Goal: Task Accomplishment & Management: Use online tool/utility

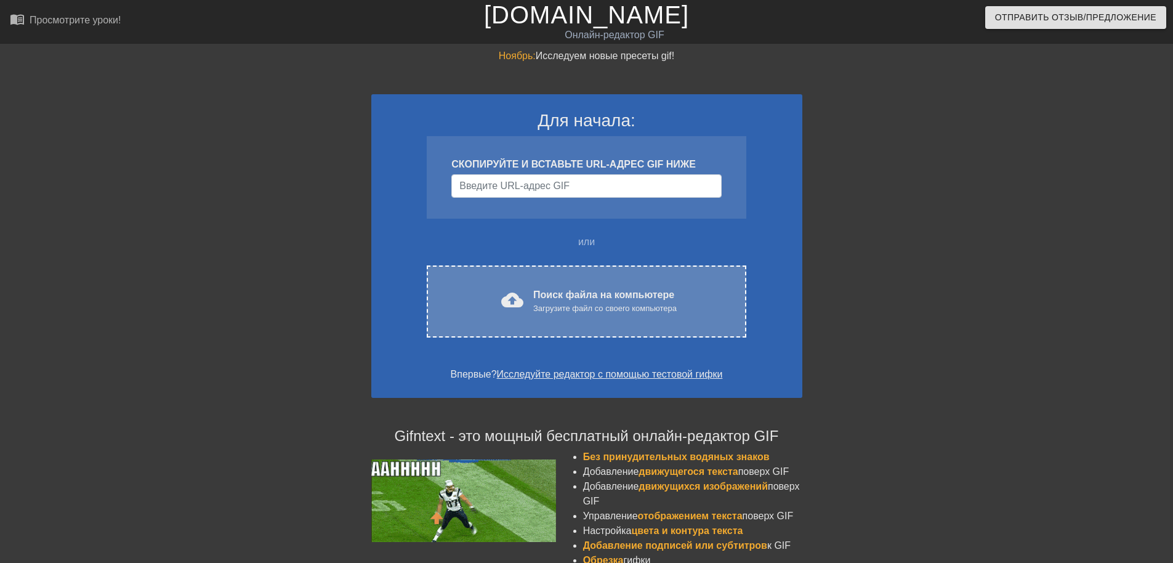
click at [563, 310] on div "Загрузите файл со своего компьютера" at bounding box center [604, 308] width 143 height 12
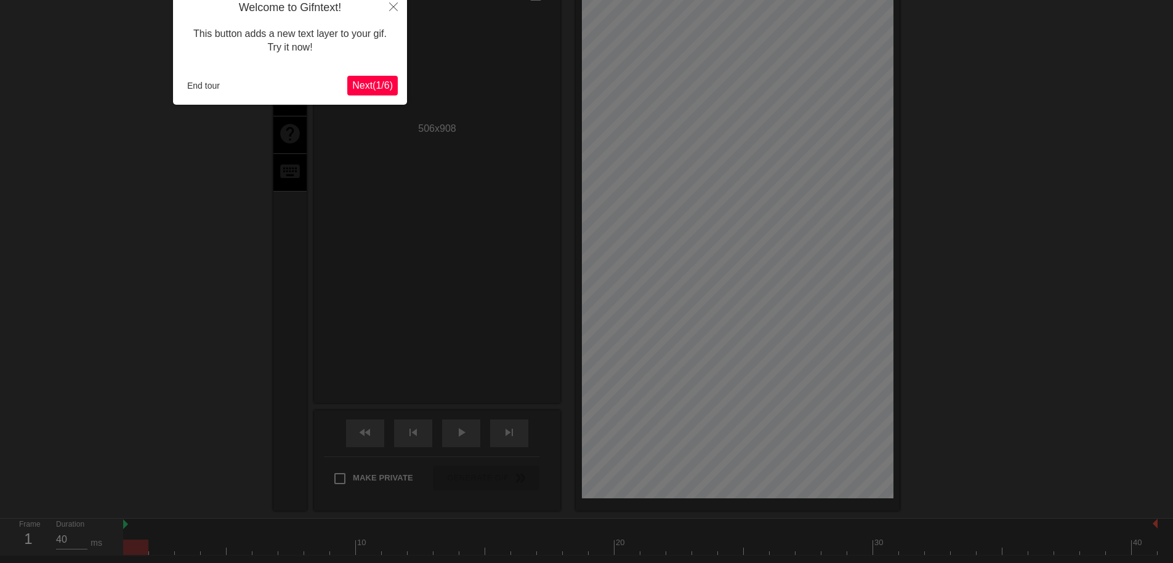
scroll to position [30, 0]
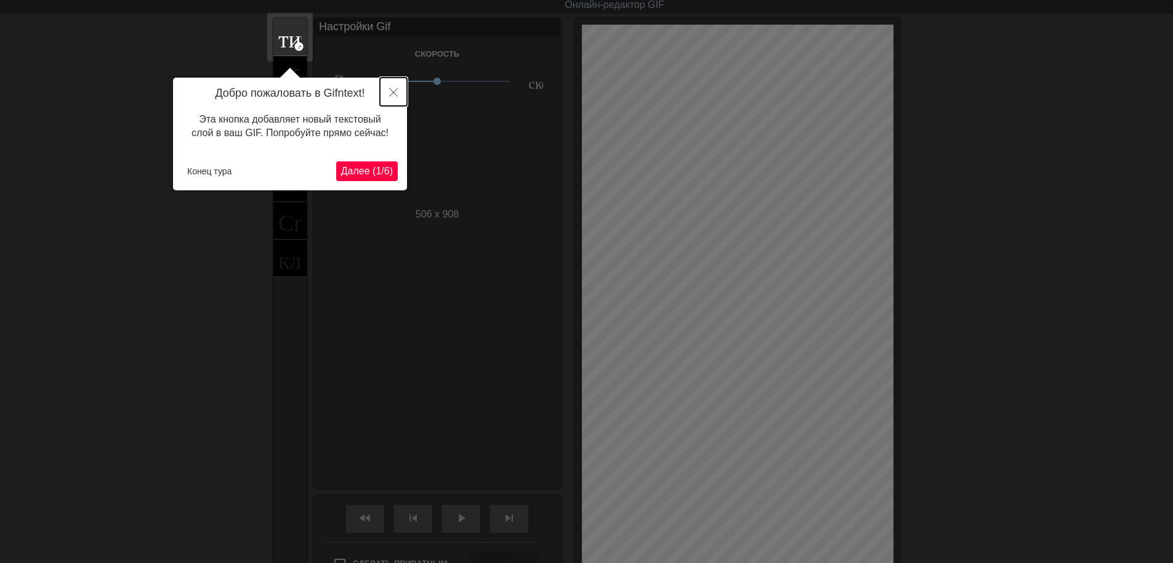
click at [401, 89] on button "Закрывать" at bounding box center [393, 92] width 27 height 28
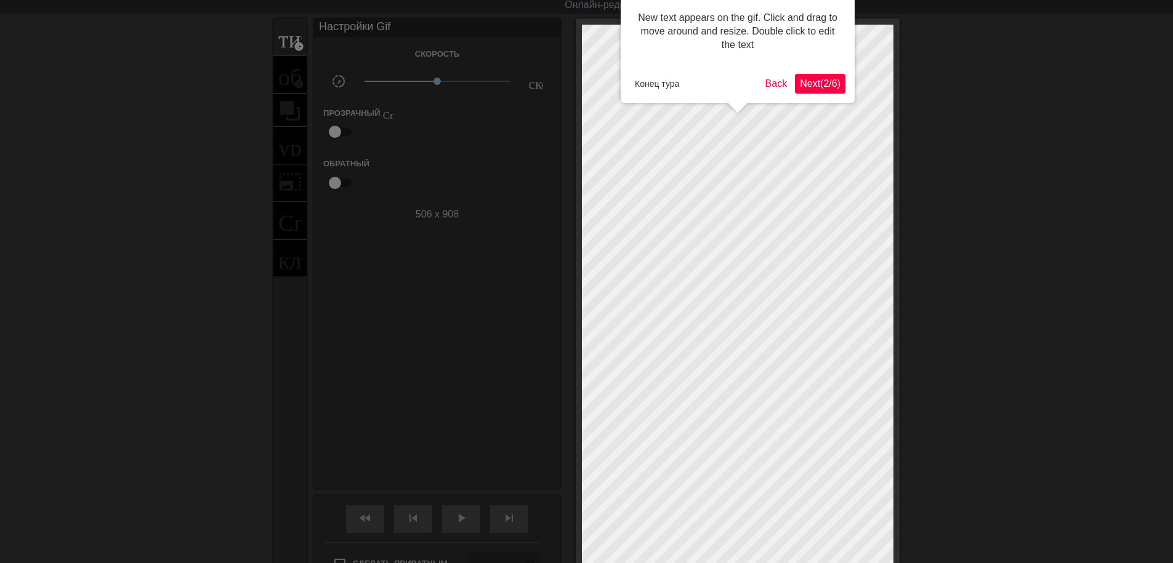
scroll to position [0, 0]
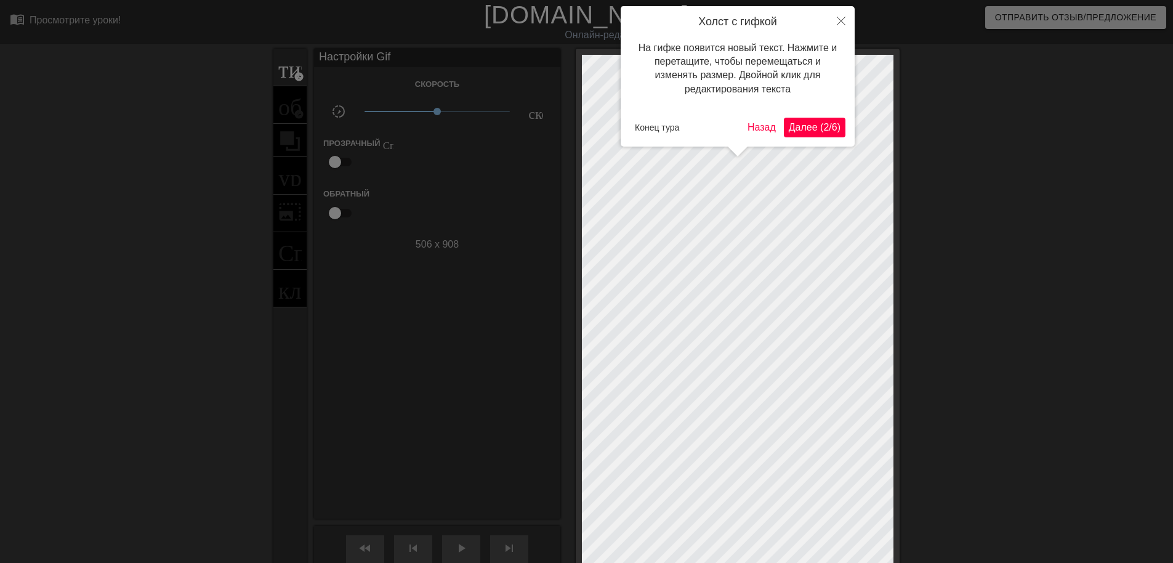
click at [801, 129] on span "Далее (2/6)" at bounding box center [815, 127] width 52 height 10
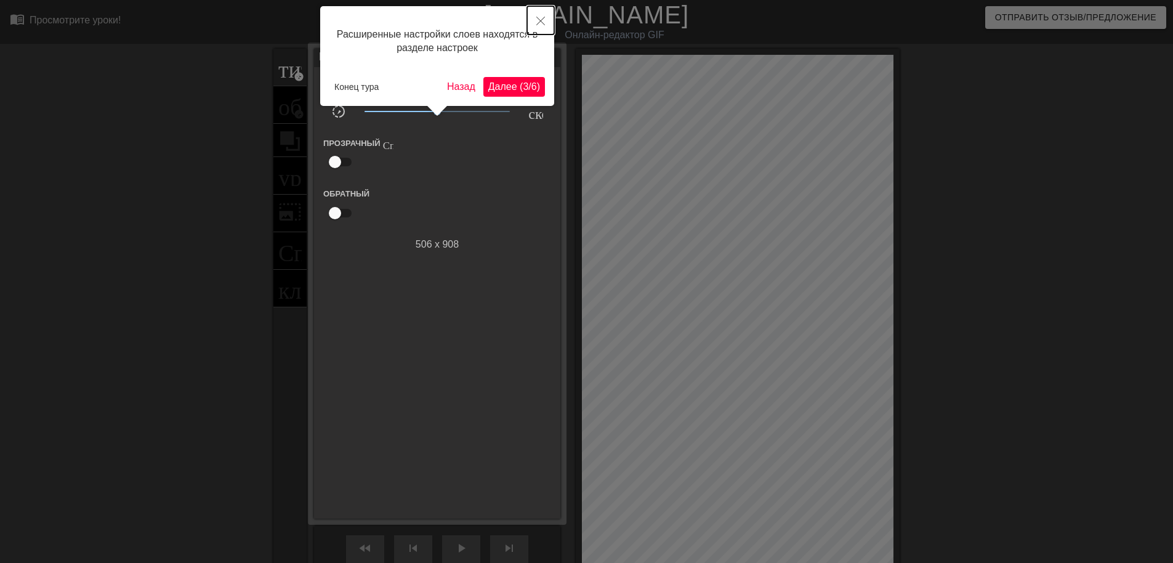
click at [546, 12] on button "Закрывать" at bounding box center [540, 20] width 27 height 28
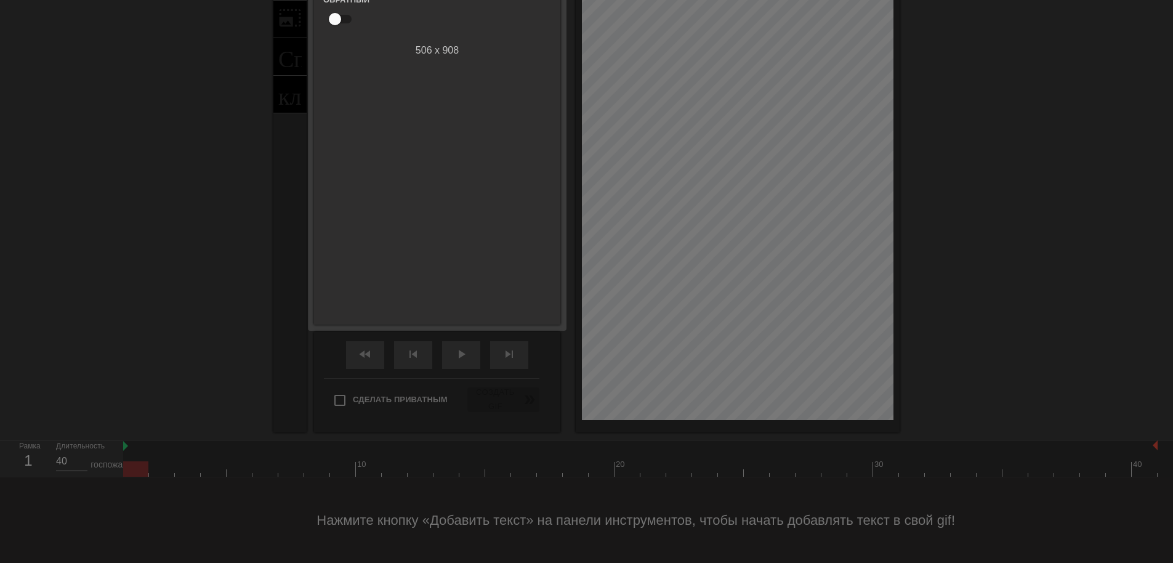
scroll to position [10, 0]
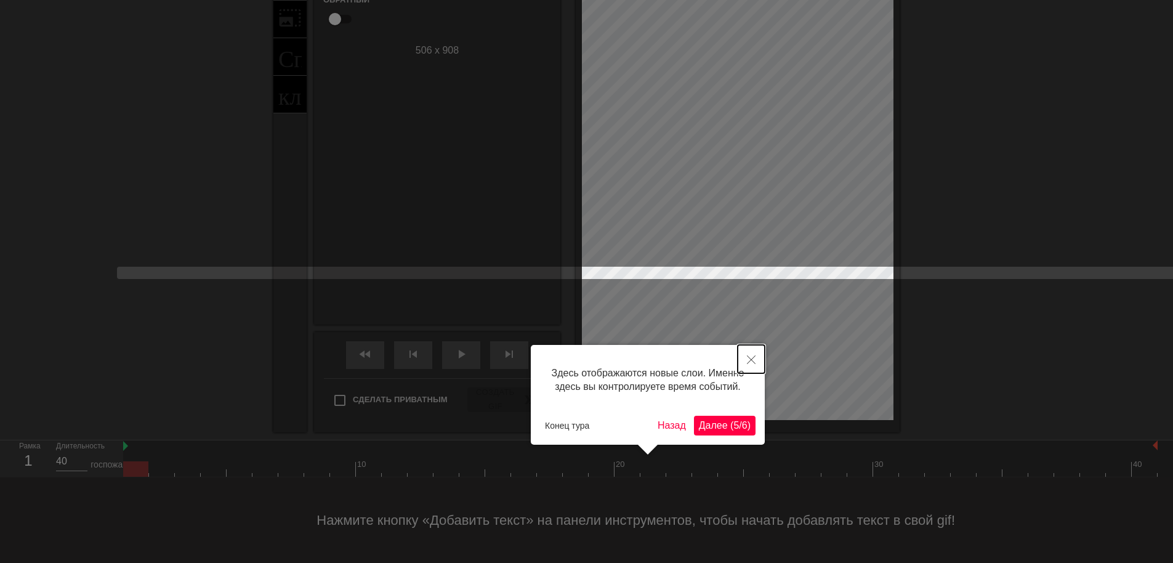
click at [751, 358] on icon "Закрывать" at bounding box center [751, 359] width 9 height 9
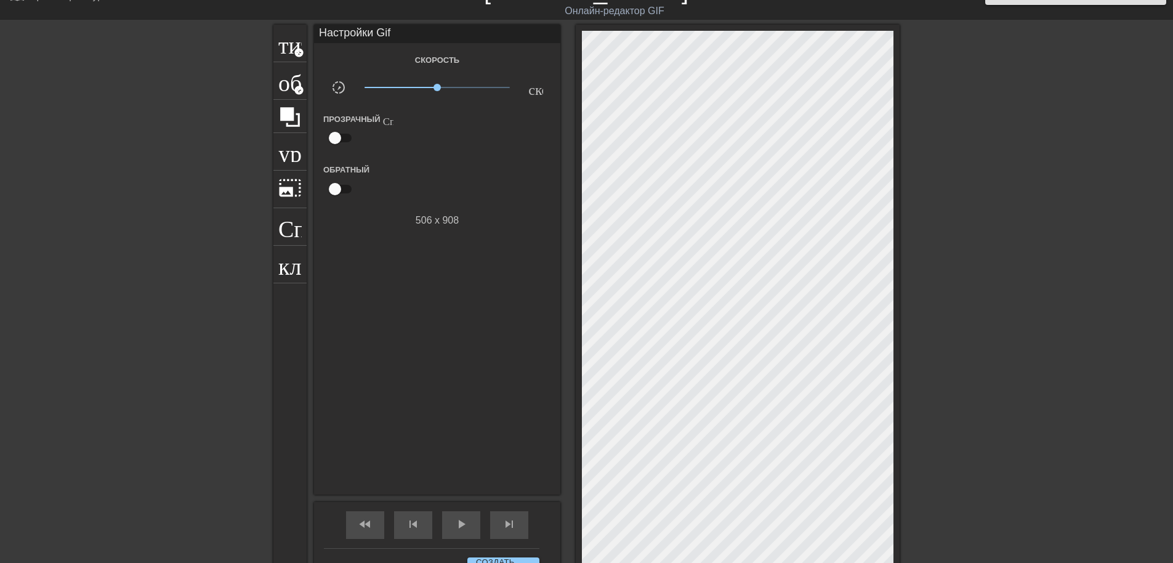
scroll to position [9, 0]
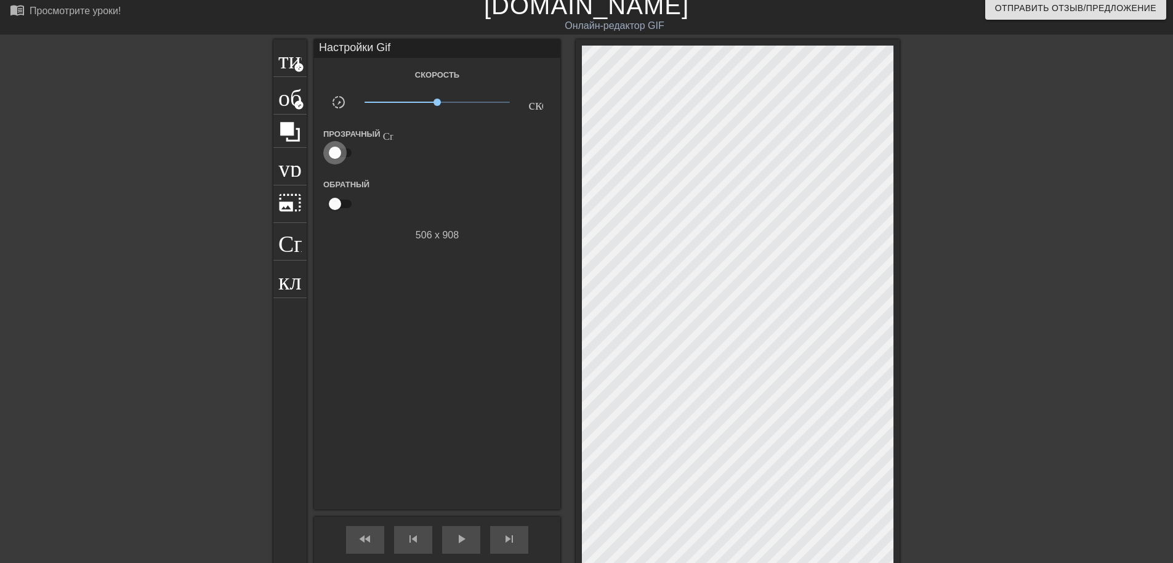
click at [342, 151] on input "checkbox" at bounding box center [335, 152] width 70 height 23
click at [341, 151] on input "checkbox" at bounding box center [347, 152] width 70 height 23
checkbox input "false"
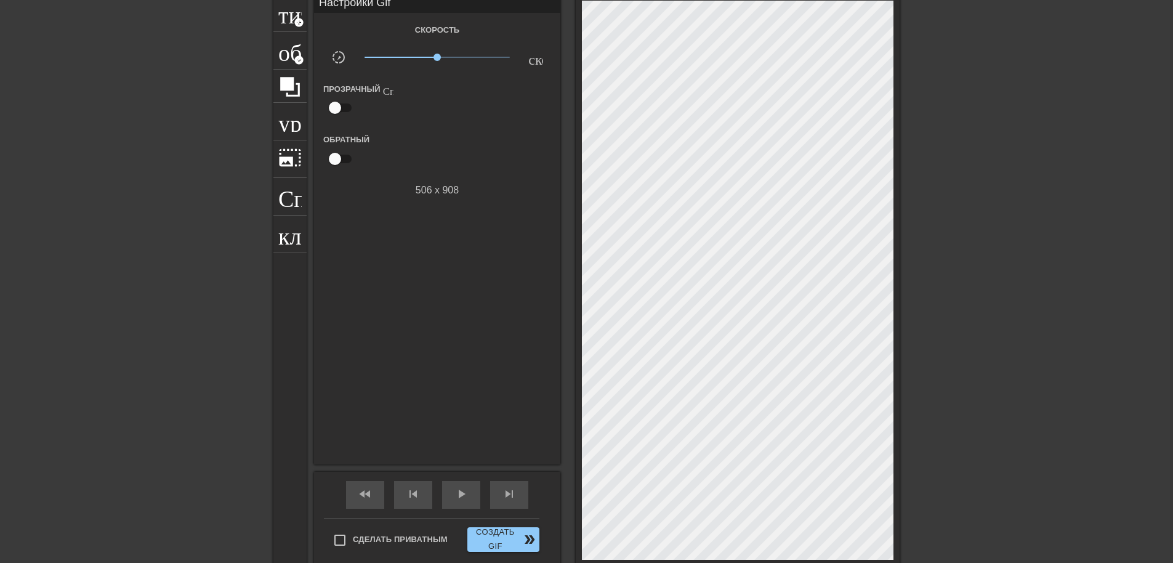
scroll to position [0, 0]
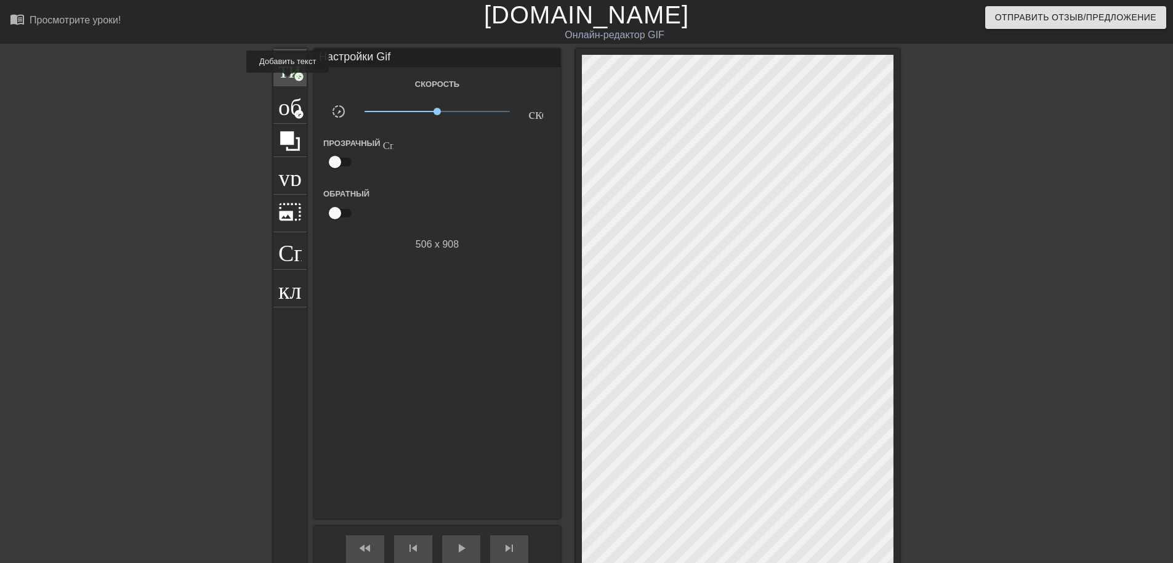
click at [287, 78] on div "титул add_circle" at bounding box center [289, 68] width 33 height 38
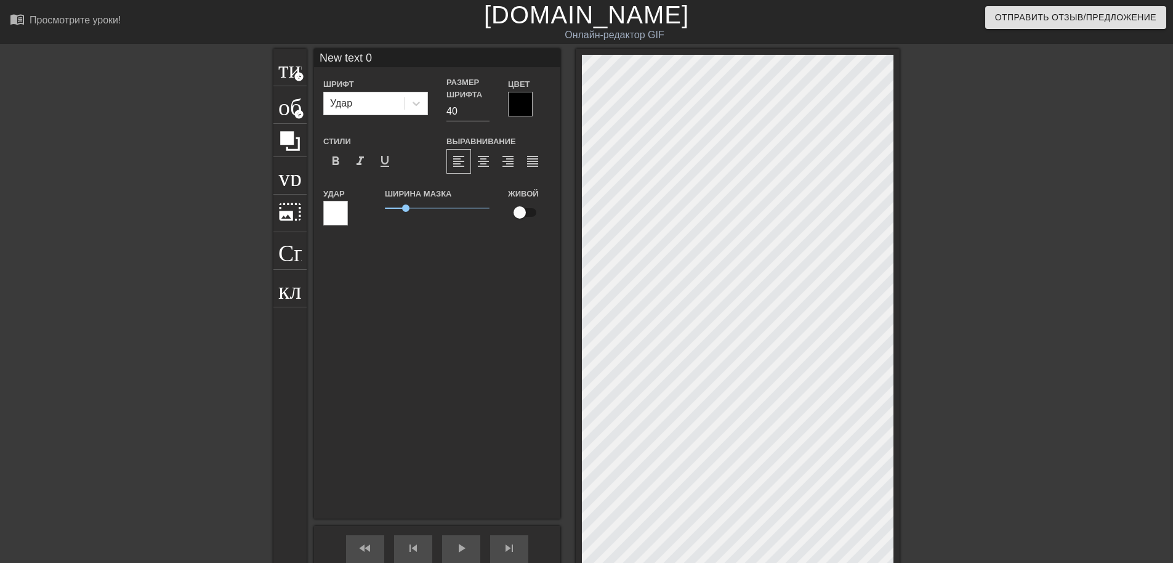
click at [514, 99] on div at bounding box center [520, 104] width 25 height 25
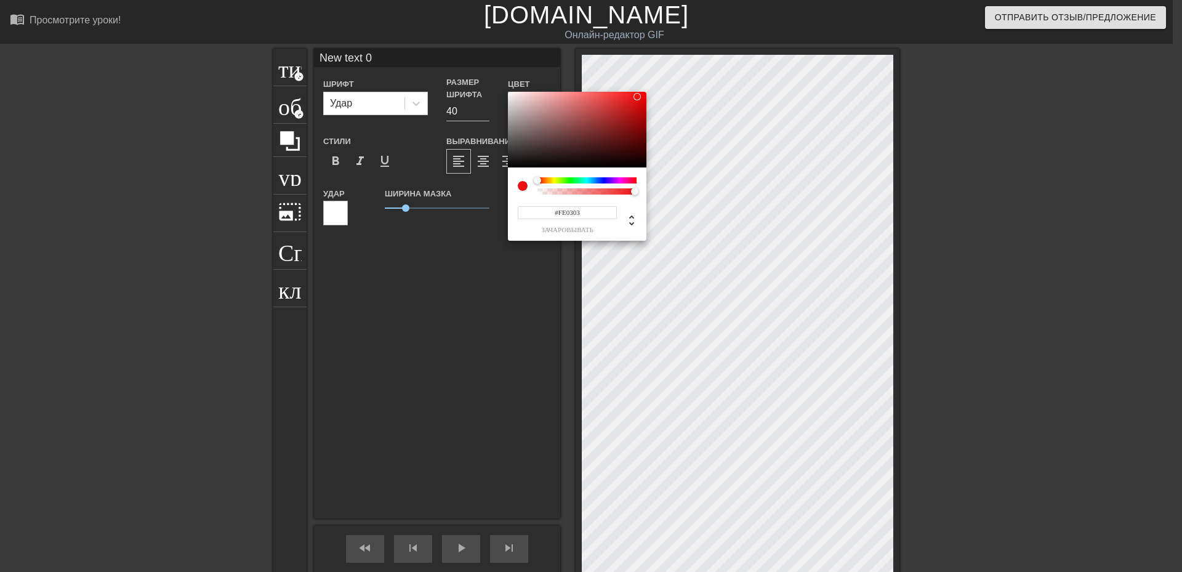
type input "#FF0000"
drag, startPoint x: 631, startPoint y: 106, endPoint x: 650, endPoint y: 88, distance: 25.7
click at [650, 88] on div "#FF0000 зачаровывать" at bounding box center [591, 286] width 1182 height 572
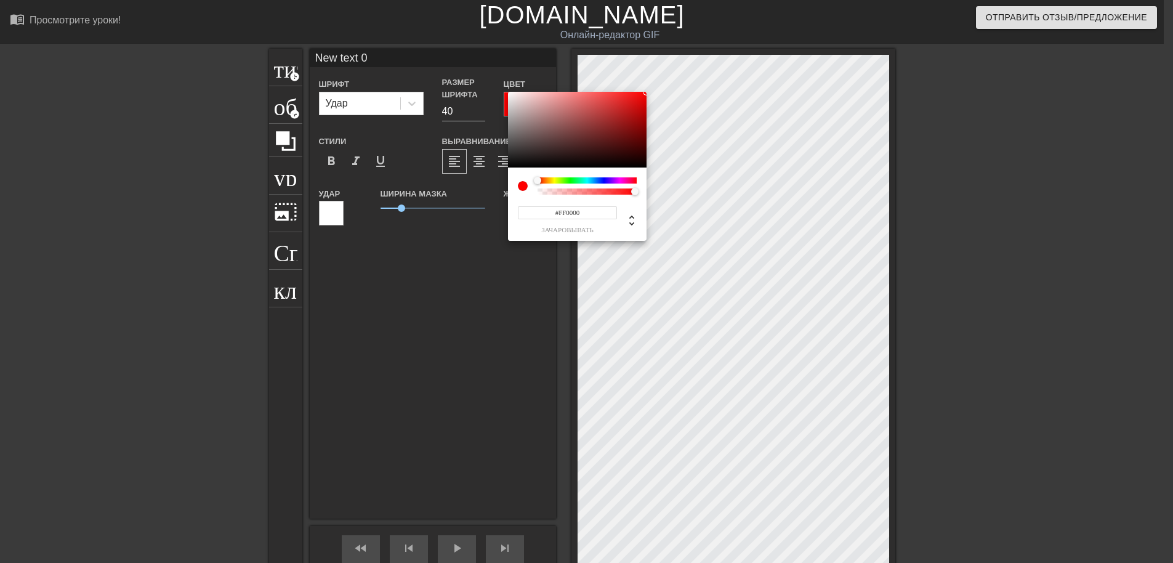
drag, startPoint x: 378, startPoint y: 275, endPoint x: 373, endPoint y: 263, distance: 12.7
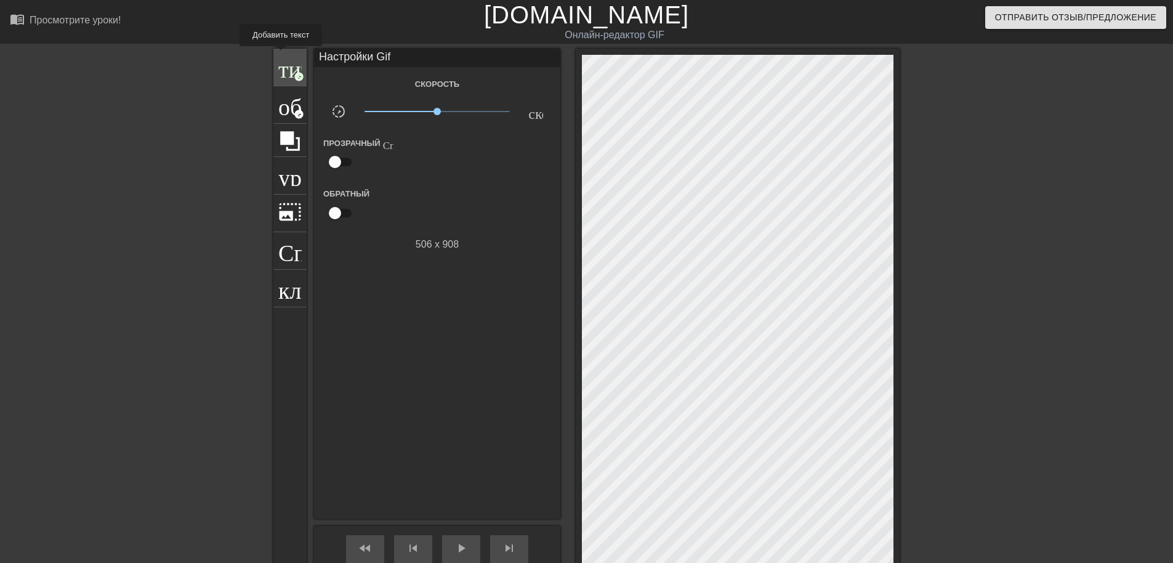
click at [280, 55] on span "титул" at bounding box center [289, 65] width 23 height 23
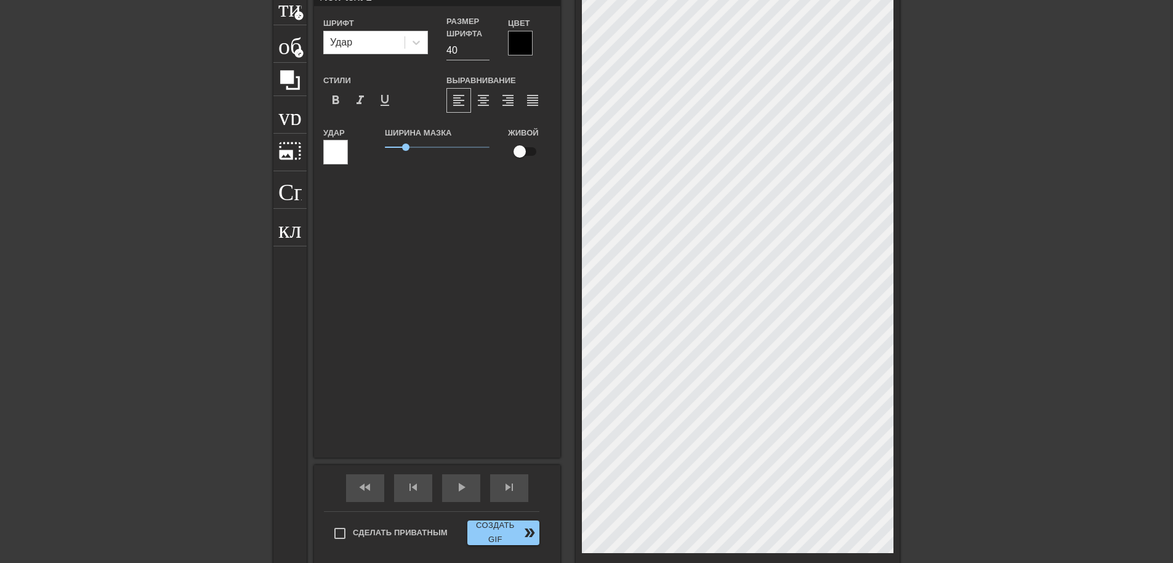
scroll to position [62, 0]
drag, startPoint x: 567, startPoint y: 187, endPoint x: 459, endPoint y: 316, distance: 167.9
click at [459, 317] on div "New text 1 Шрифт Удар Размер шрифта 40 Цвет Стили format_bold format_italic for…" at bounding box center [437, 222] width 246 height 470
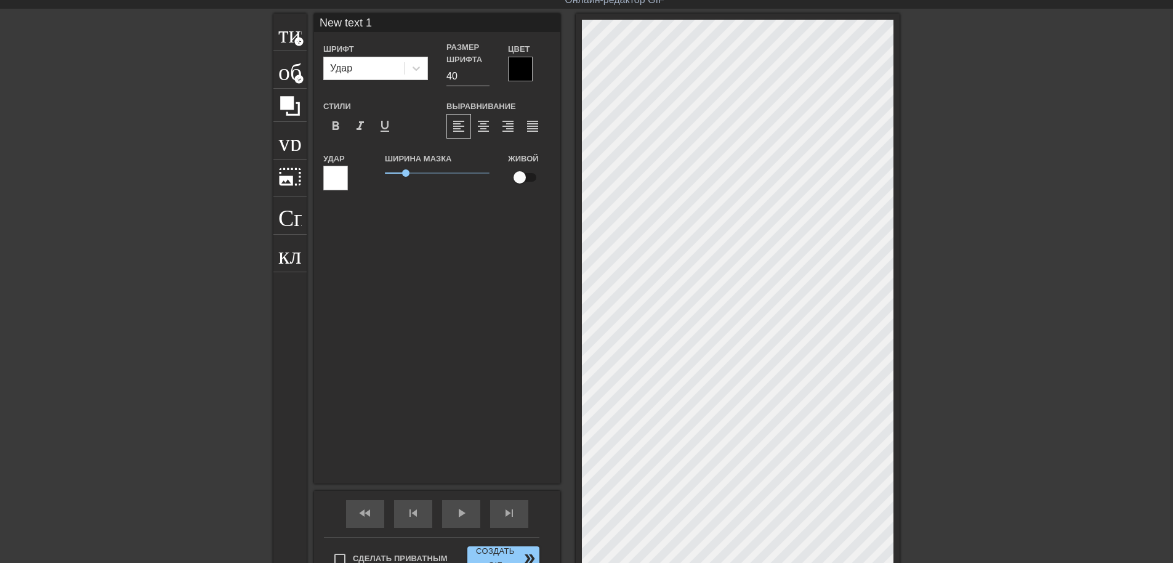
scroll to position [0, 0]
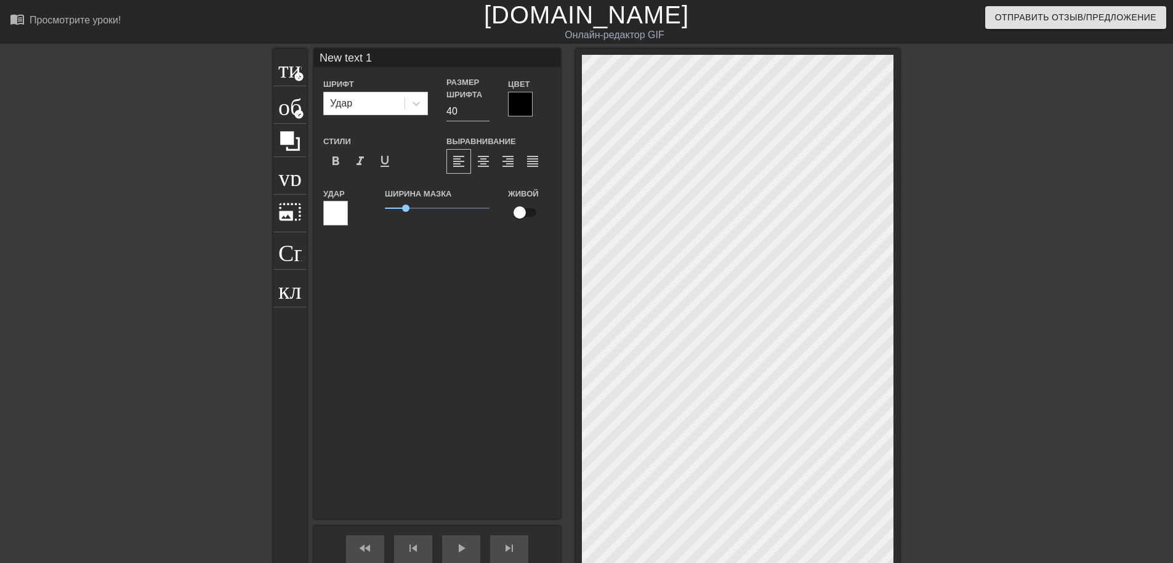
click at [1172, 272] on html "menu_book Просмотрите уроки! [DOMAIN_NAME] Онлайн-редактор GIF Отправить отзыв/…" at bounding box center [586, 363] width 1173 height 727
type input "New text"
type textarea "New text"
type input "New text"
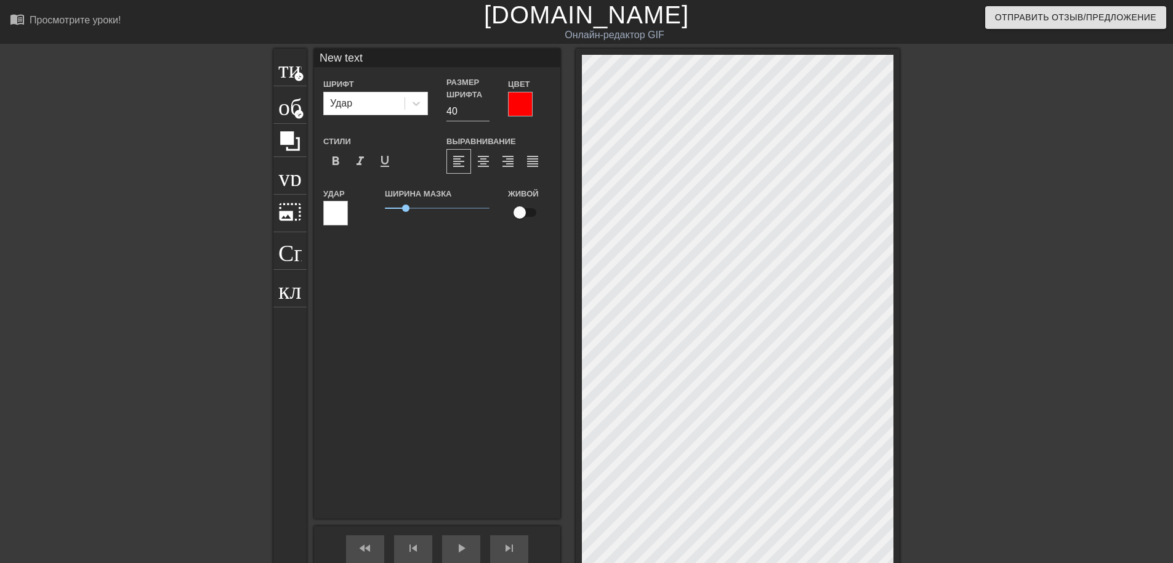
type textarea "New text"
type input "New tex"
type textarea "New tex"
type input "New te"
type textarea "New te"
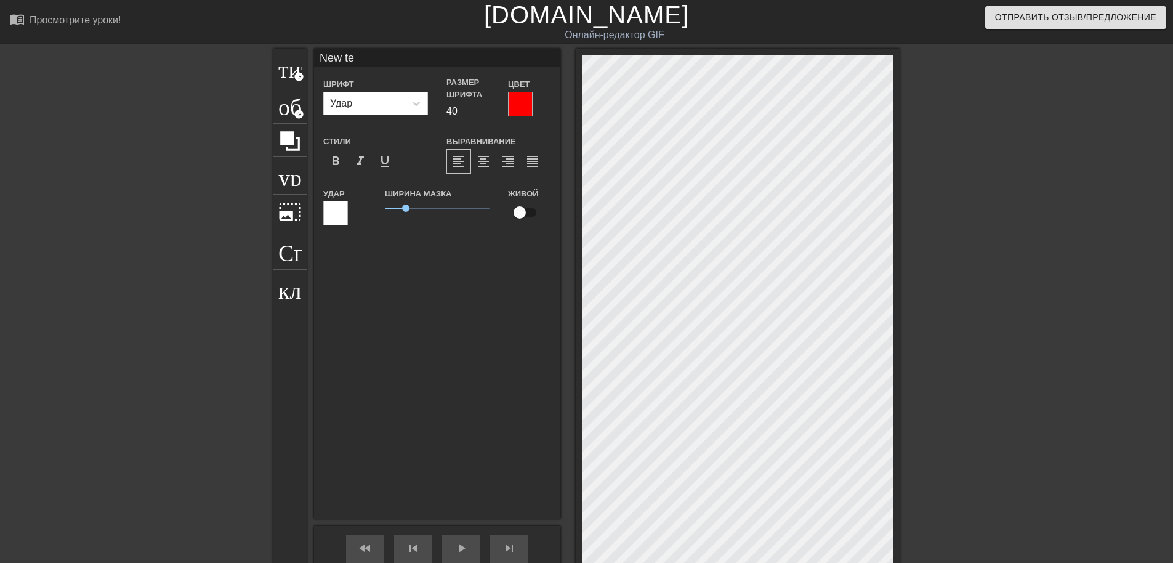
type input "New t"
type textarea "New t"
type input "New"
type textarea "New"
type input "New"
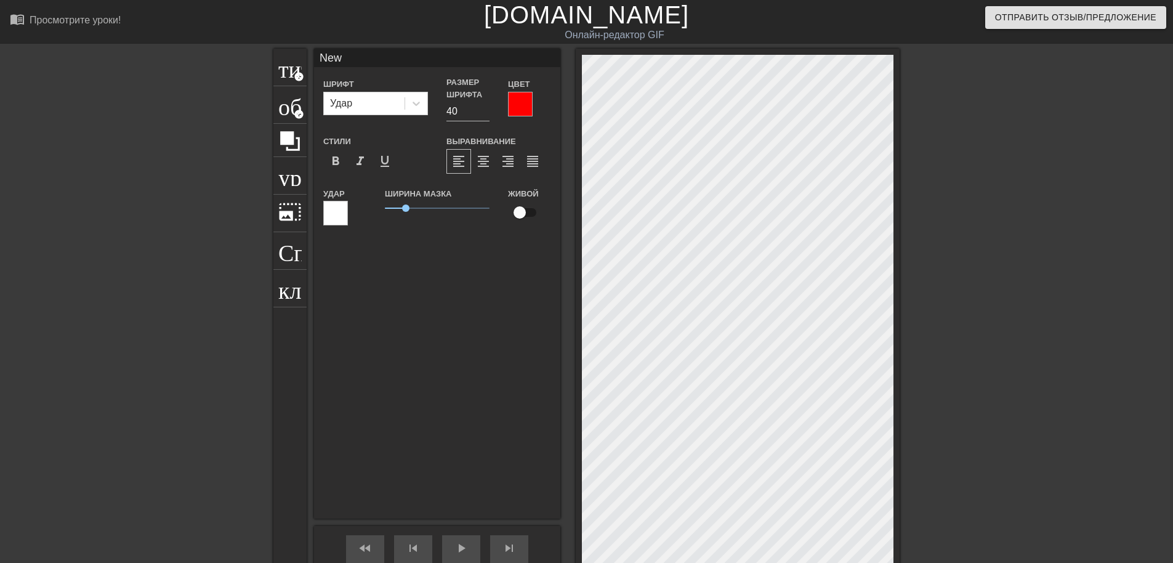
type textarea "New"
type input "Ne"
type textarea "Ne"
type input "N"
type textarea "N"
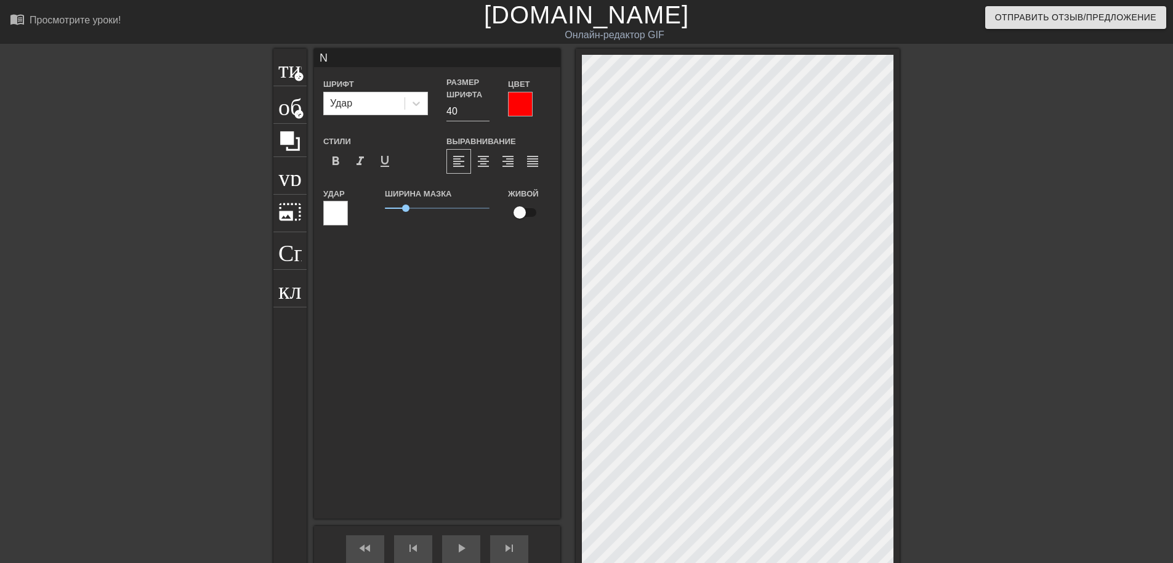
scroll to position [2, 1]
type input "ND"
type textarea "ND"
type input "N"
type textarea "N"
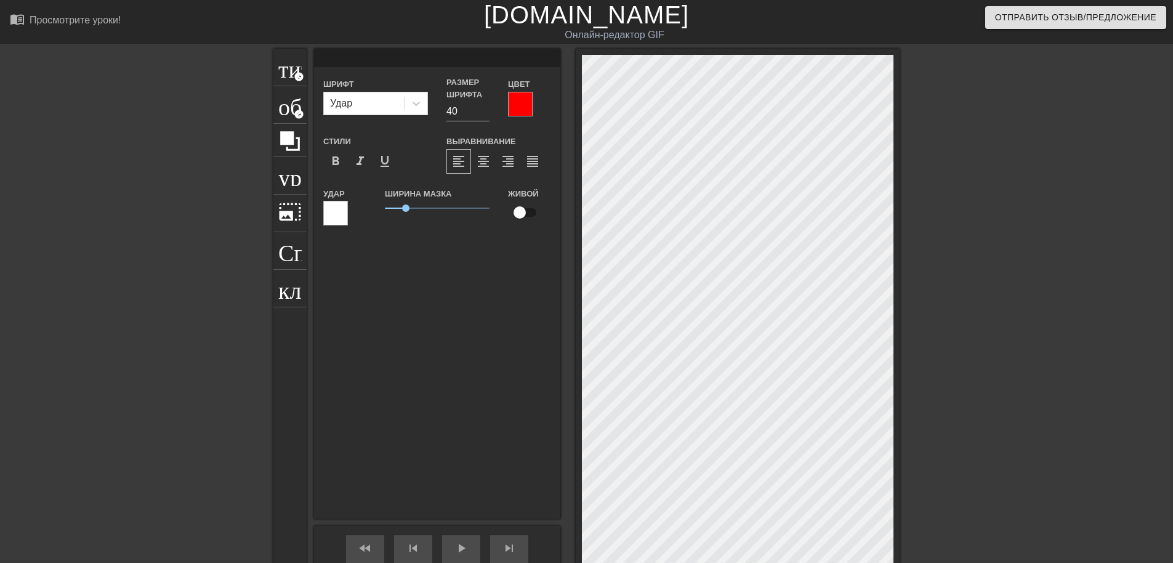
type input "D"
type textarea "D"
type input "De"
type textarea "De"
type input "DeF"
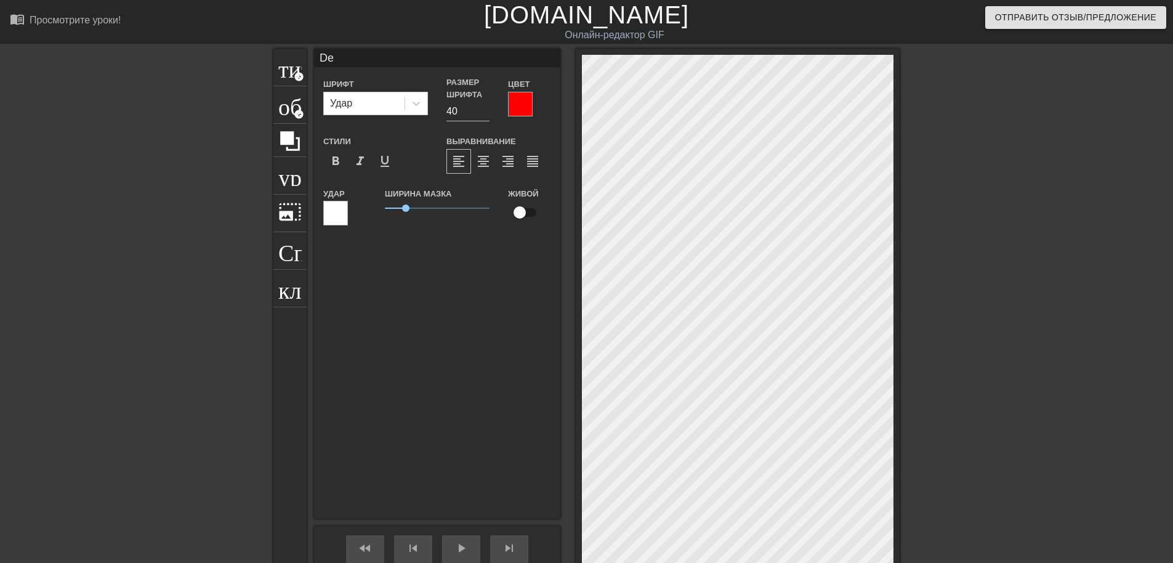
type textarea "DeF"
type input "DeFo"
type textarea "DeFo"
type input "DeFoL"
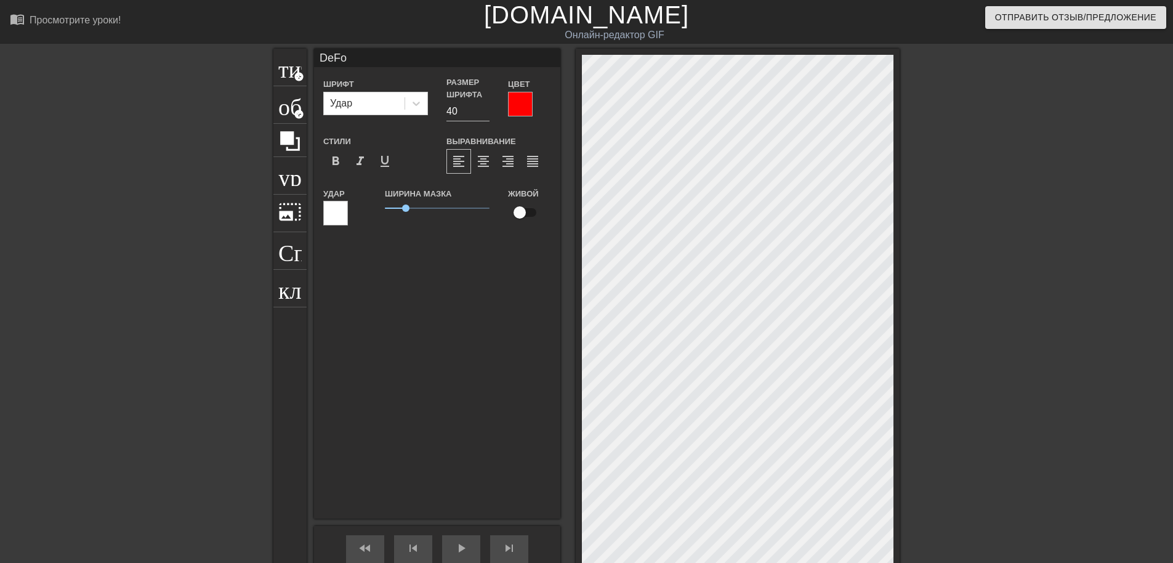
type textarea "DeFoL"
type input "DeFoLT"
type textarea "DeFoLT"
type input "DeFoLTe"
type textarea "DeFoLTe"
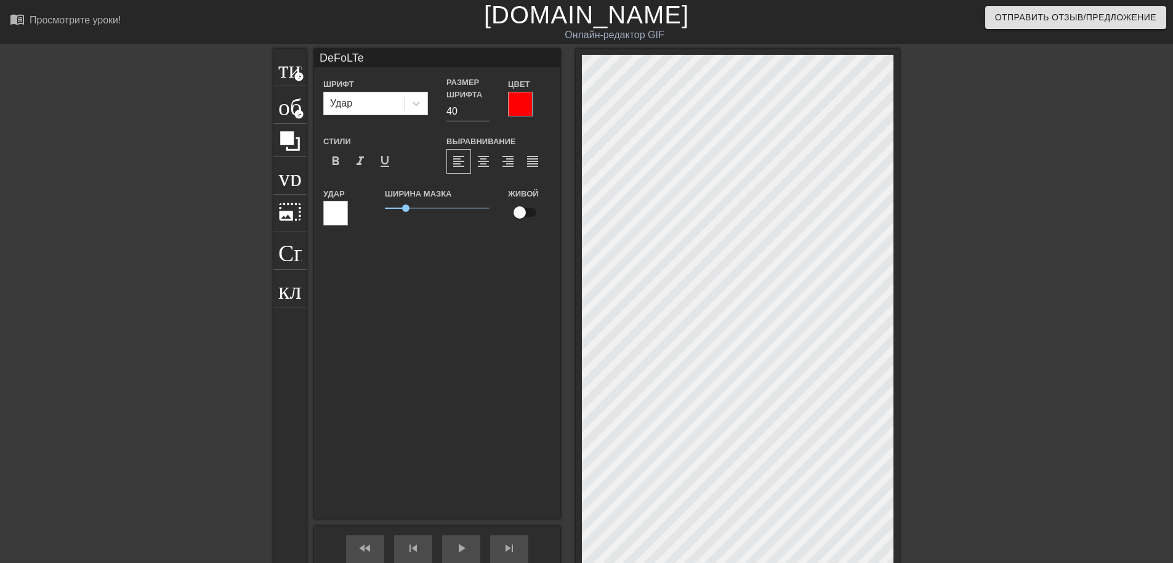
type input "DeFoLTer"
type textarea "DeFoLTer"
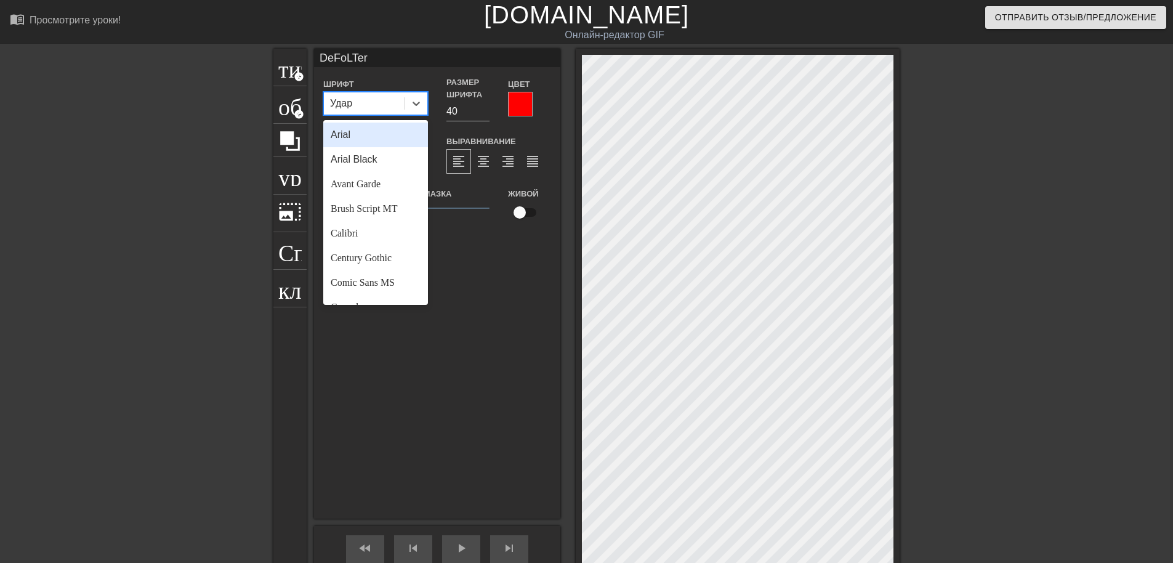
click at [380, 97] on div "Удар" at bounding box center [364, 103] width 81 height 22
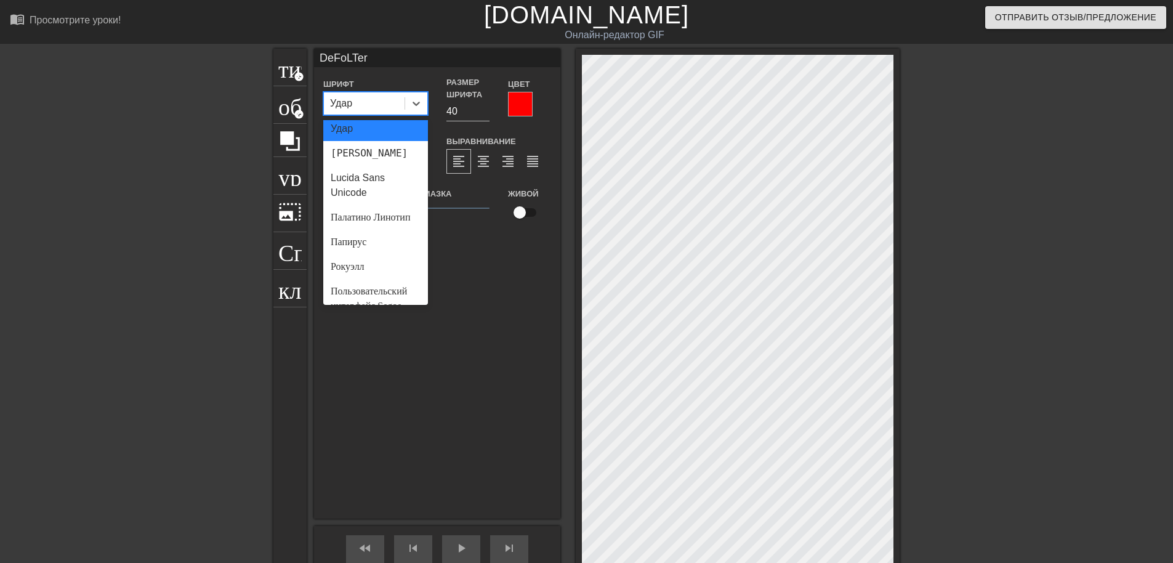
scroll to position [192, 0]
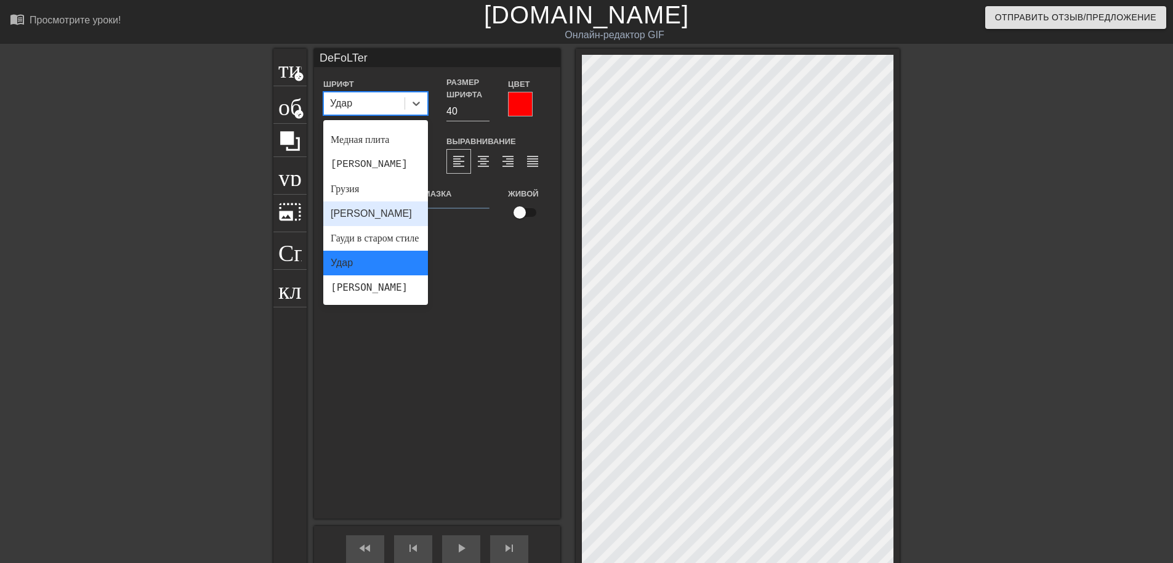
click at [376, 226] on div "[PERSON_NAME]" at bounding box center [375, 213] width 105 height 25
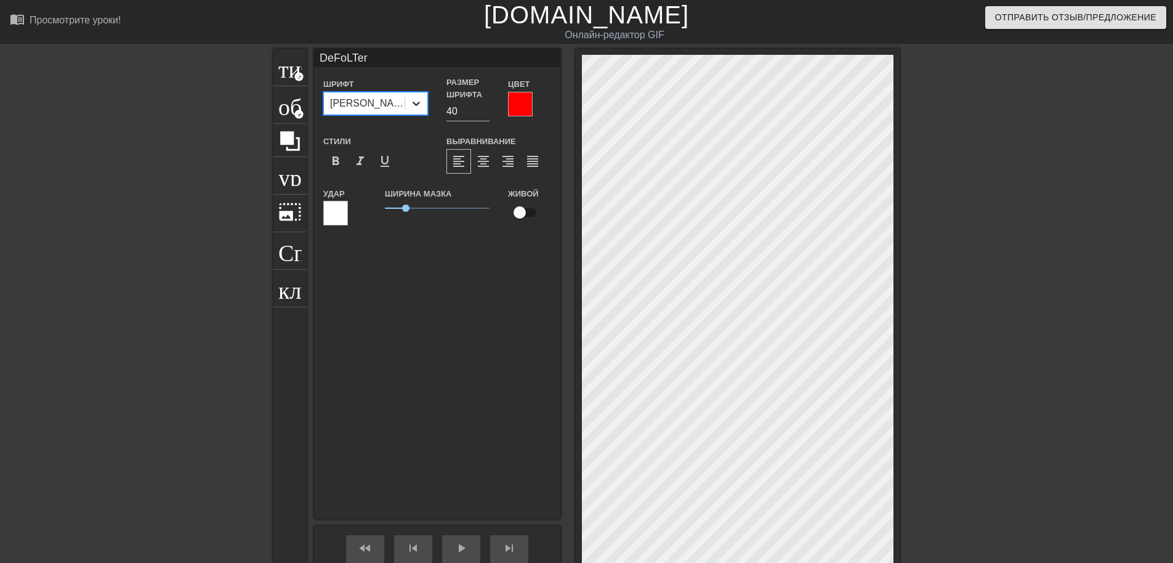
click at [406, 109] on div at bounding box center [416, 103] width 22 height 22
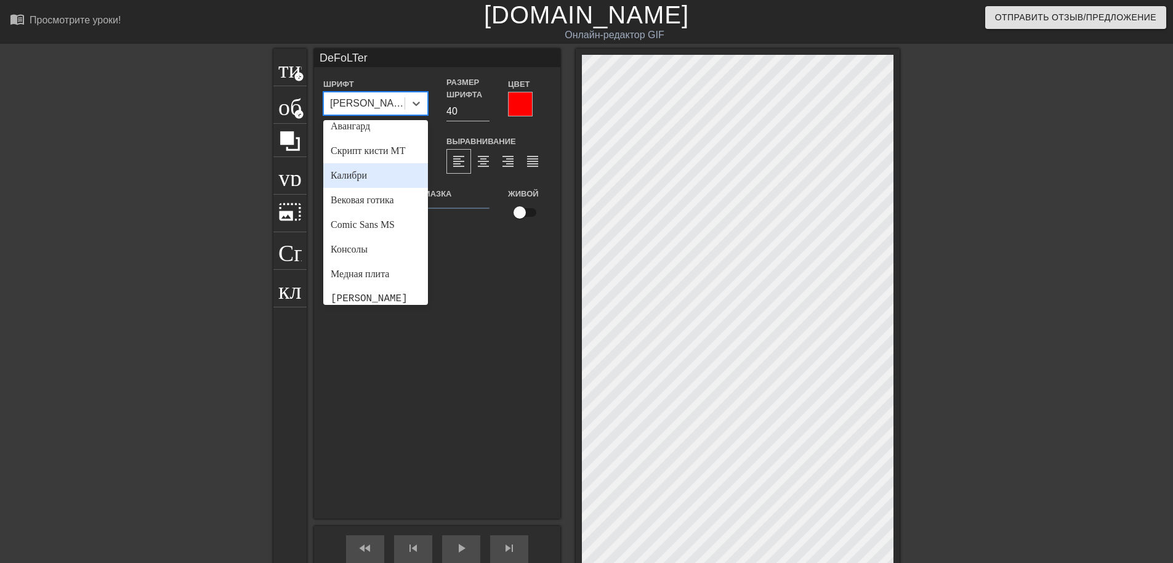
scroll to position [62, 0]
click at [386, 222] on div "Comic Sans MS" at bounding box center [375, 221] width 105 height 25
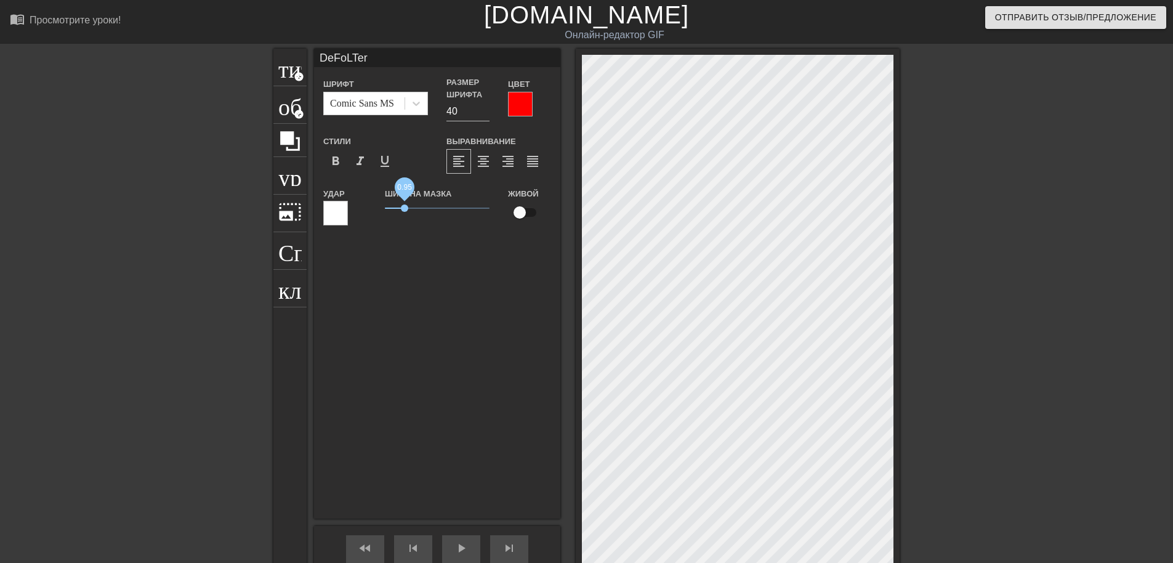
drag, startPoint x: 406, startPoint y: 207, endPoint x: 405, endPoint y: 228, distance: 21.6
click at [405, 228] on div "Ширина мазка 0.95" at bounding box center [437, 211] width 123 height 51
click at [528, 213] on input "checkbox" at bounding box center [520, 212] width 70 height 23
checkbox input "true"
click at [507, 163] on span "format_align_right" at bounding box center [508, 161] width 15 height 15
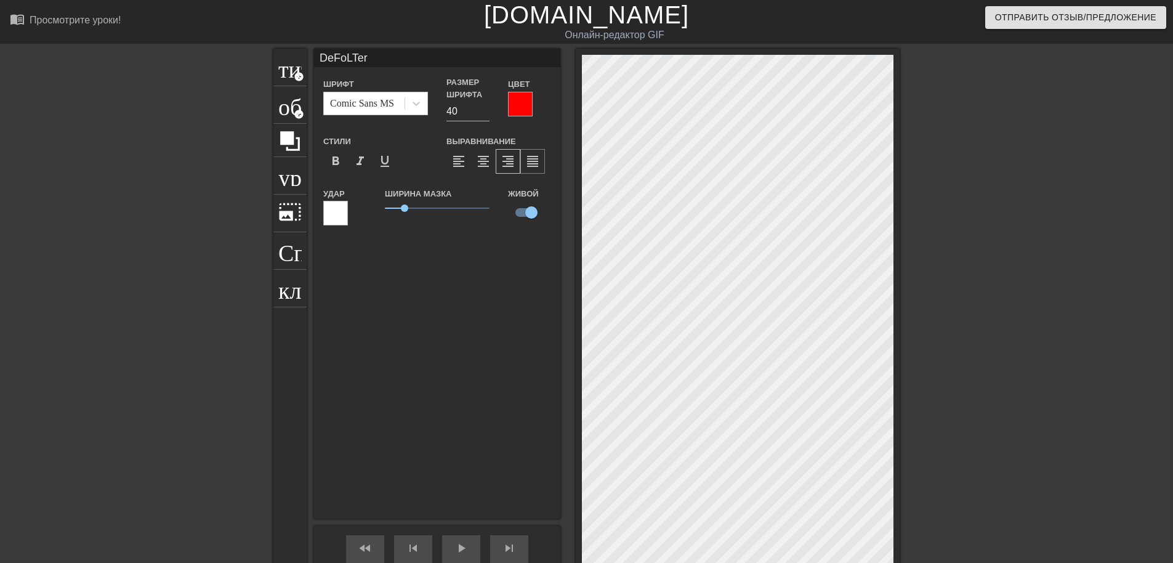
click at [531, 163] on span "format_align_justify" at bounding box center [532, 161] width 15 height 15
click at [485, 162] on span "format_align_center" at bounding box center [483, 161] width 15 height 15
click at [470, 303] on div "DeFoLTer Шрифт Comic Sans MS Размер шрифта 40 Цвет Стили format_bold format_ita…" at bounding box center [437, 284] width 246 height 470
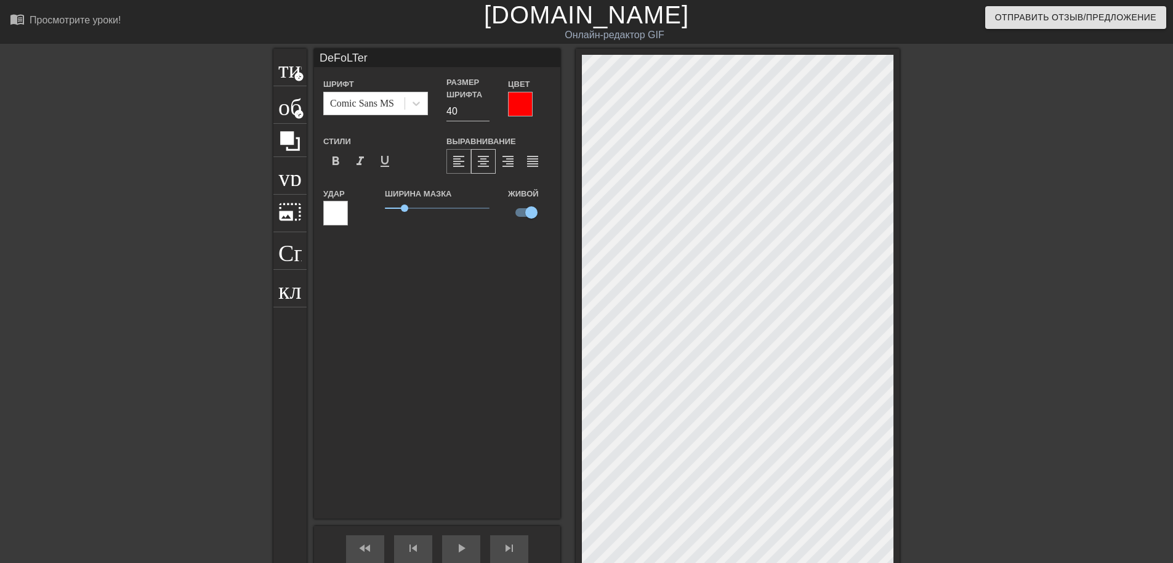
click at [462, 161] on span "format_align_left" at bounding box center [458, 161] width 15 height 15
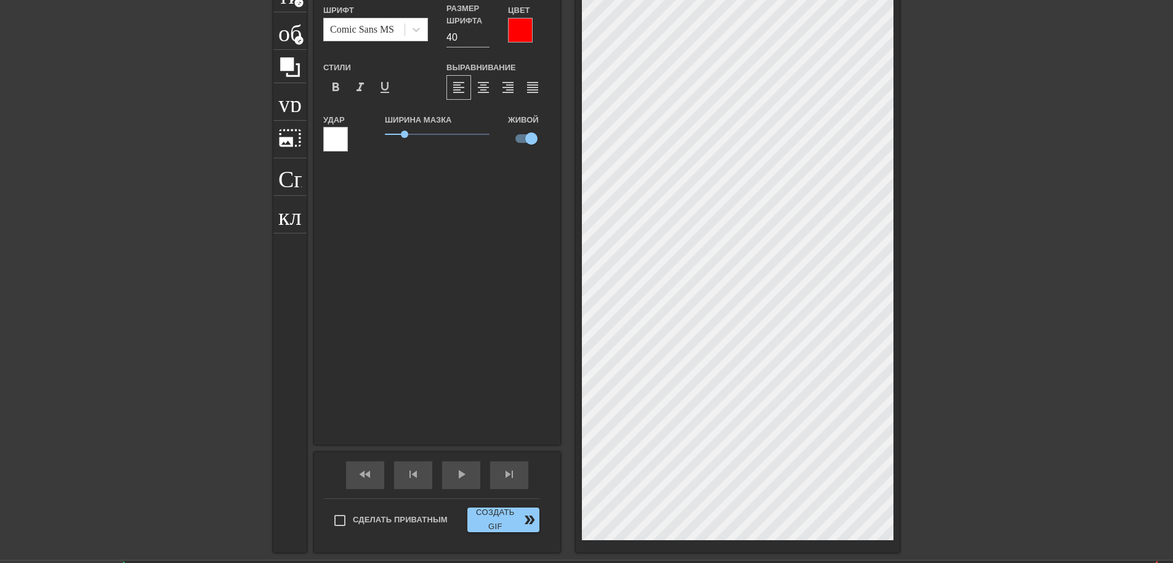
scroll to position [105, 0]
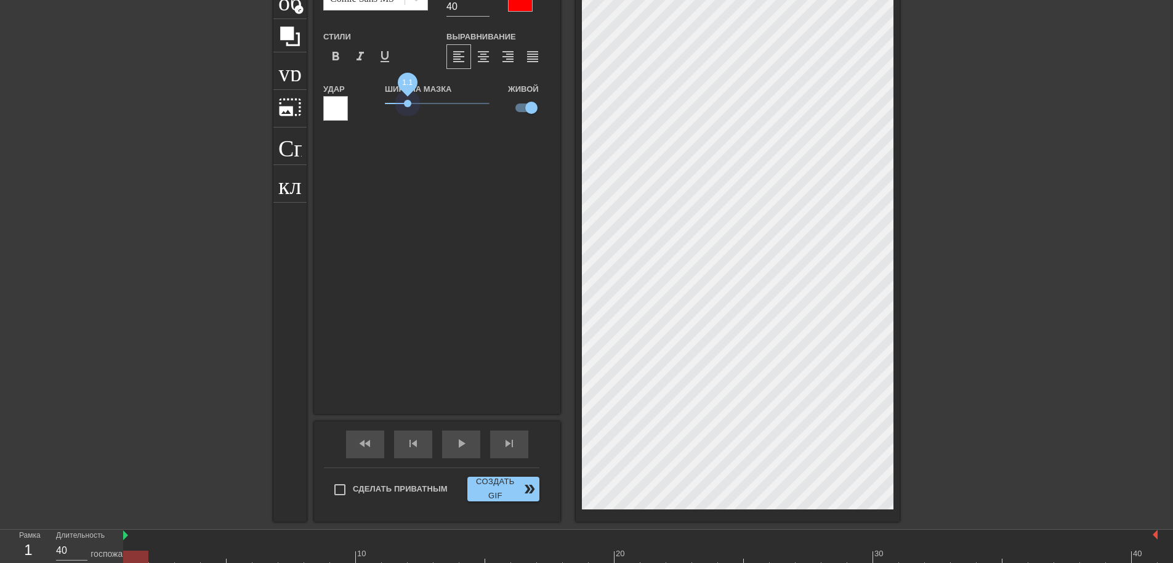
drag, startPoint x: 409, startPoint y: 100, endPoint x: 408, endPoint y: 119, distance: 18.5
click at [408, 119] on div "Ширина мазка 1.1" at bounding box center [437, 106] width 123 height 51
click at [326, 104] on div at bounding box center [335, 108] width 25 height 25
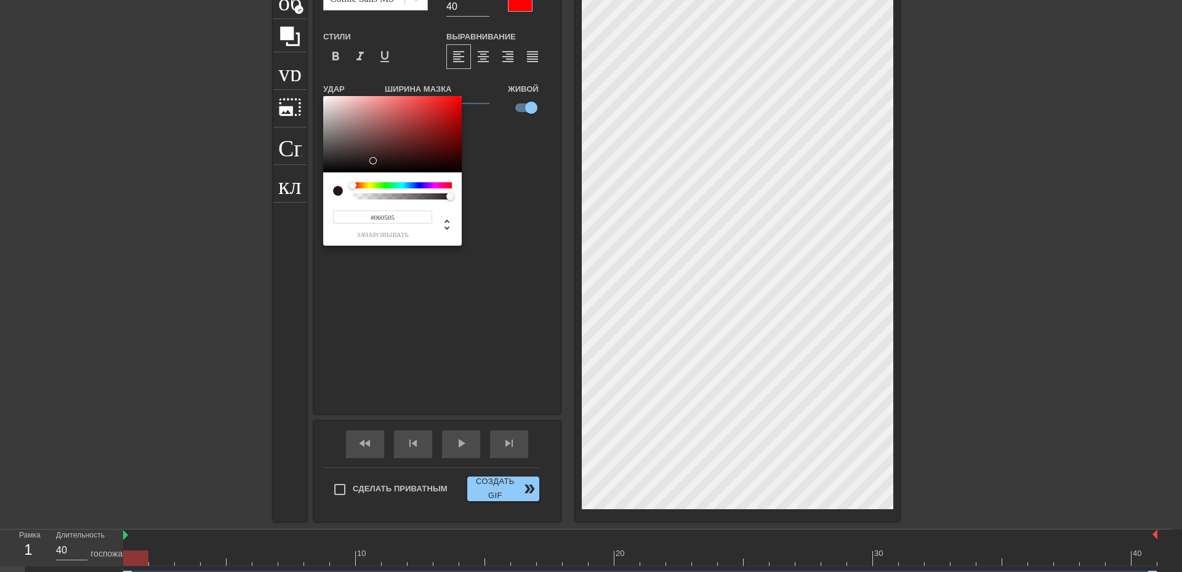
type input "#000000"
drag, startPoint x: 408, startPoint y: 151, endPoint x: 248, endPoint y: 219, distance: 173.8
click at [248, 219] on div "#000000 зачаровывать" at bounding box center [591, 286] width 1182 height 572
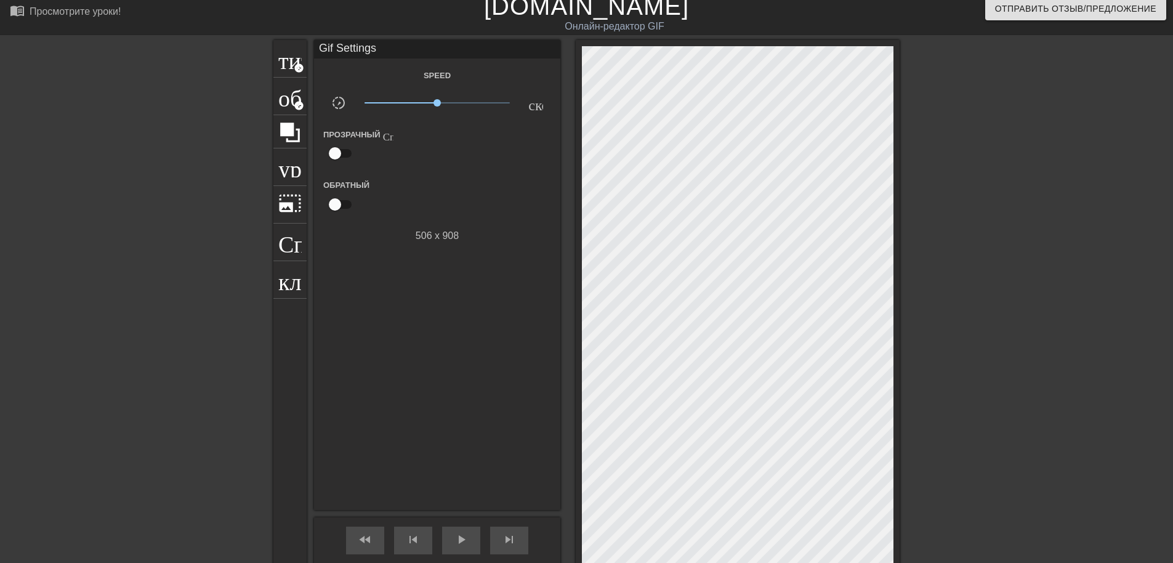
scroll to position [0, 0]
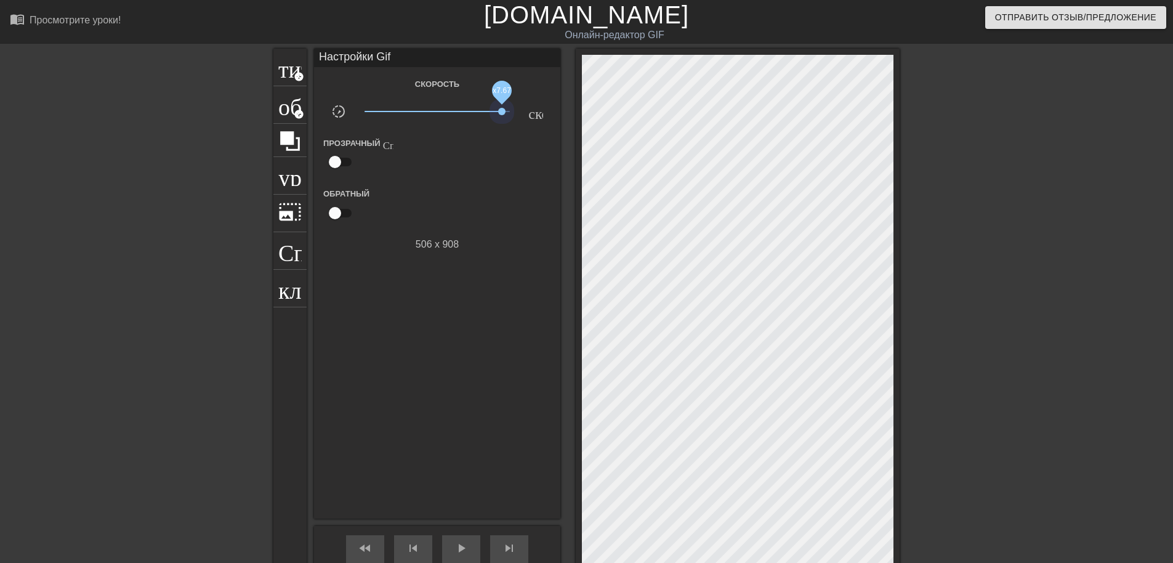
drag, startPoint x: 438, startPoint y: 105, endPoint x: 525, endPoint y: 113, distance: 87.9
click at [525, 113] on div "slow_motion_video x7.67 скорость" at bounding box center [437, 113] width 246 height 19
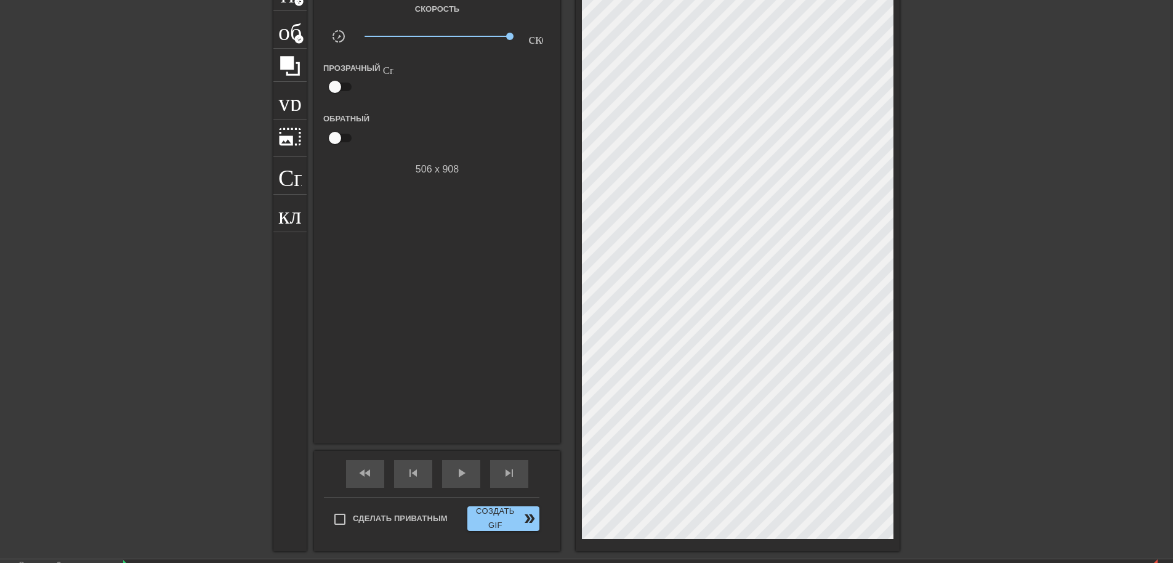
scroll to position [43, 0]
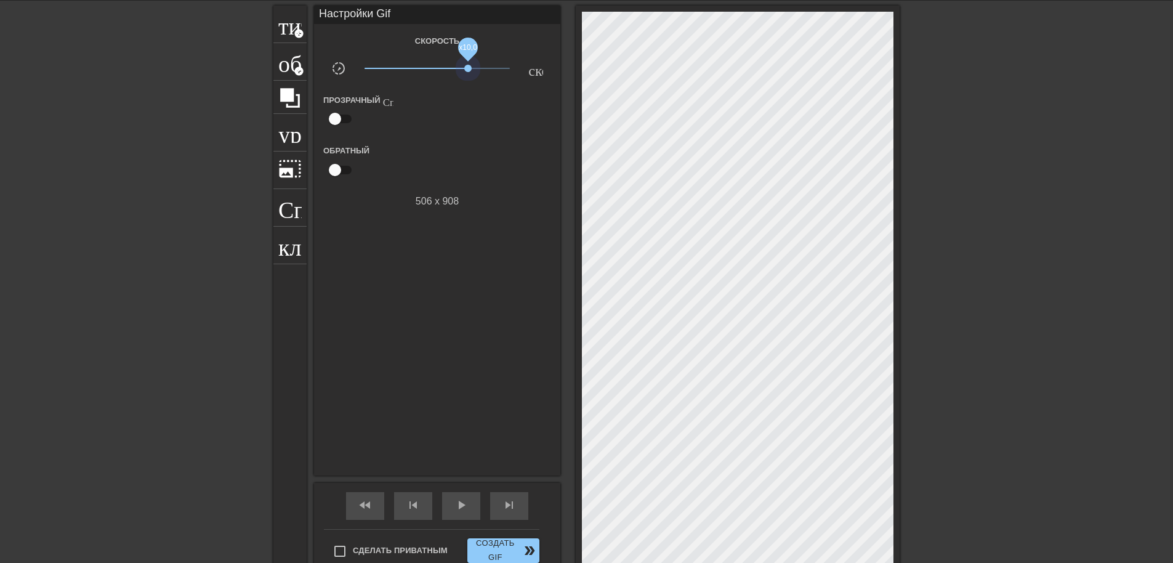
click at [468, 65] on span "х10,0" at bounding box center [438, 68] width 146 height 15
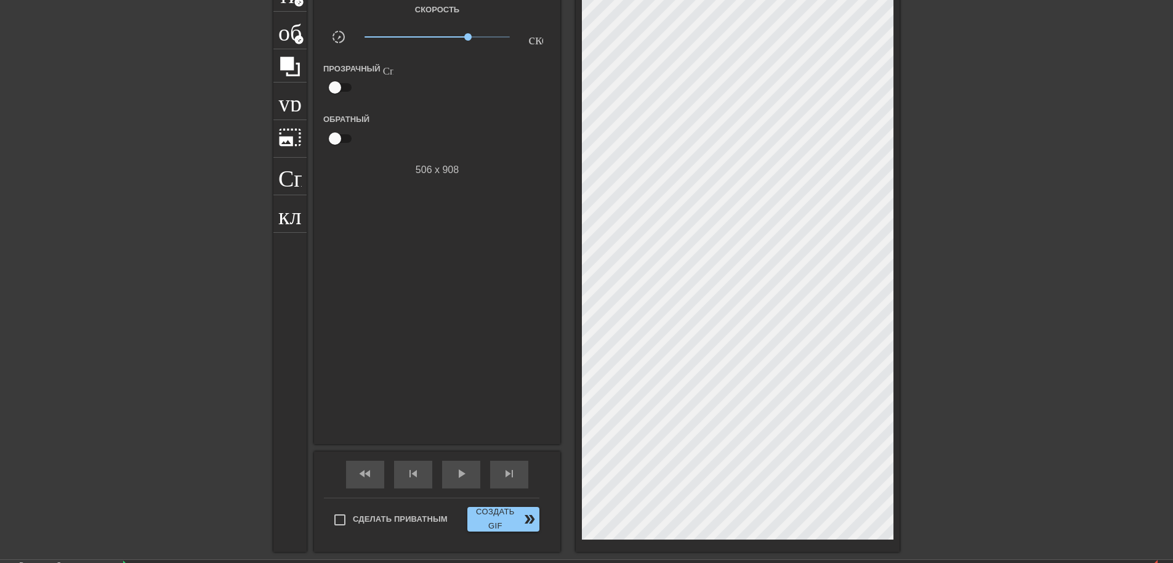
scroll to position [166, 0]
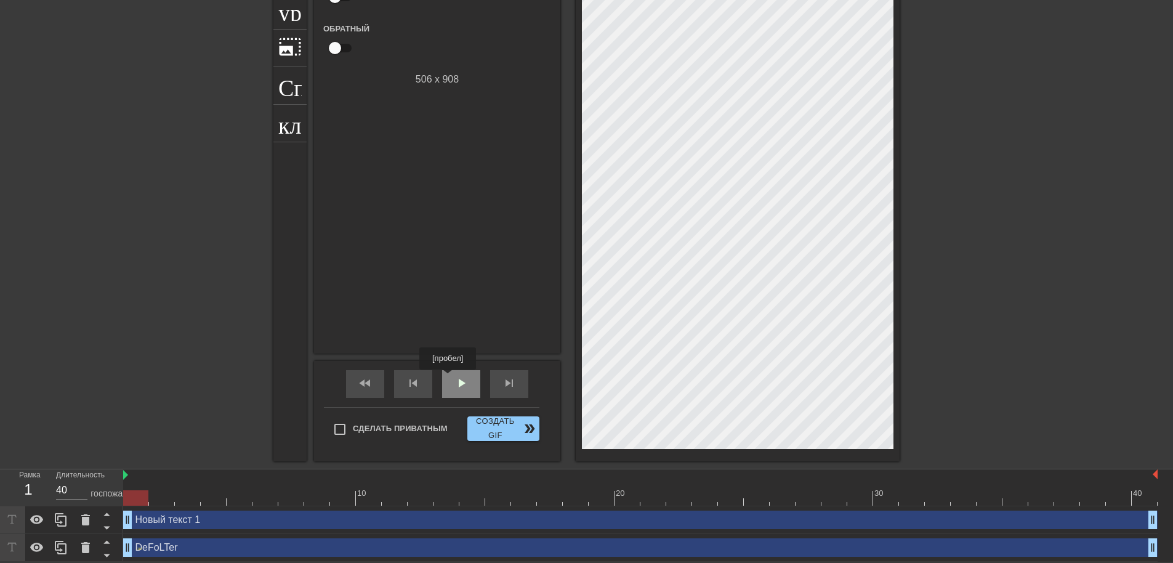
click at [448, 378] on div "play_arrow" at bounding box center [461, 384] width 38 height 28
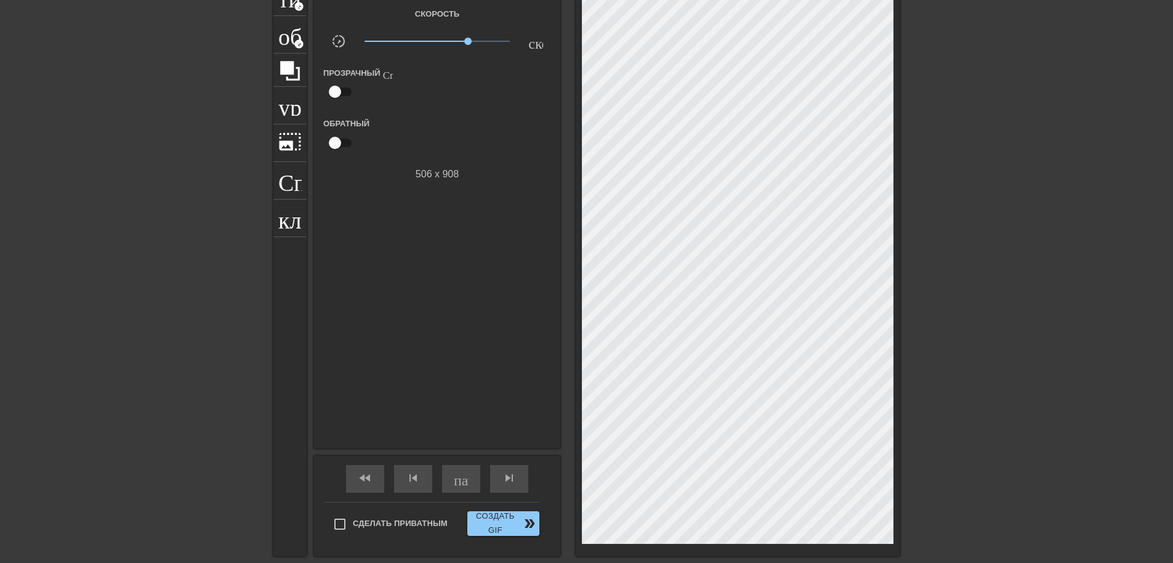
scroll to position [43, 0]
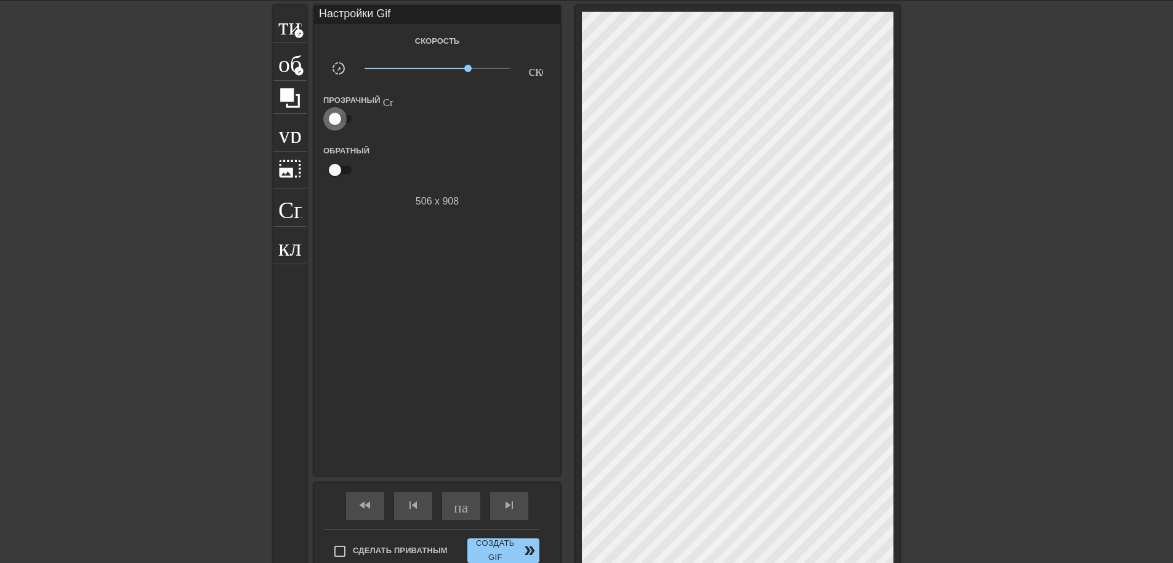
click at [345, 114] on input "checkbox" at bounding box center [335, 118] width 70 height 23
checkbox input "true"
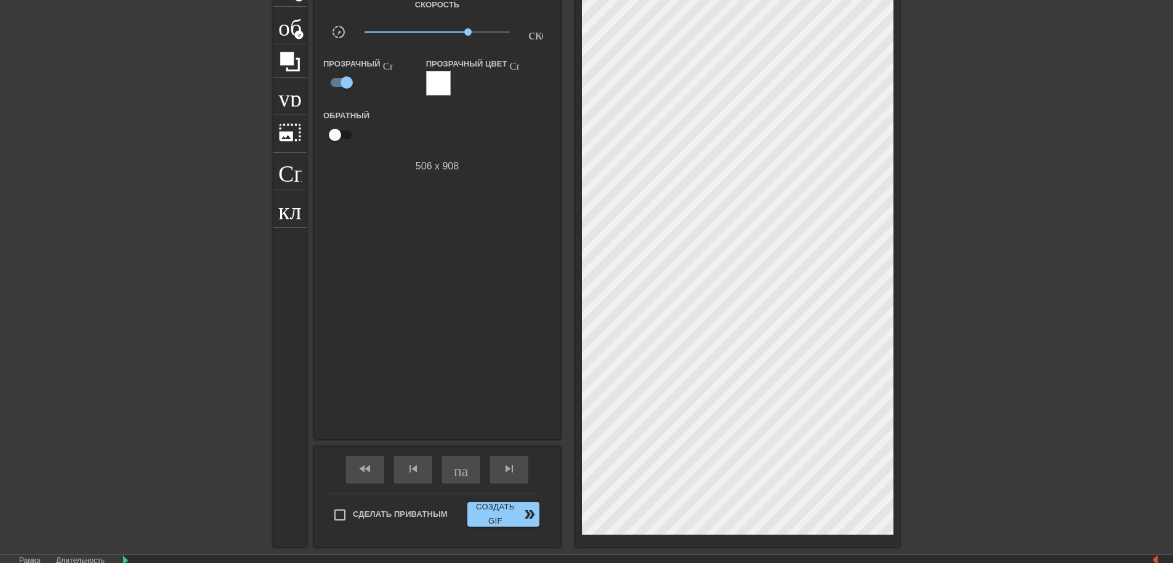
scroll to position [105, 0]
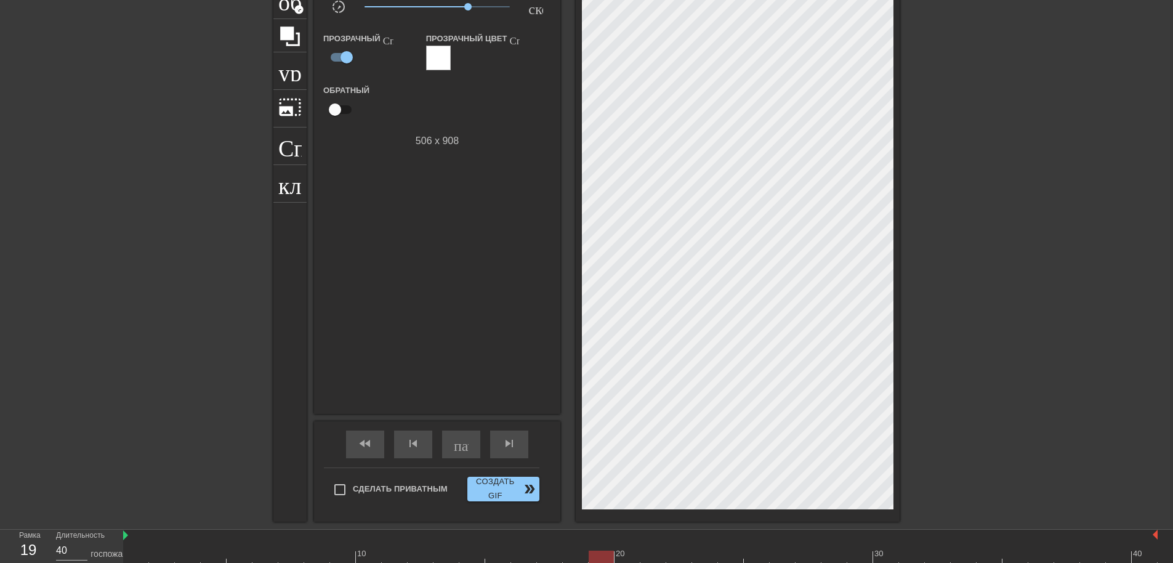
click at [438, 62] on div at bounding box center [438, 58] width 25 height 25
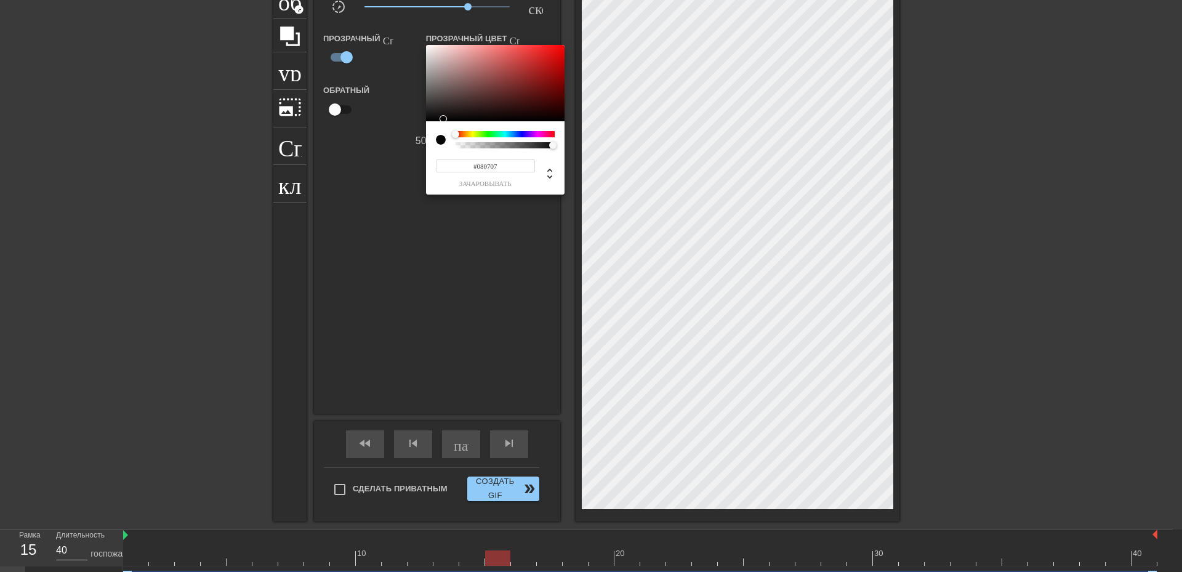
type input "#0C0C0C"
drag, startPoint x: 464, startPoint y: 103, endPoint x: 430, endPoint y: 118, distance: 36.7
click at [430, 118] on div at bounding box center [495, 83] width 139 height 76
click at [415, 229] on div at bounding box center [591, 286] width 1182 height 572
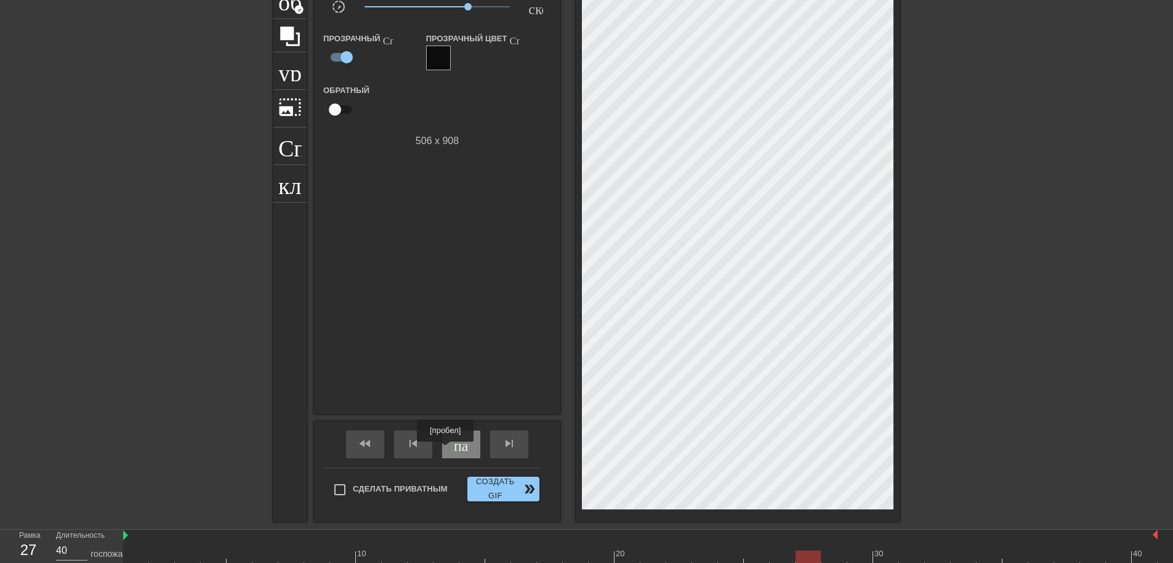
click at [446, 450] on div "пауза" at bounding box center [461, 444] width 38 height 28
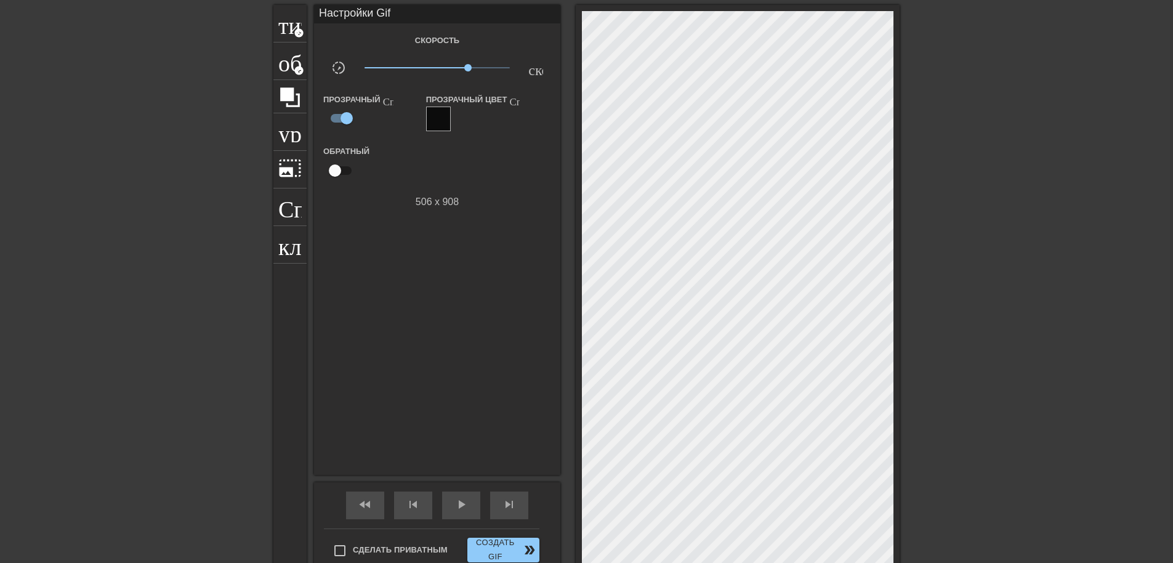
scroll to position [43, 0]
click at [334, 177] on input "checkbox" at bounding box center [335, 170] width 70 height 23
click at [337, 174] on input "checkbox" at bounding box center [347, 170] width 70 height 23
click at [337, 174] on input "checkbox" at bounding box center [335, 170] width 70 height 23
click at [337, 174] on input "checkbox" at bounding box center [347, 170] width 70 height 23
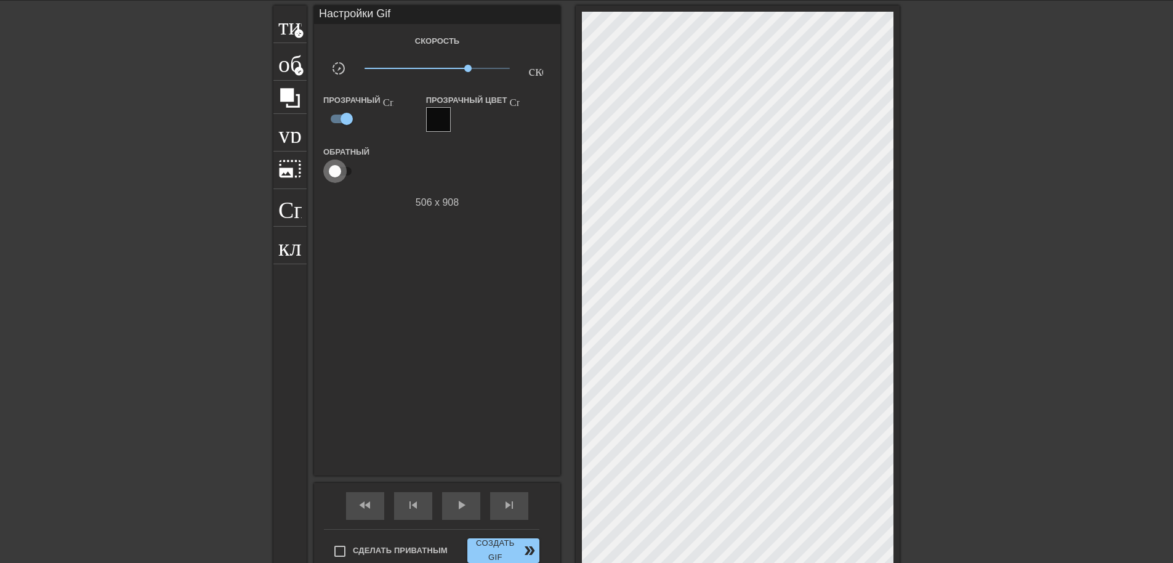
click at [337, 174] on input "checkbox" at bounding box center [335, 170] width 70 height 23
click at [337, 174] on input "checkbox" at bounding box center [347, 170] width 70 height 23
checkbox input "false"
click at [442, 126] on div at bounding box center [438, 119] width 25 height 25
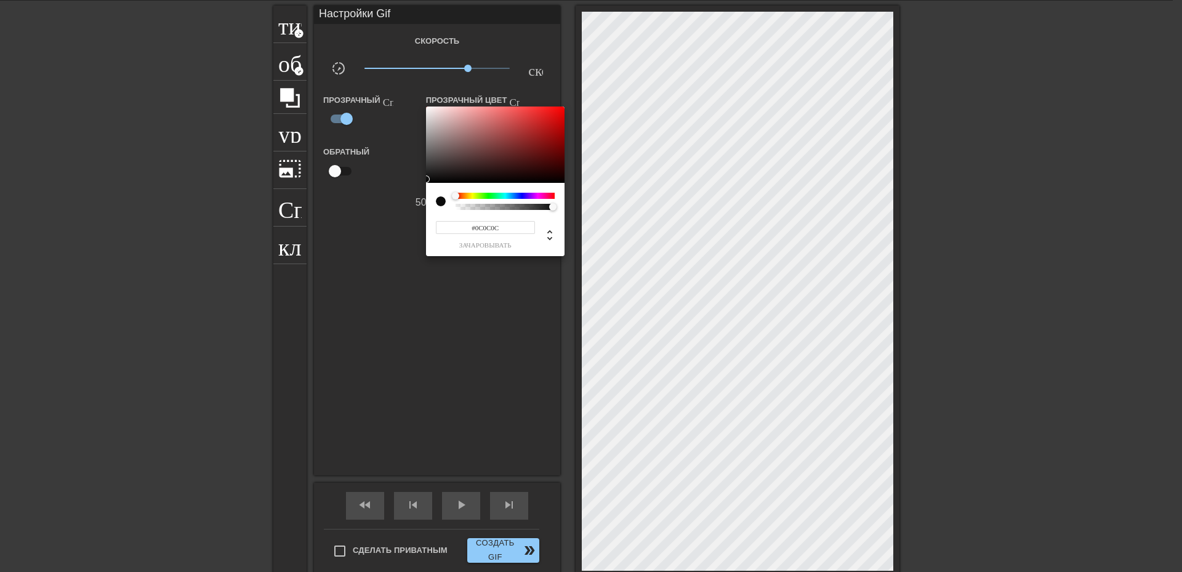
type input "12"
type input "1"
drag, startPoint x: 474, startPoint y: 206, endPoint x: 568, endPoint y: 209, distance: 93.6
click at [568, 209] on div "12 r 12 g 12 b 1 a" at bounding box center [591, 286] width 1182 height 572
click at [483, 307] on div at bounding box center [591, 286] width 1182 height 572
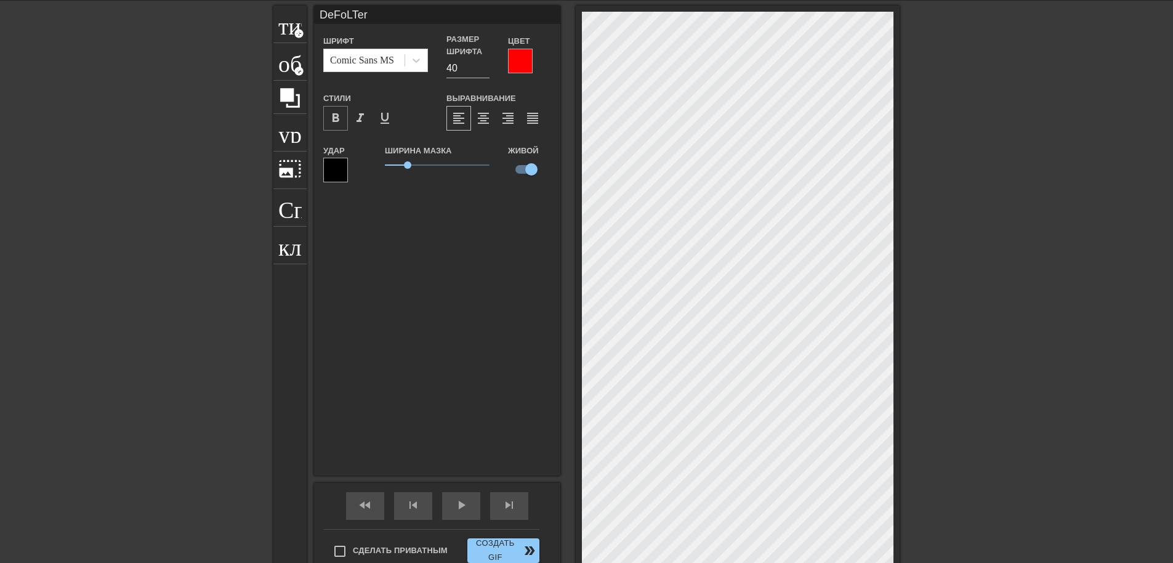
click at [337, 119] on span "format_bold" at bounding box center [335, 118] width 15 height 15
click at [355, 121] on span "format_italic" at bounding box center [360, 118] width 15 height 15
click at [483, 119] on span "format_align_center" at bounding box center [483, 118] width 15 height 15
click at [512, 119] on span "format_align_right" at bounding box center [508, 118] width 15 height 15
click at [477, 233] on div "DeFoLTer Шрифт Comic Sans MS Размер шрифта 40 Цвет Стили format_bold format_ita…" at bounding box center [437, 241] width 246 height 470
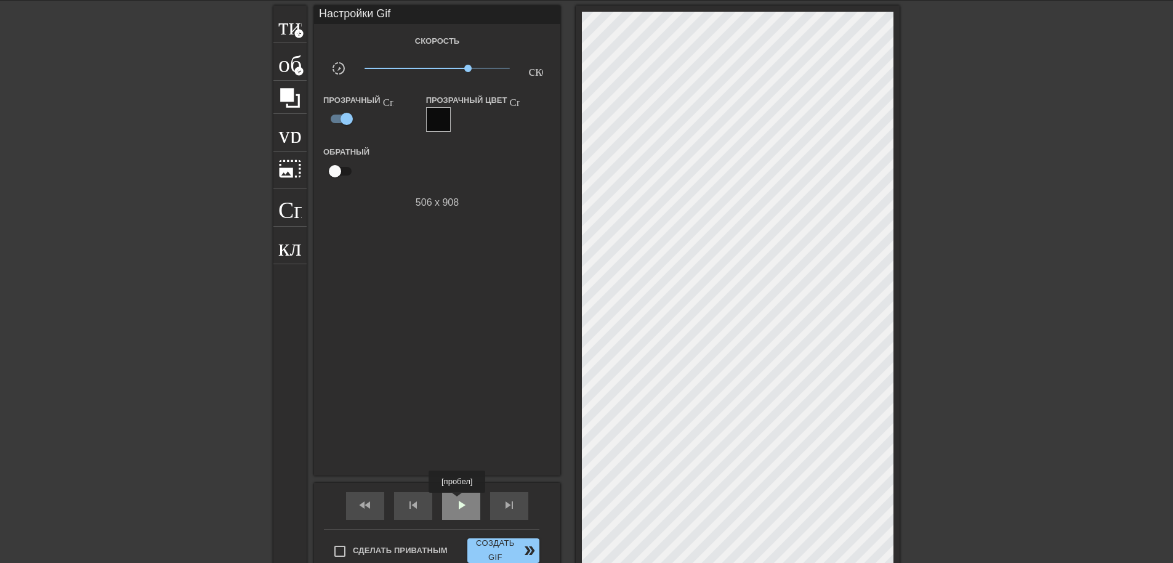
click at [458, 501] on span "play_arrow" at bounding box center [461, 505] width 15 height 15
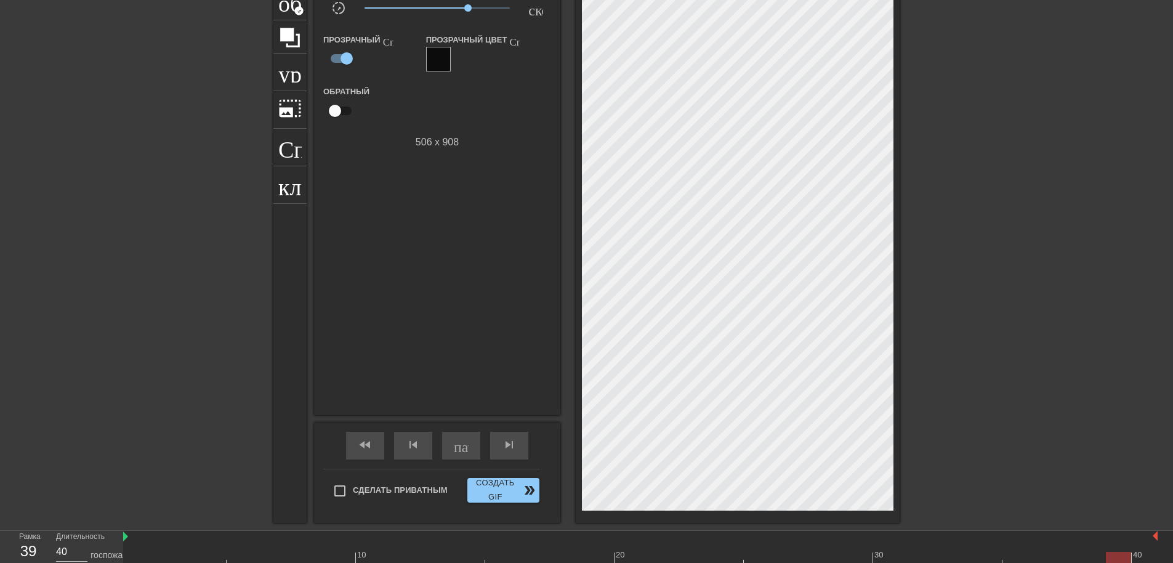
scroll to position [105, 0]
click at [474, 451] on div "пауза" at bounding box center [461, 444] width 38 height 28
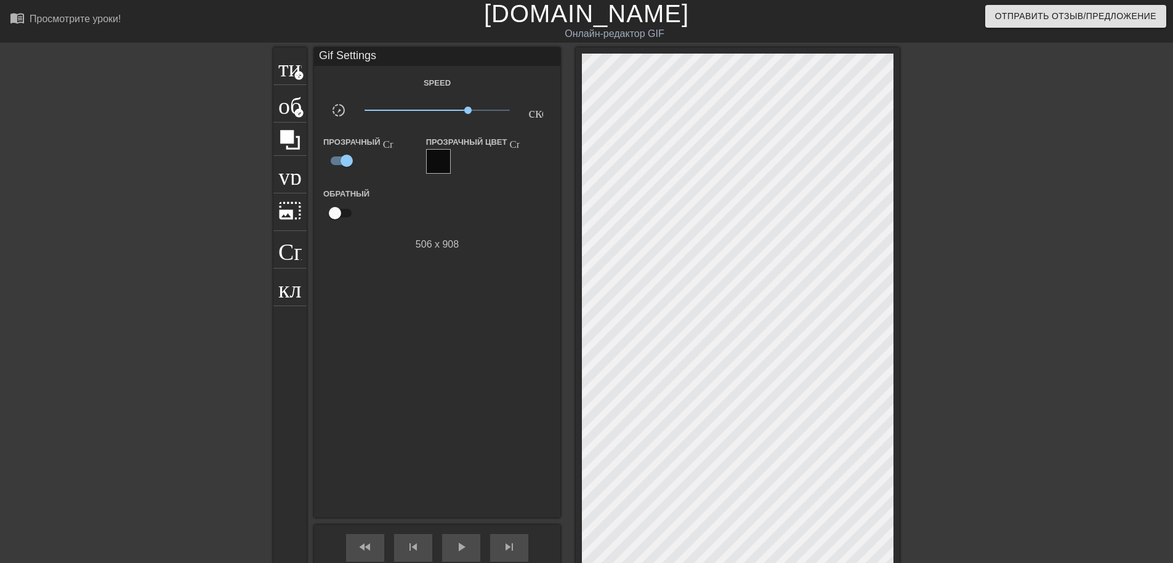
scroll to position [0, 0]
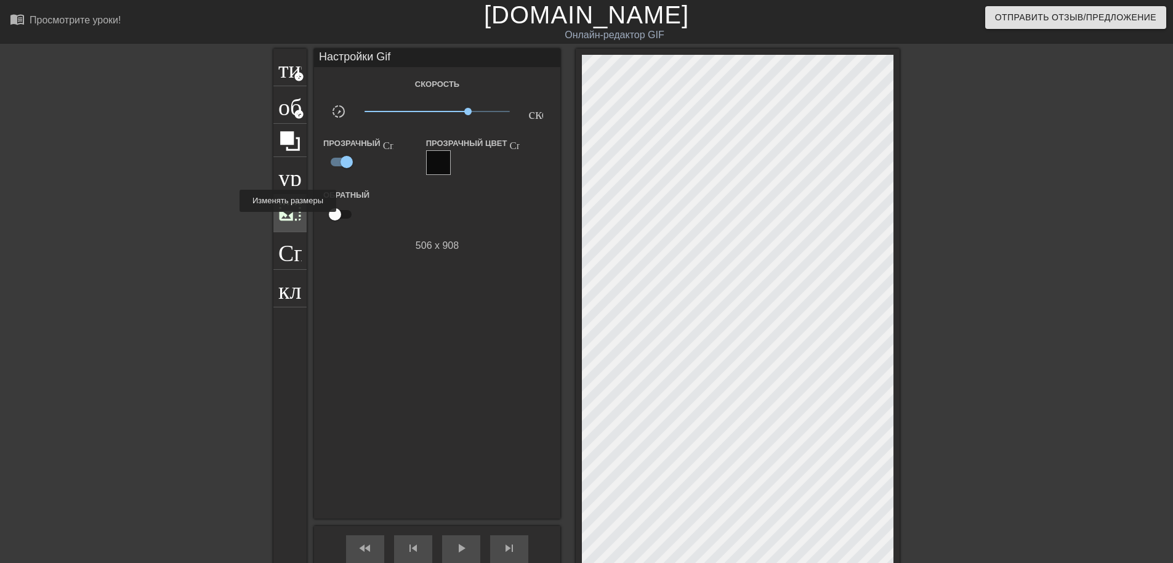
click at [288, 220] on span "photo_size_select_large" at bounding box center [289, 211] width 23 height 23
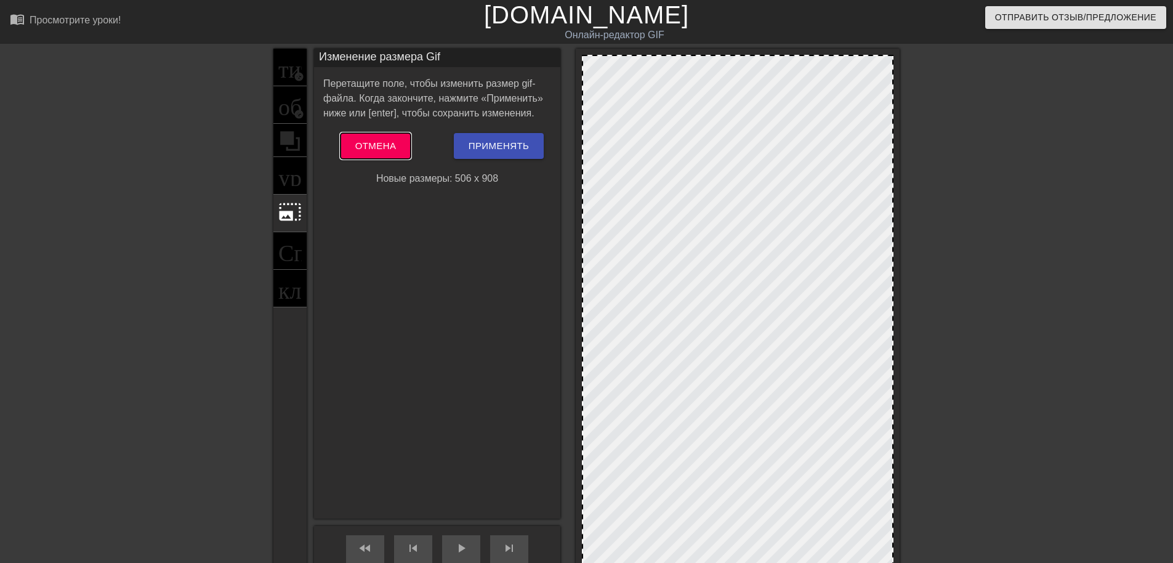
click at [390, 148] on span "Отмена" at bounding box center [375, 146] width 41 height 16
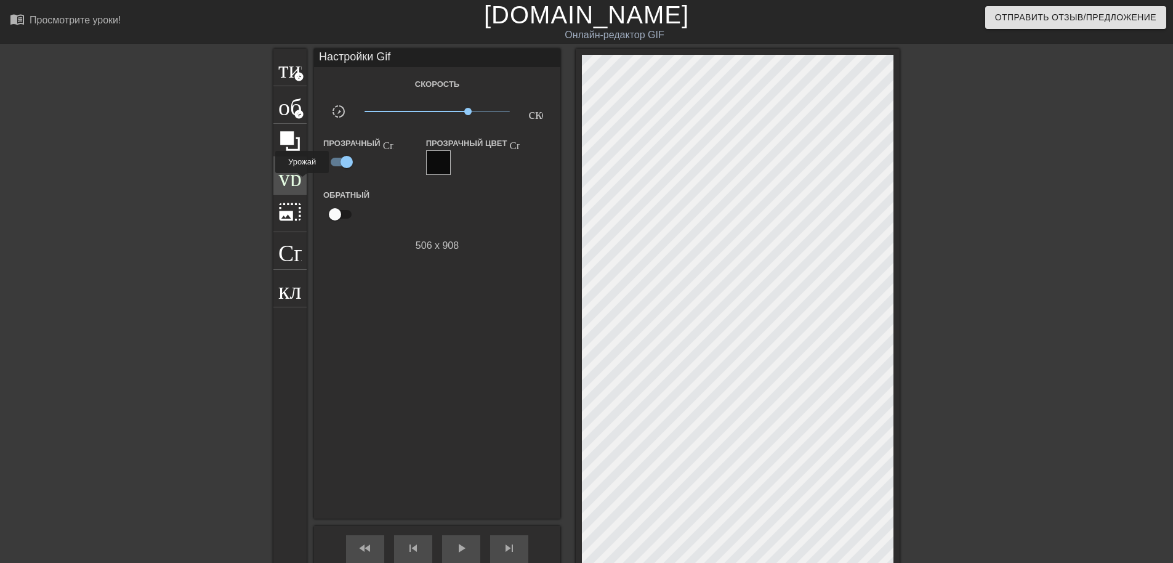
click at [302, 182] on div "урожай" at bounding box center [289, 176] width 33 height 38
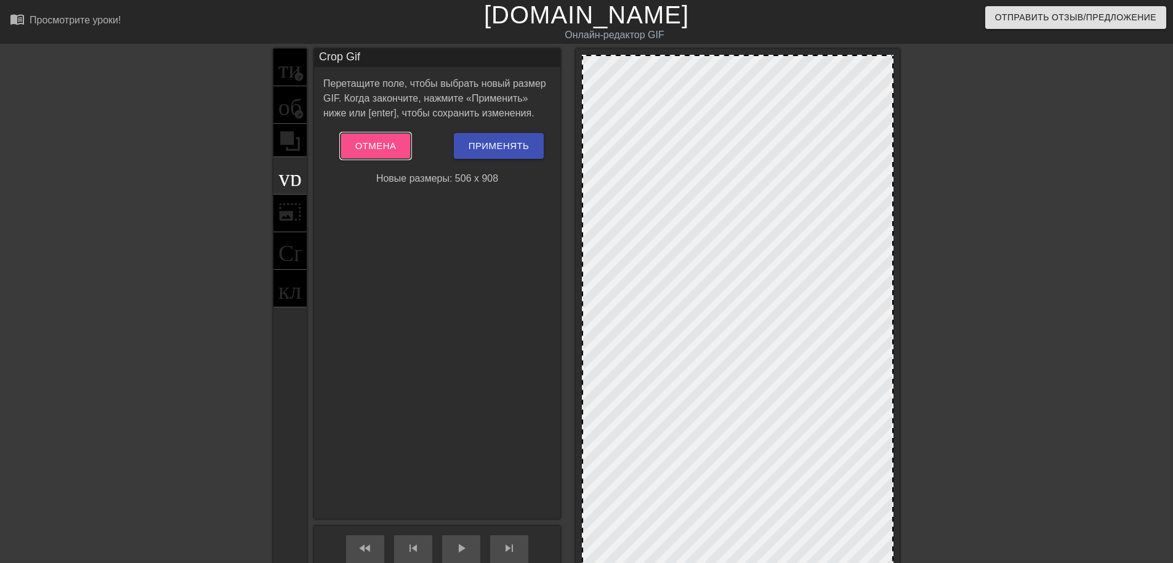
click at [390, 156] on button "Отмена" at bounding box center [376, 146] width 71 height 26
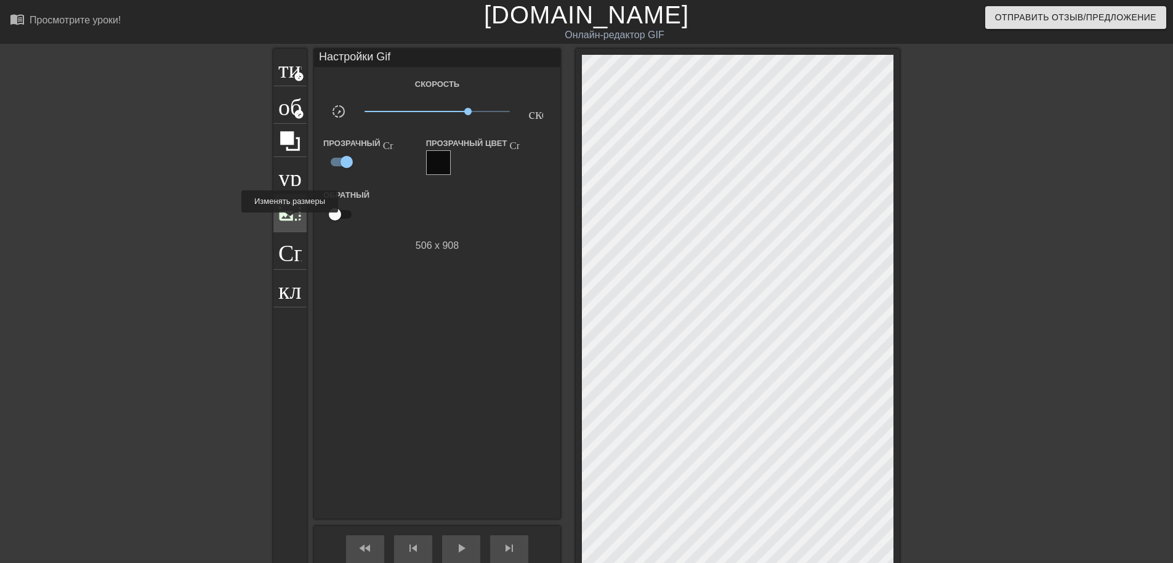
click at [289, 221] on span "photo_size_select_large" at bounding box center [289, 211] width 23 height 23
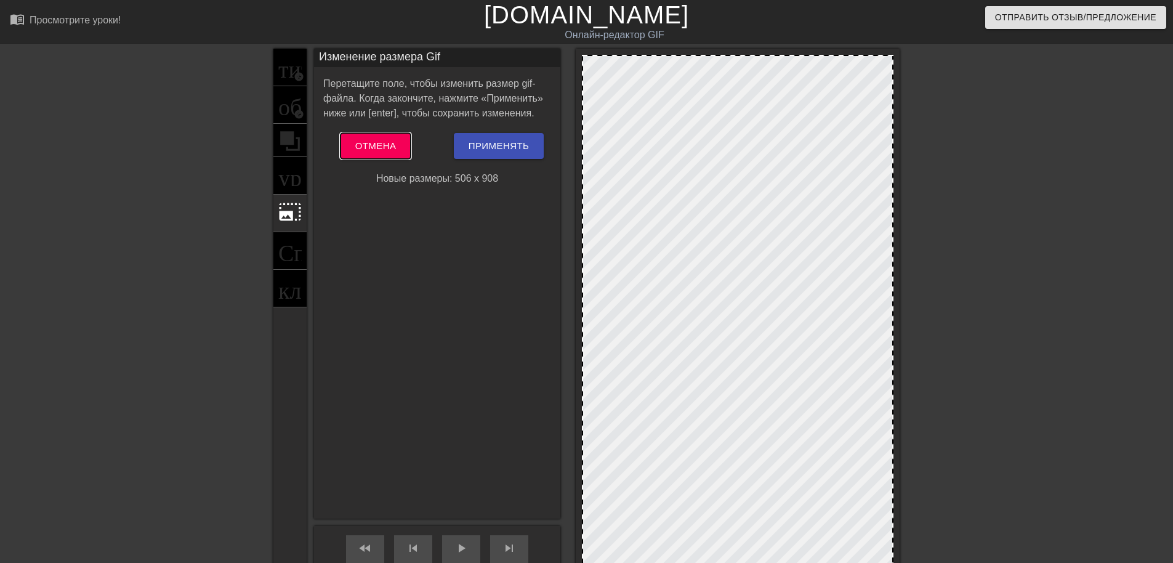
click at [387, 142] on span "Отмена" at bounding box center [375, 146] width 41 height 16
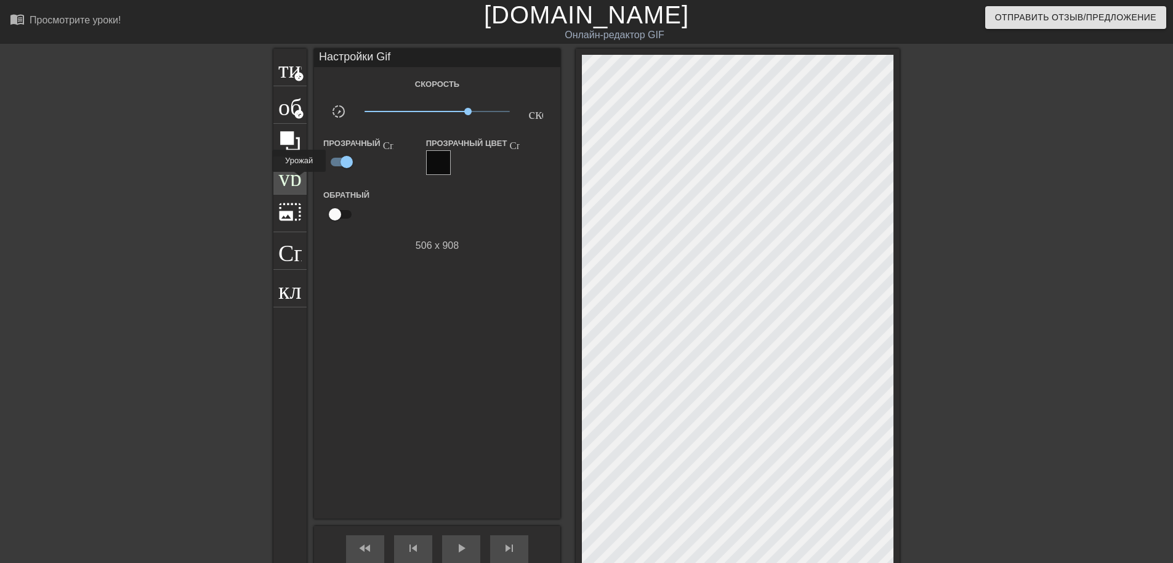
click at [299, 180] on span "урожай" at bounding box center [289, 174] width 23 height 23
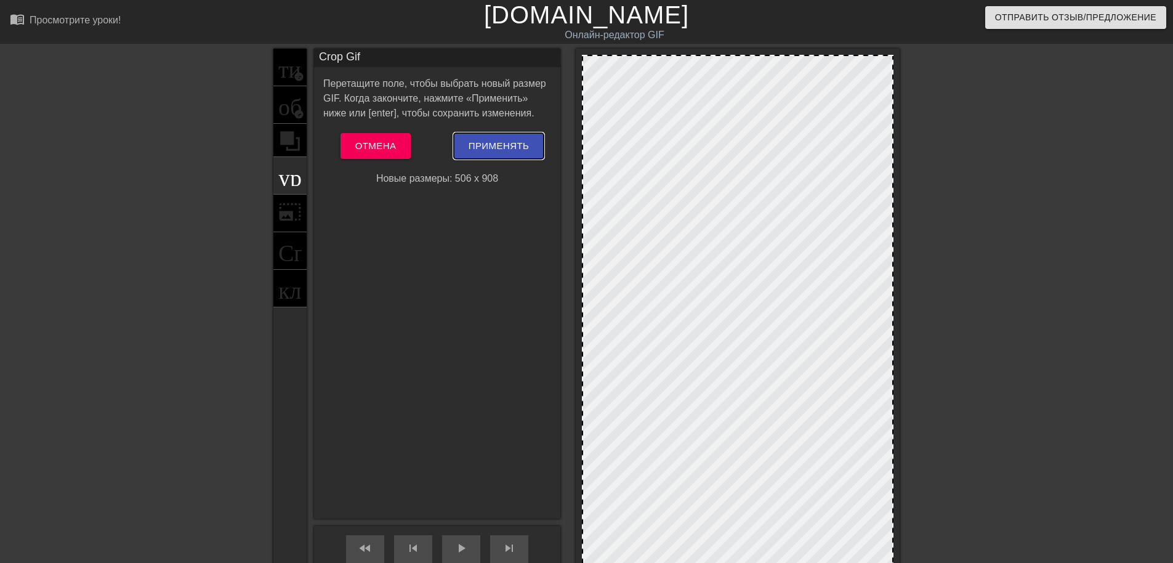
click at [477, 139] on span "Применять" at bounding box center [499, 146] width 61 height 16
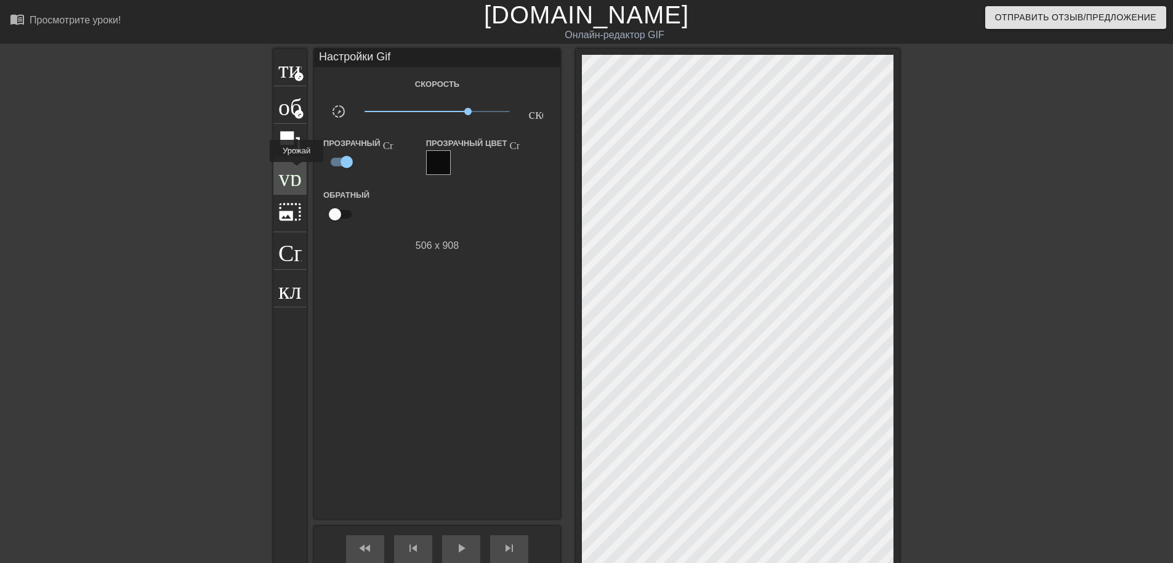
click at [297, 171] on span "урожай" at bounding box center [289, 174] width 23 height 23
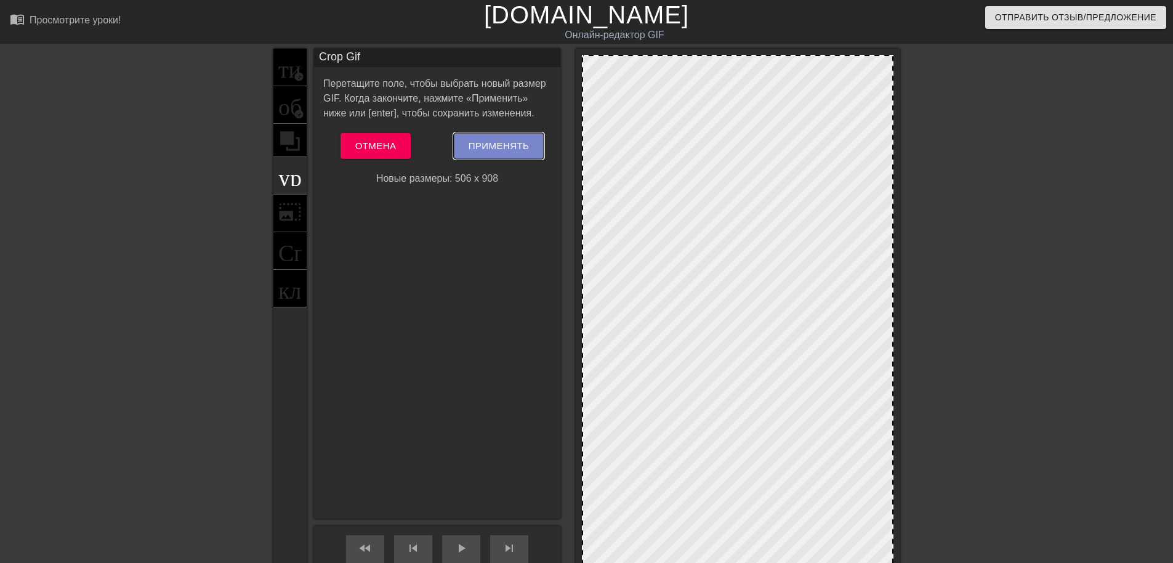
click at [488, 147] on span "Применять" at bounding box center [499, 146] width 61 height 16
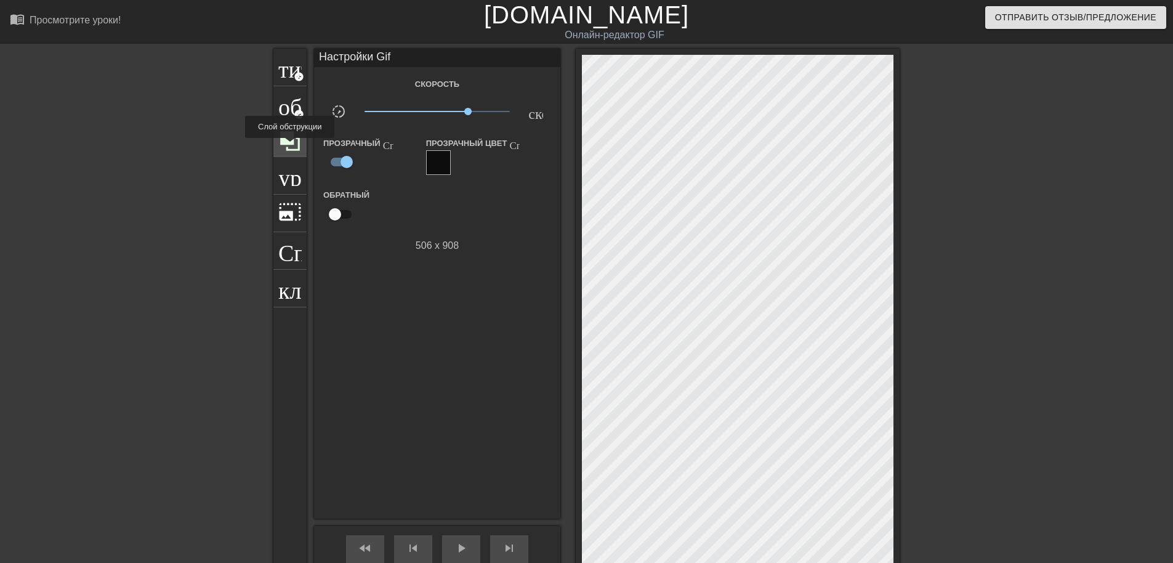
click at [290, 147] on icon at bounding box center [289, 140] width 23 height 23
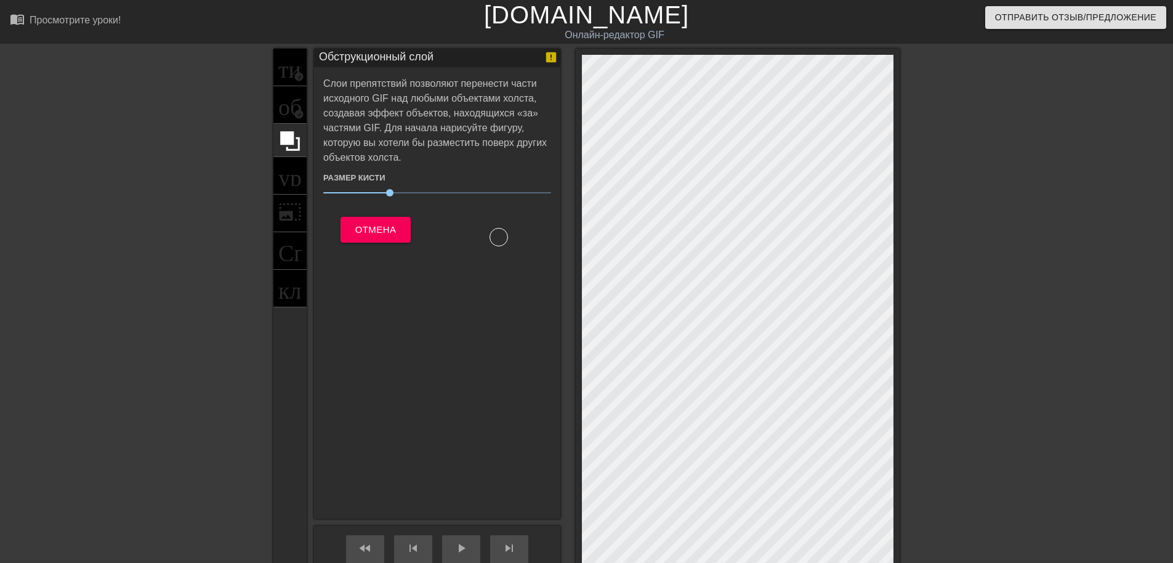
scroll to position [62, 0]
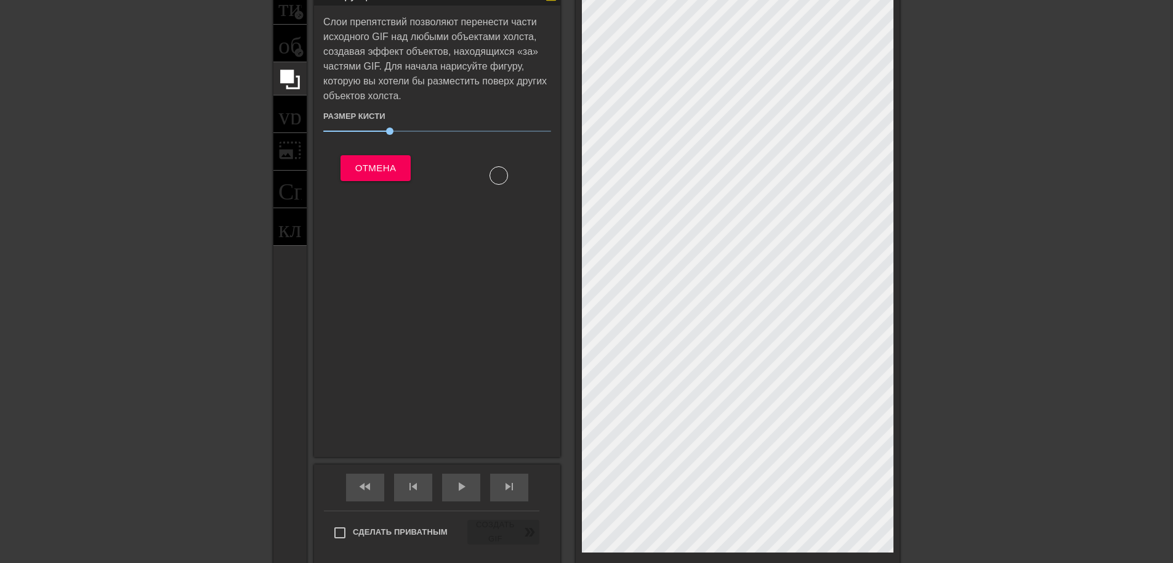
click at [492, 177] on div at bounding box center [499, 175] width 18 height 18
drag, startPoint x: 393, startPoint y: 134, endPoint x: 381, endPoint y: 138, distance: 12.9
click at [381, 138] on span "30" at bounding box center [437, 131] width 228 height 15
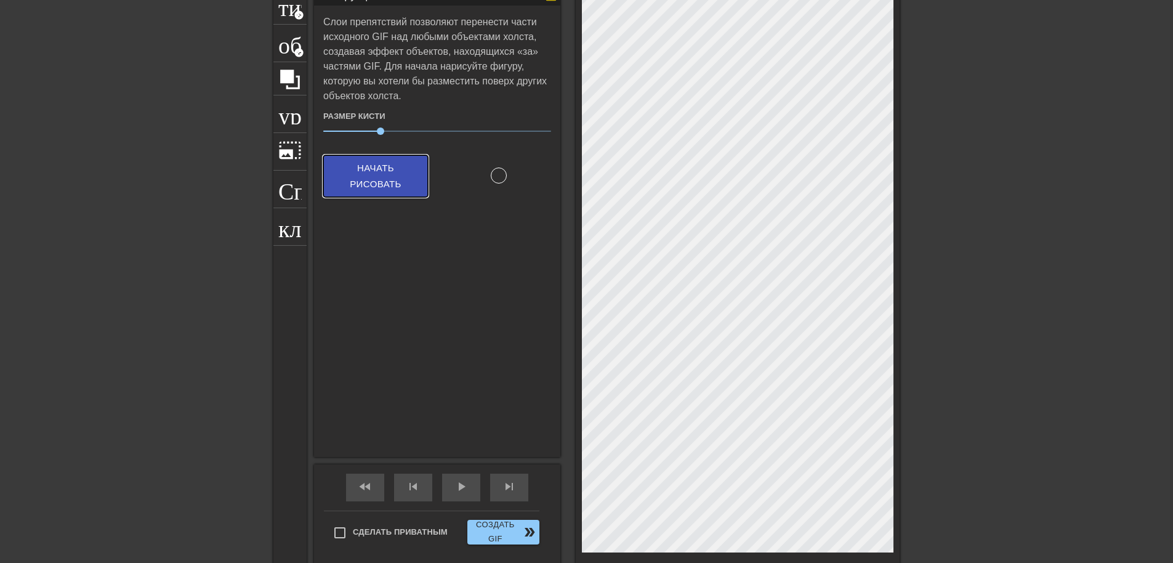
click at [396, 169] on span "Начать рисовать" at bounding box center [375, 176] width 75 height 33
click at [398, 180] on span "Начать рисовать" at bounding box center [375, 176] width 75 height 33
drag, startPoint x: 415, startPoint y: 133, endPoint x: 557, endPoint y: 145, distance: 142.8
click at [557, 145] on div "Обструкционный слой Слои препятствий позволяют перенести части исходного GIF на…" at bounding box center [437, 222] width 246 height 470
click at [392, 187] on span "Начать рисовать" at bounding box center [375, 176] width 75 height 33
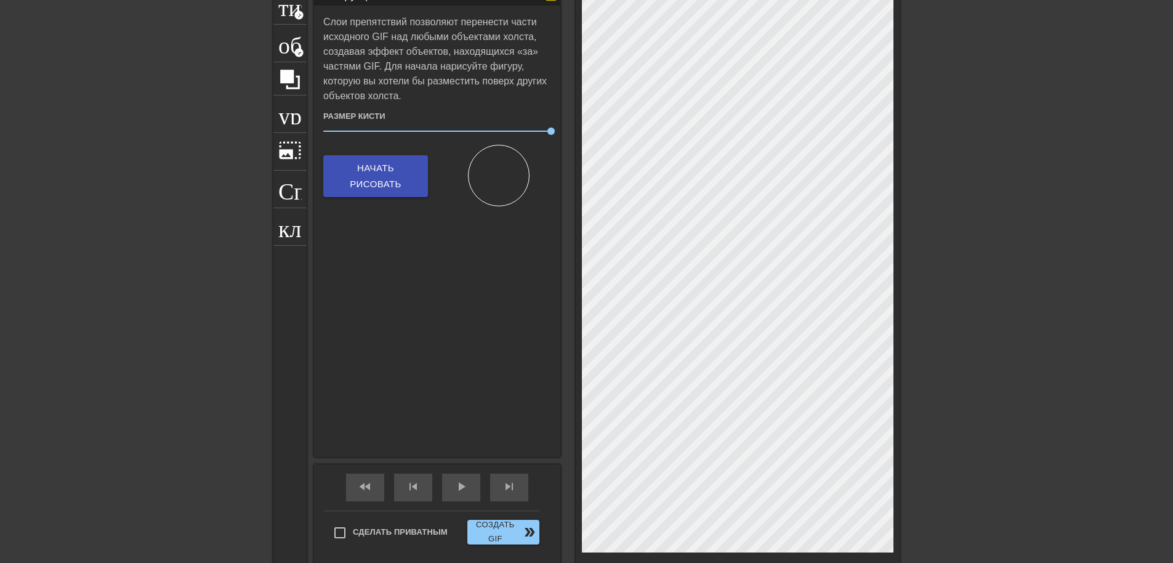
scroll to position [123, 0]
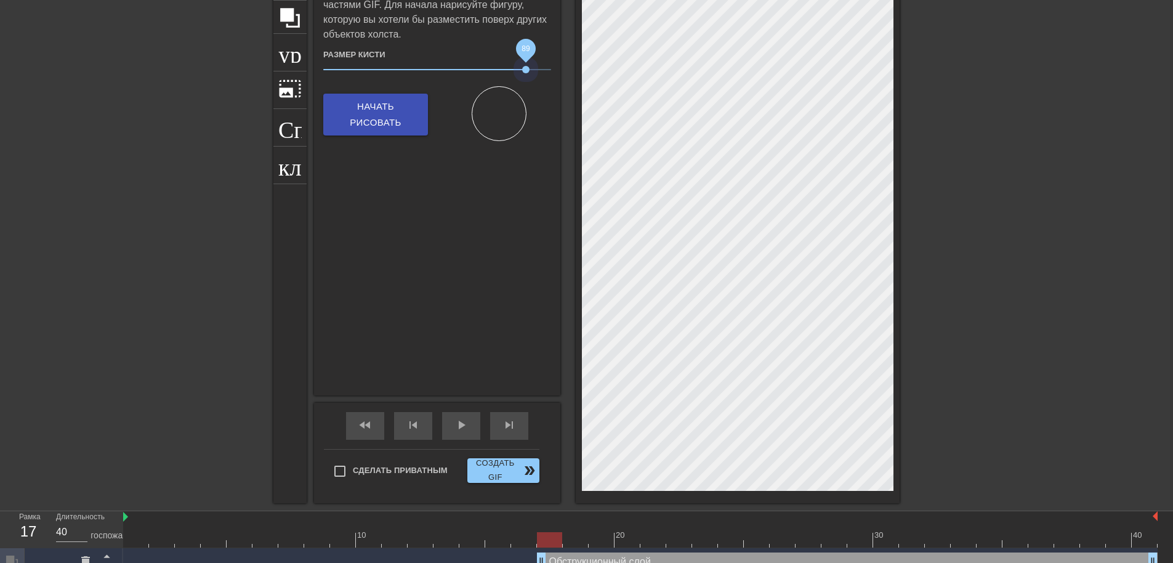
drag, startPoint x: 547, startPoint y: 74, endPoint x: 525, endPoint y: 75, distance: 21.6
click at [525, 75] on span "89" at bounding box center [437, 69] width 228 height 15
drag, startPoint x: 522, startPoint y: 73, endPoint x: 431, endPoint y: 75, distance: 90.6
click at [431, 75] on span "48" at bounding box center [437, 69] width 228 height 15
click at [494, 116] on div at bounding box center [499, 114] width 30 height 30
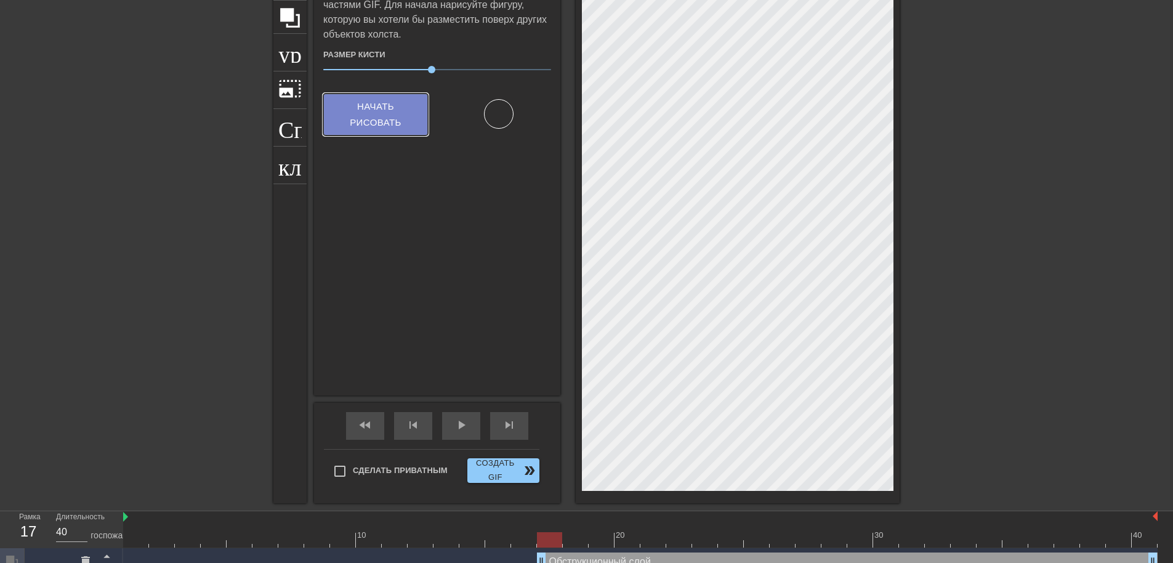
click at [394, 127] on span "Начать рисовать" at bounding box center [375, 115] width 75 height 33
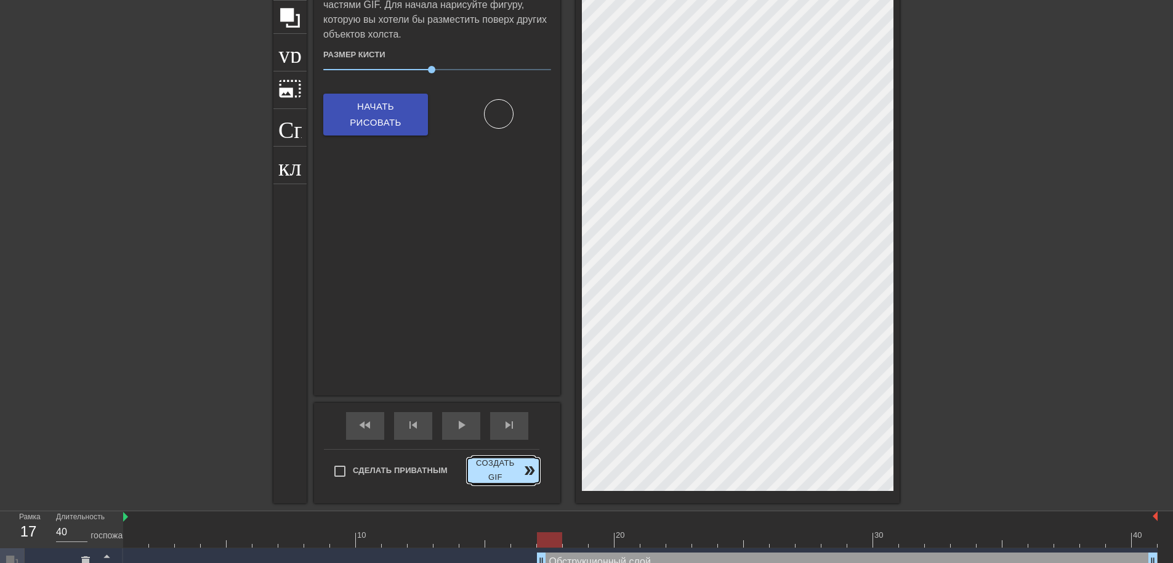
drag, startPoint x: 578, startPoint y: 341, endPoint x: 510, endPoint y: 469, distance: 144.9
click at [510, 469] on font "Создать GIF" at bounding box center [495, 470] width 46 height 28
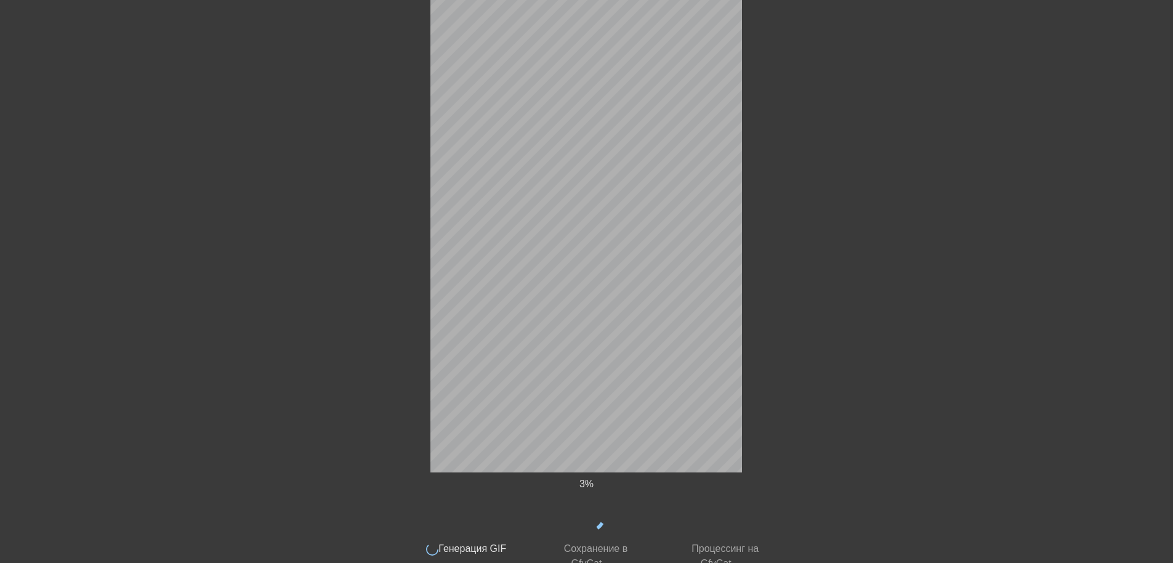
scroll to position [148, 0]
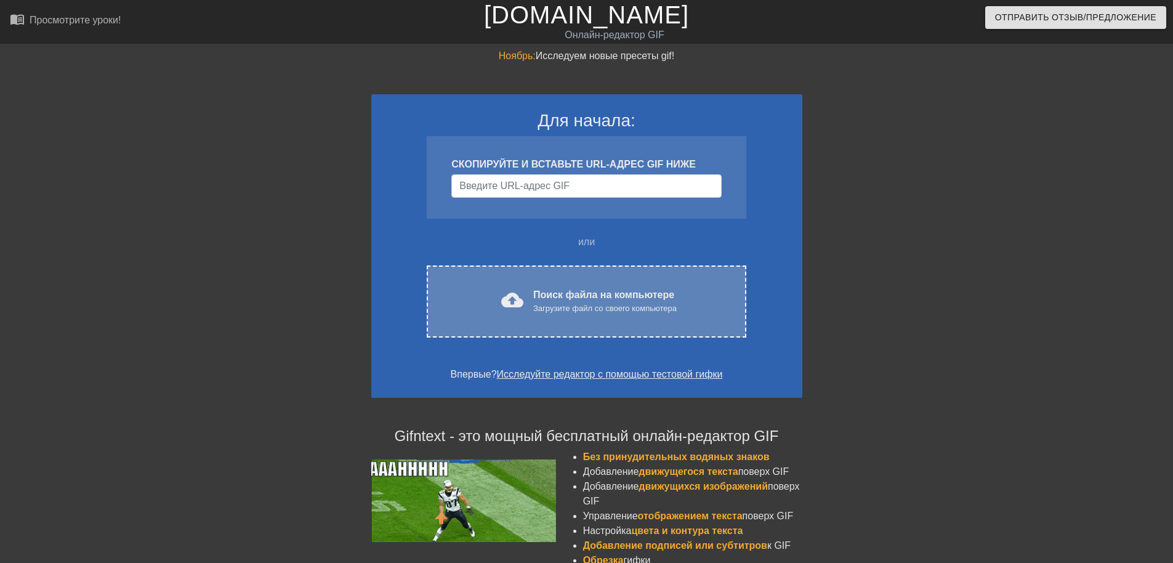
click at [577, 312] on div "Загрузите файл со своего компьютера" at bounding box center [604, 308] width 143 height 12
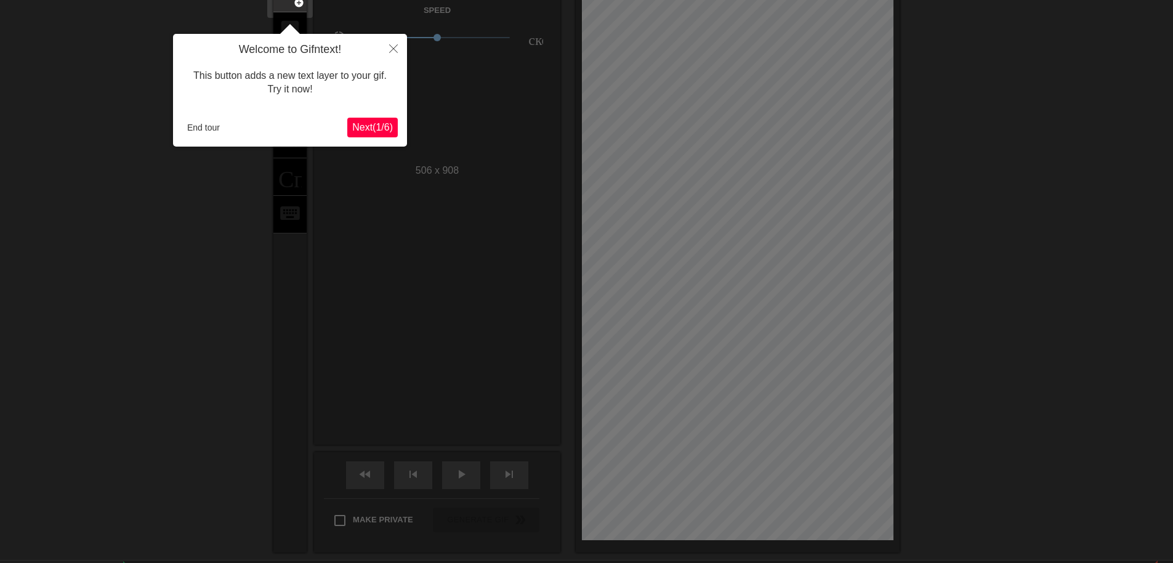
scroll to position [30, 0]
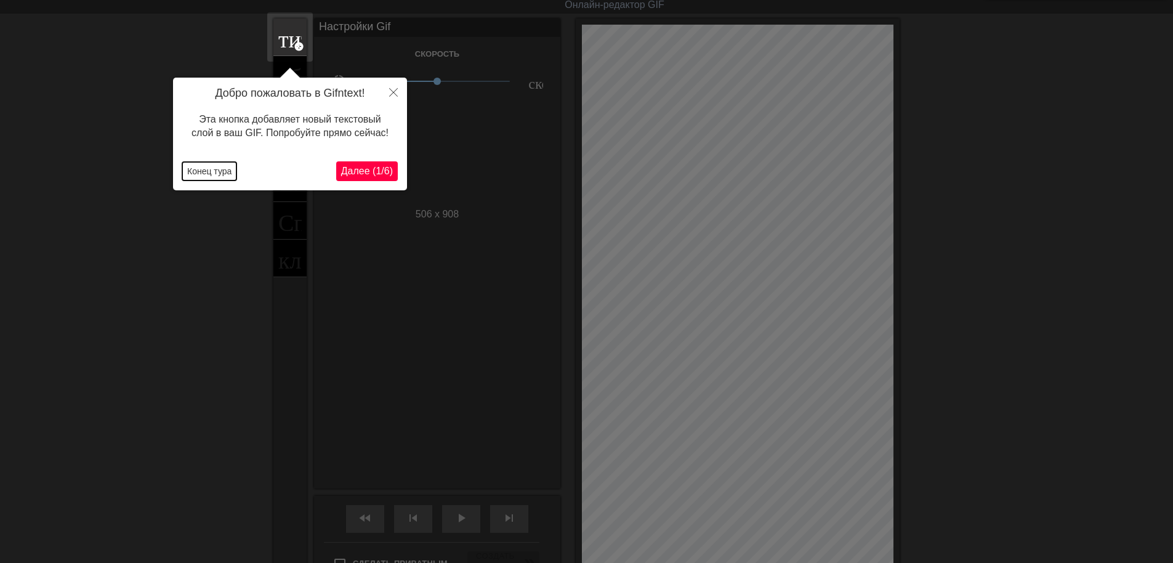
click at [220, 173] on button "Конец тура" at bounding box center [209, 171] width 54 height 18
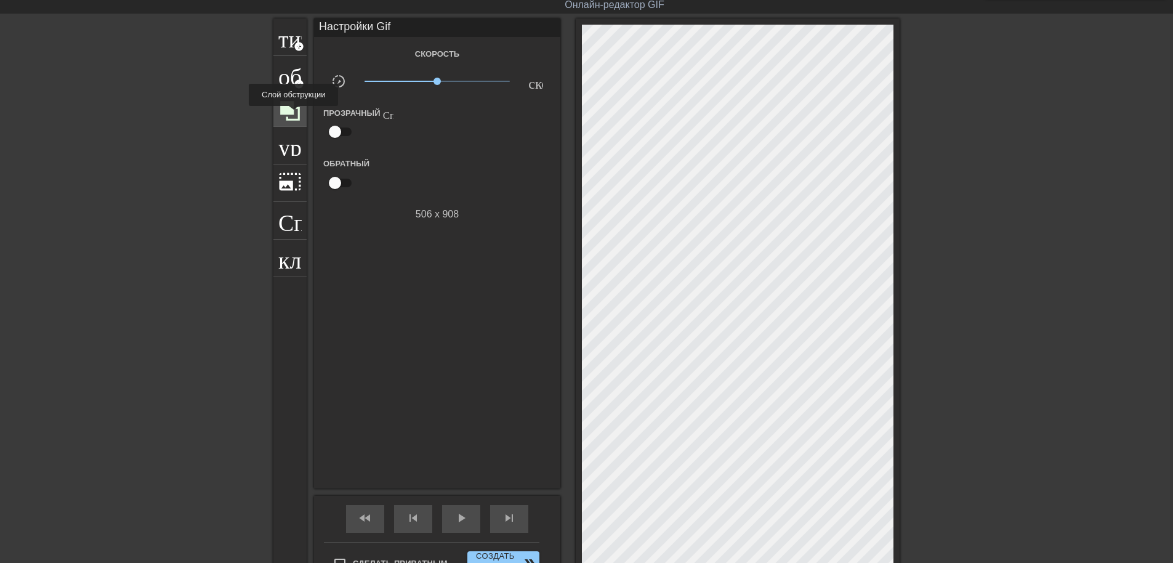
click at [294, 115] on icon at bounding box center [289, 110] width 23 height 23
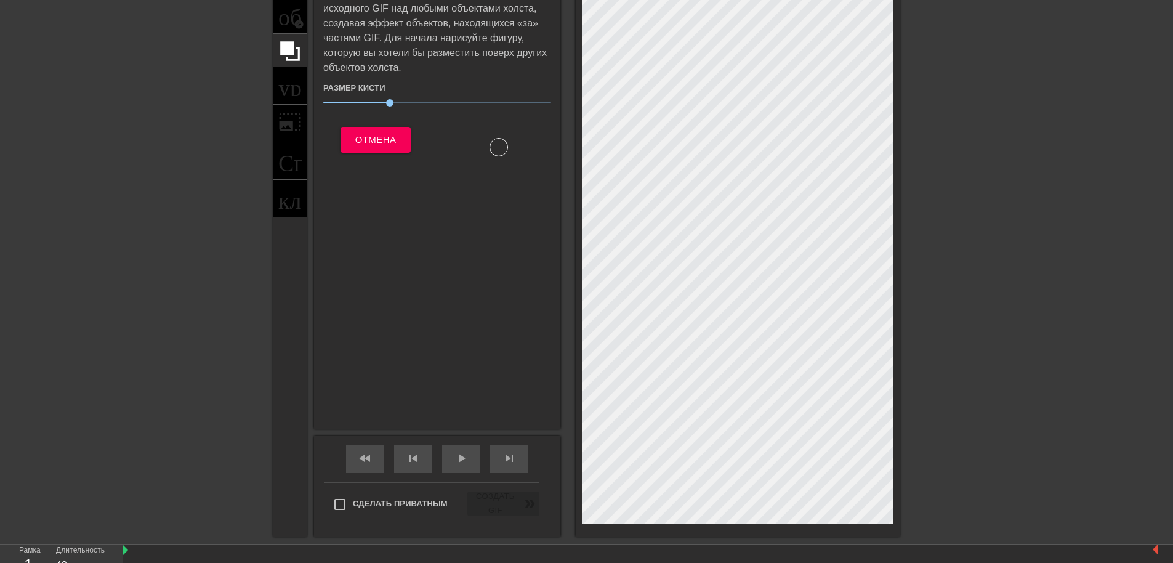
scroll to position [92, 0]
drag, startPoint x: 393, startPoint y: 103, endPoint x: 572, endPoint y: 201, distance: 203.4
click at [409, 102] on span "38" at bounding box center [437, 101] width 228 height 15
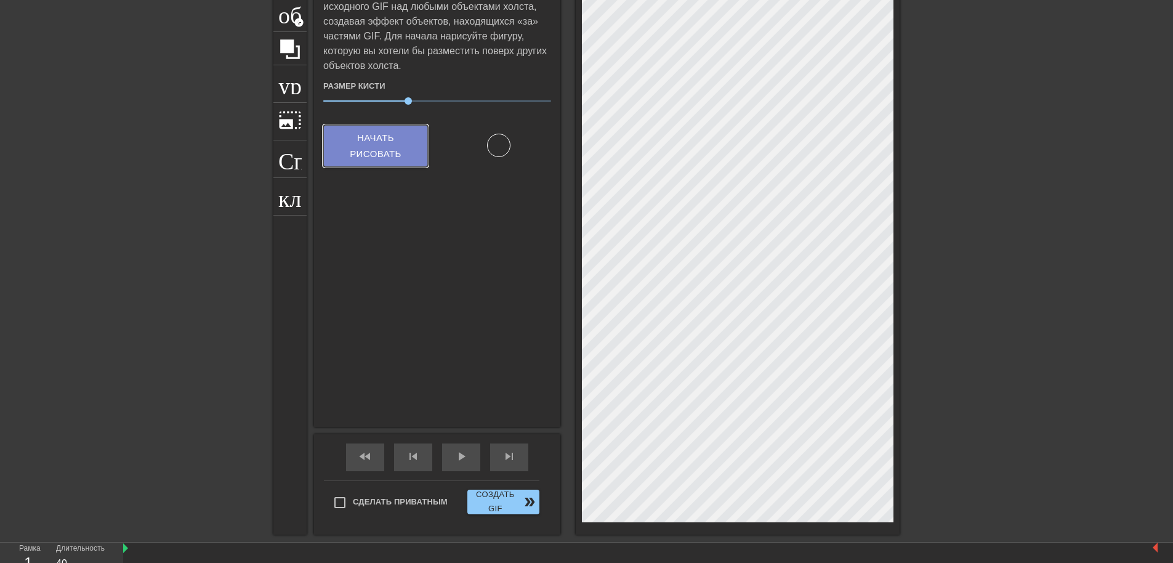
click at [386, 135] on span "Начать рисовать" at bounding box center [375, 146] width 75 height 33
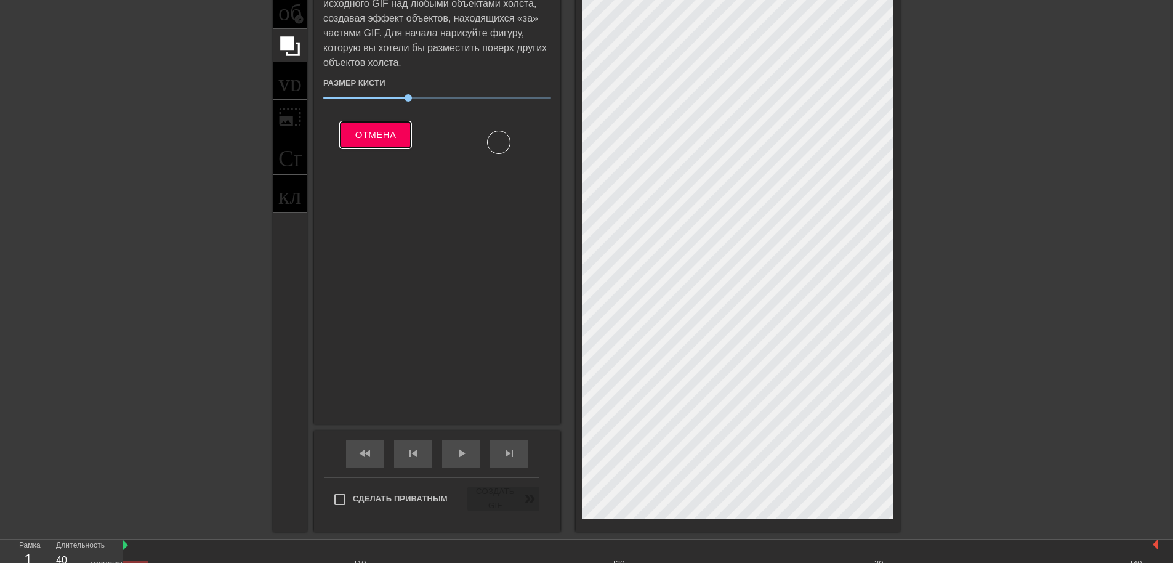
scroll to position [123, 0]
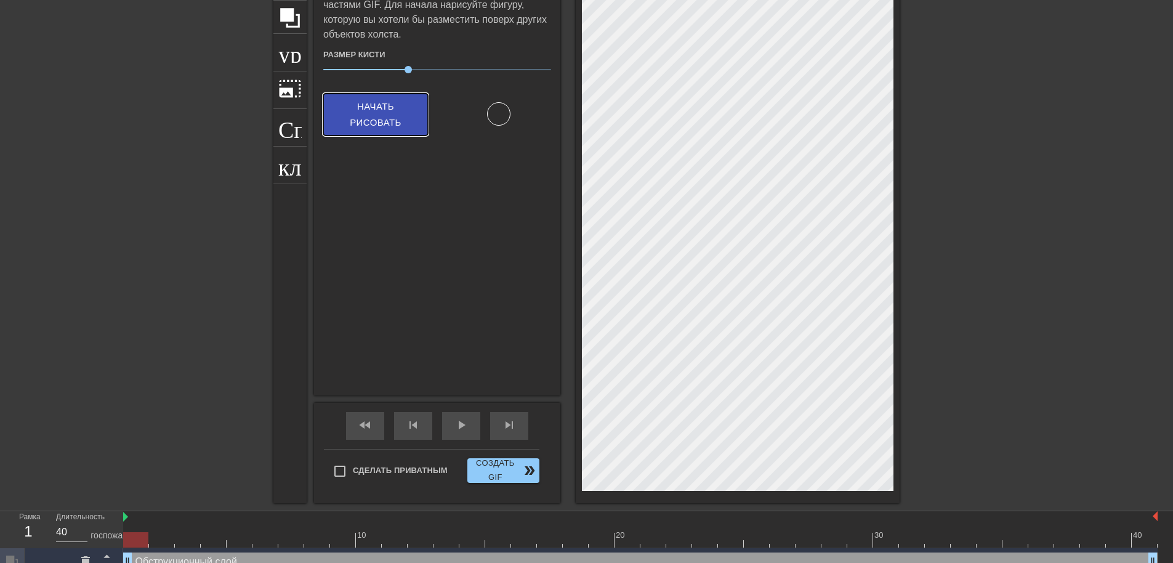
click at [360, 113] on span "Начать рисовать" at bounding box center [375, 115] width 75 height 33
click at [396, 106] on span "Начать рисовать" at bounding box center [375, 115] width 75 height 33
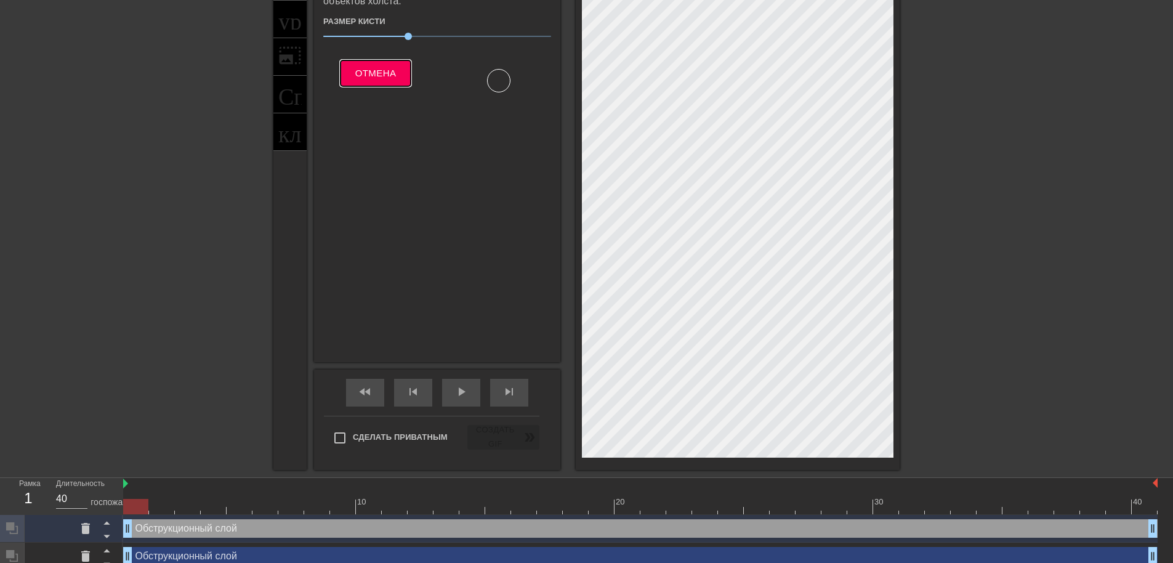
scroll to position [166, 0]
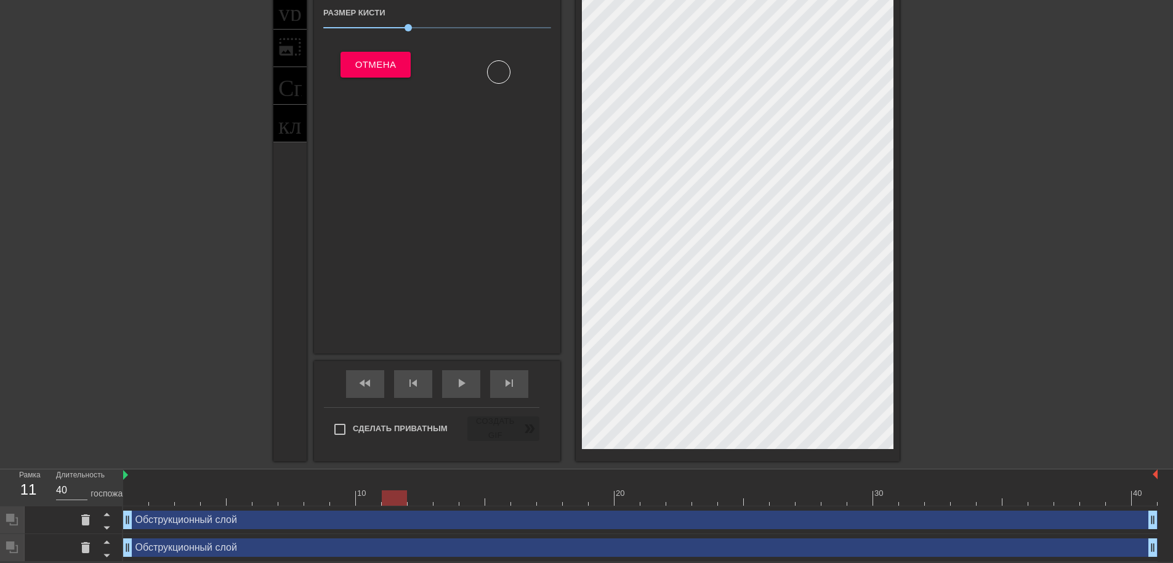
drag, startPoint x: 579, startPoint y: 426, endPoint x: 530, endPoint y: 392, distance: 60.1
click at [530, 392] on div "fast_rewind skip_previous play_arrow skip_next" at bounding box center [437, 384] width 201 height 46
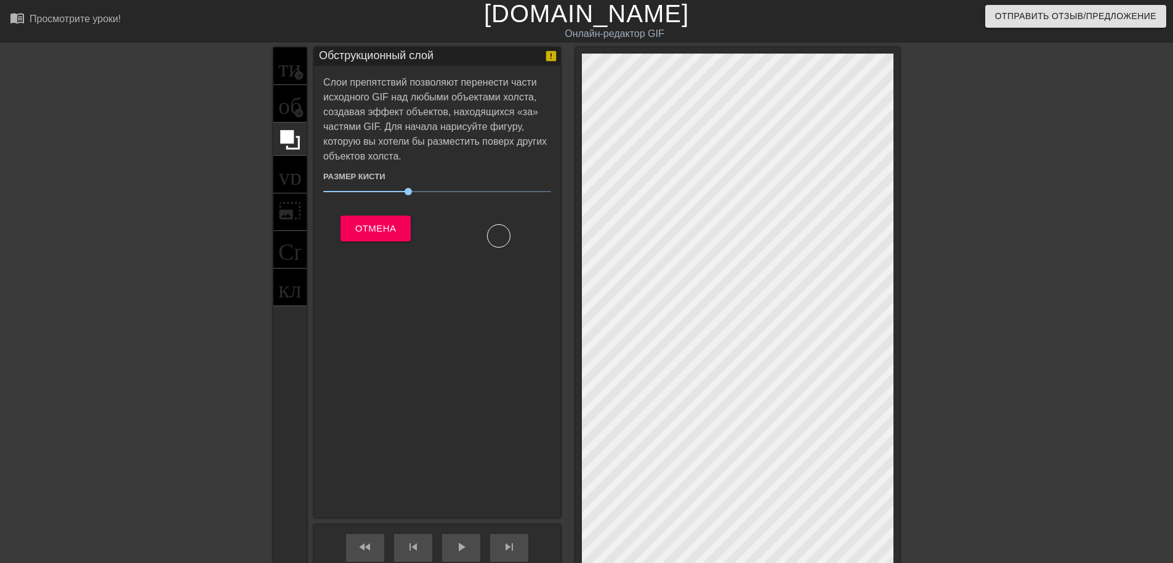
scroll to position [0, 0]
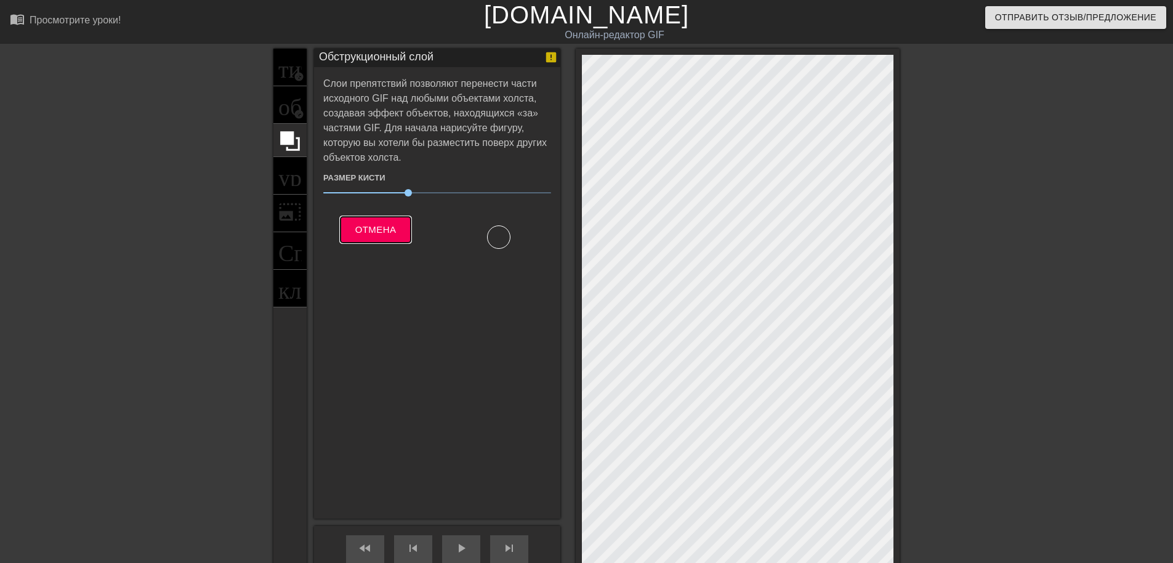
click at [368, 228] on span "Отмена" at bounding box center [375, 230] width 41 height 16
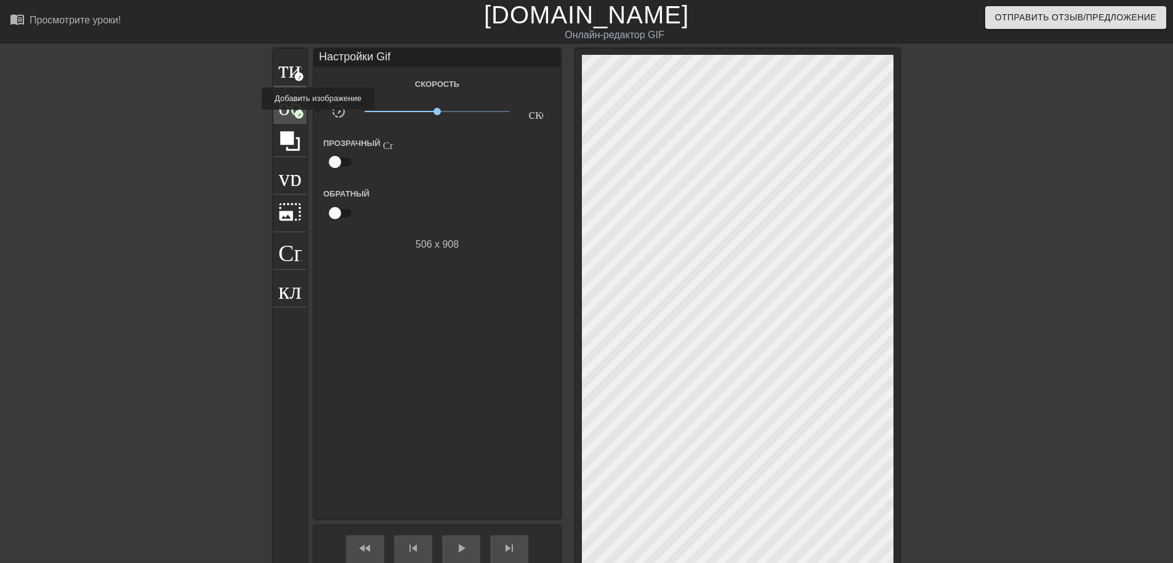
click at [294, 118] on div "образ add_circle" at bounding box center [289, 105] width 33 height 38
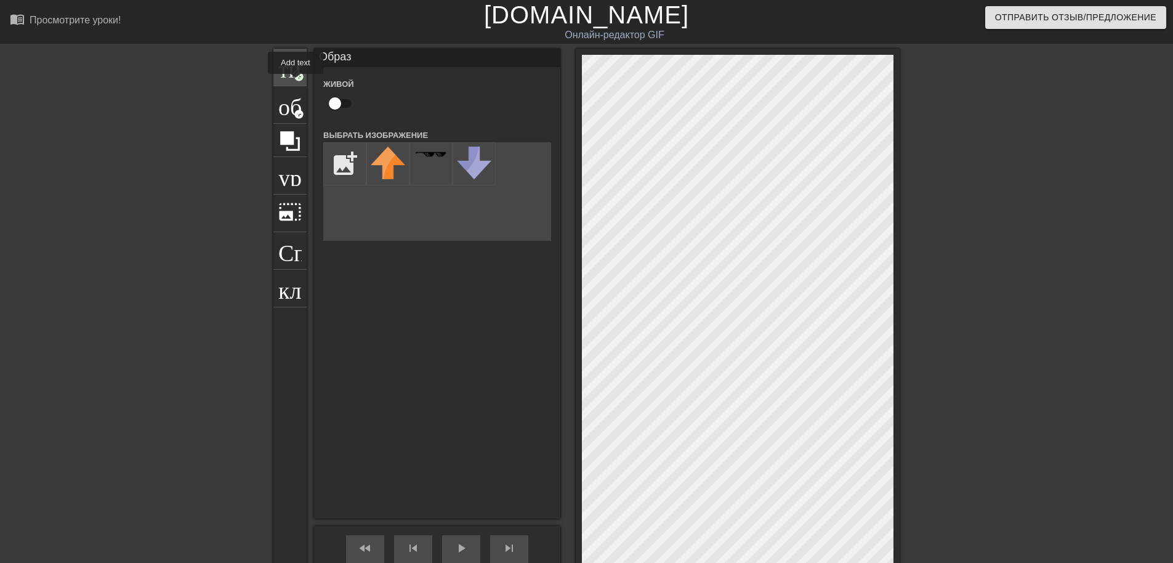
click at [294, 83] on div "титул add_circle" at bounding box center [289, 68] width 33 height 38
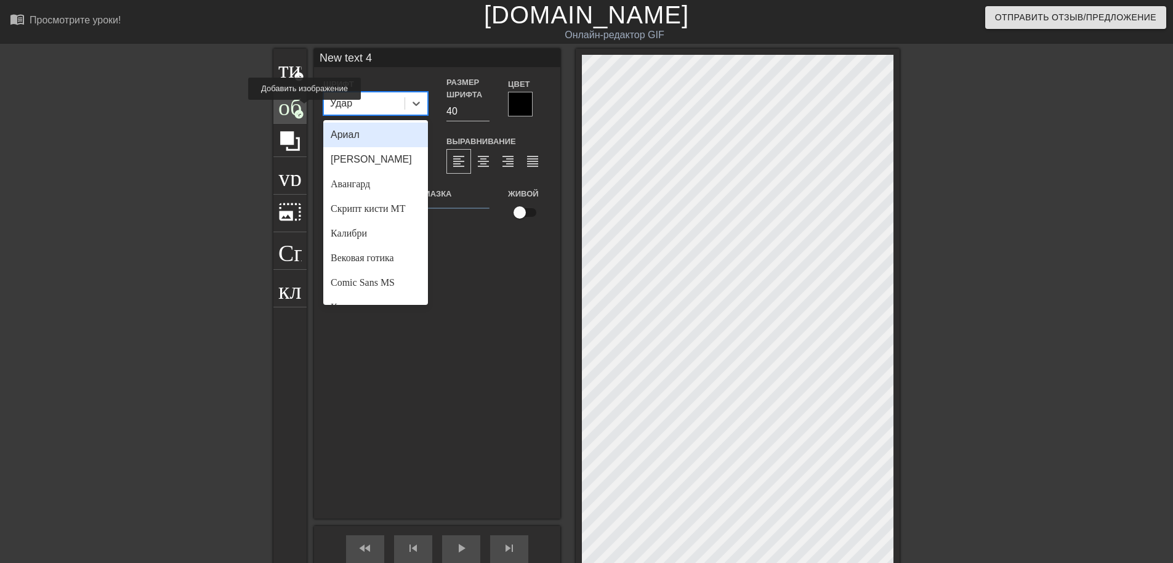
drag, startPoint x: 376, startPoint y: 107, endPoint x: 305, endPoint y: 108, distance: 70.8
click at [305, 108] on div "титул add_circle образ add_circle урожай photo_size_select_large Справка клавиа…" at bounding box center [586, 338] width 626 height 578
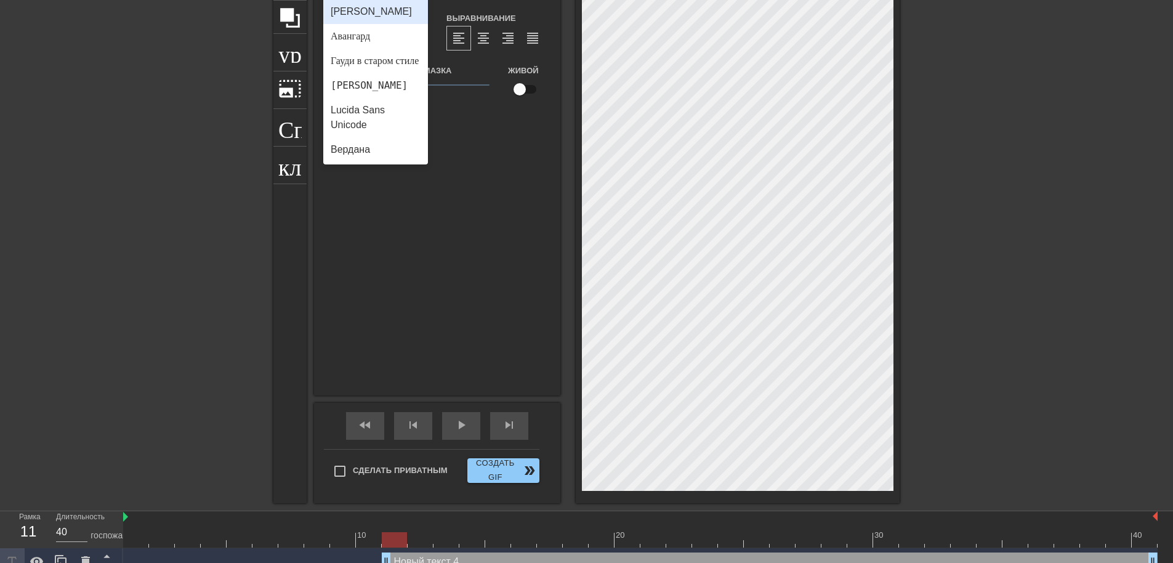
type input "De"
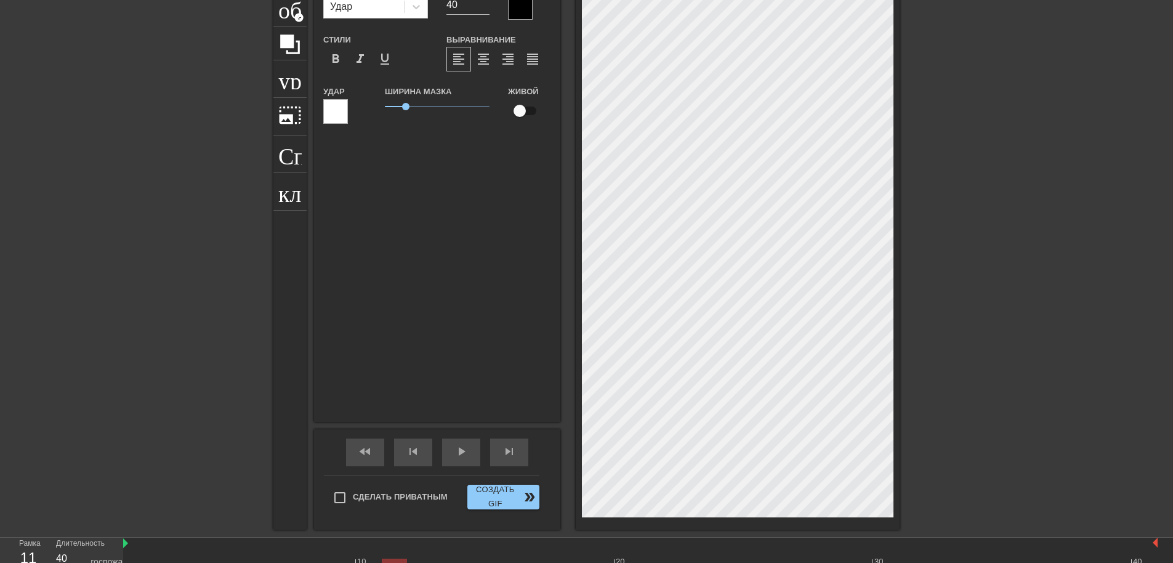
scroll to position [2, 1]
type input "New 4"
type textarea "New 4"
type input "New 4"
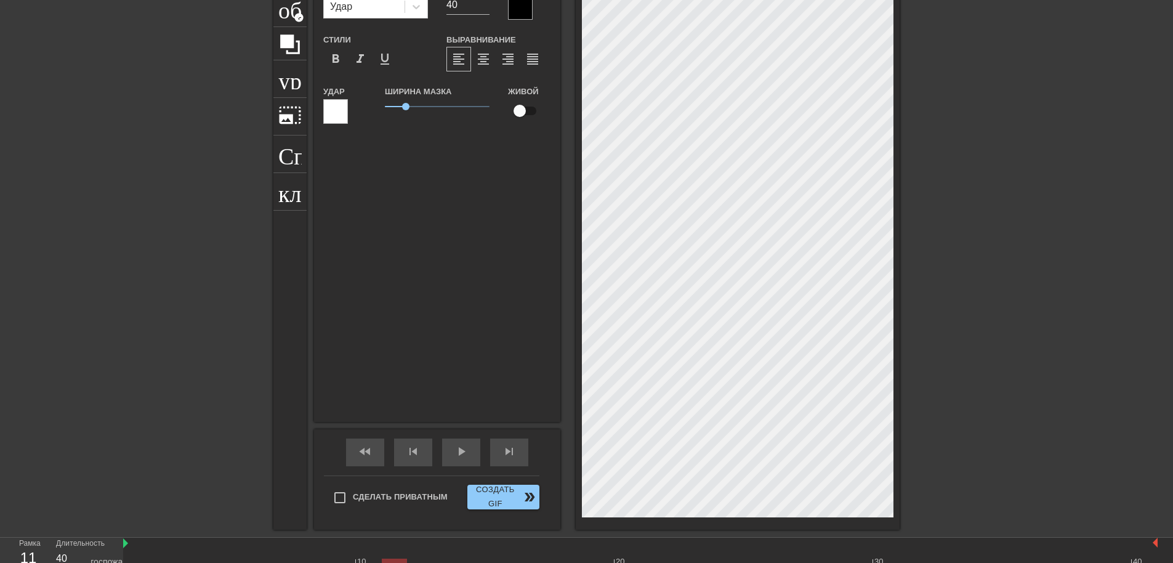
type textarea "New 4"
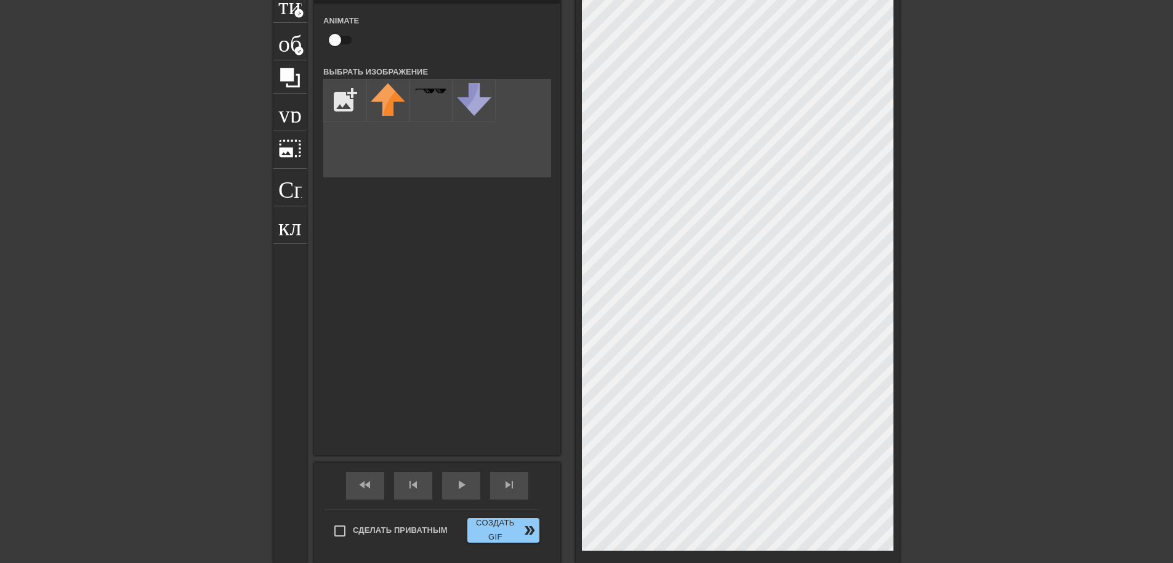
scroll to position [0, 0]
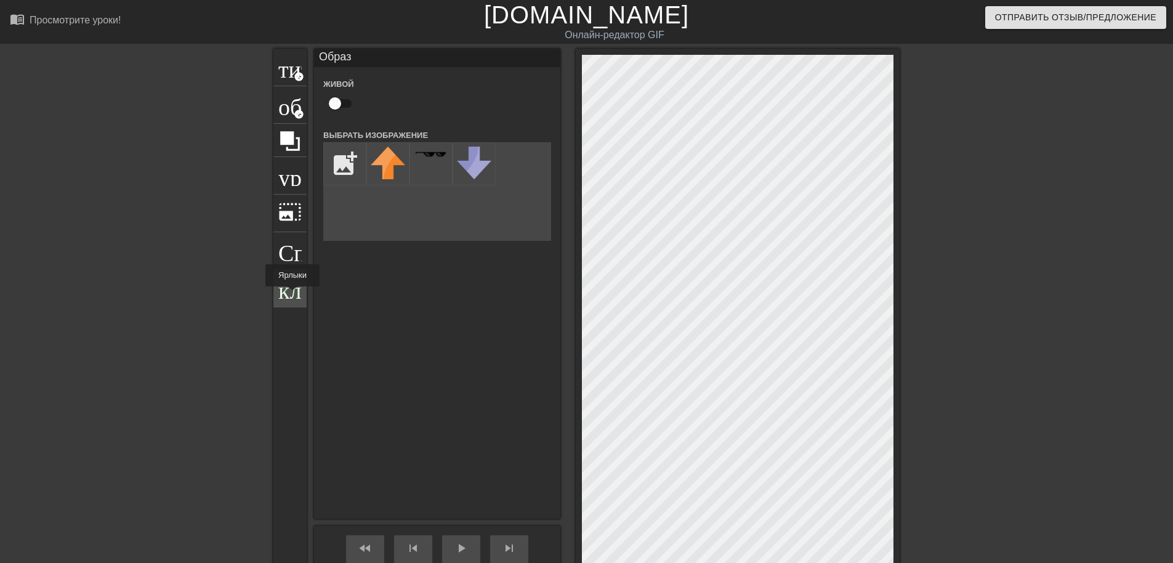
click at [292, 295] on span "клавиатура" at bounding box center [289, 286] width 23 height 23
click at [296, 129] on icon at bounding box center [289, 140] width 23 height 23
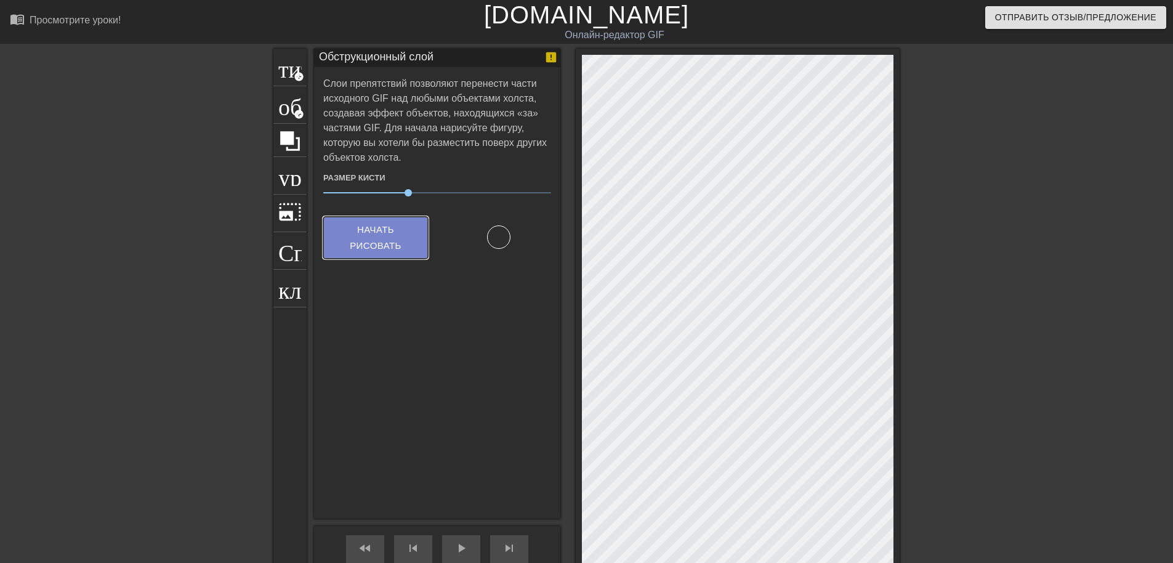
click at [354, 247] on span "Начать рисовать" at bounding box center [375, 238] width 75 height 33
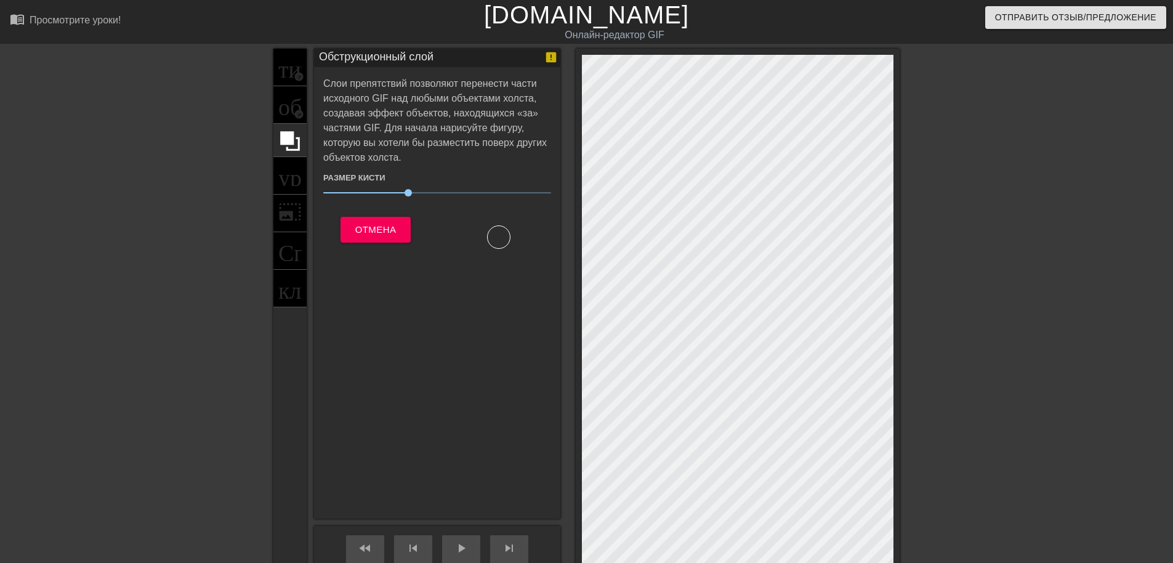
click at [288, 290] on div "титул add_circle образ add_circle урожай photo_size_select_large Справка клавиа…" at bounding box center [289, 338] width 33 height 578
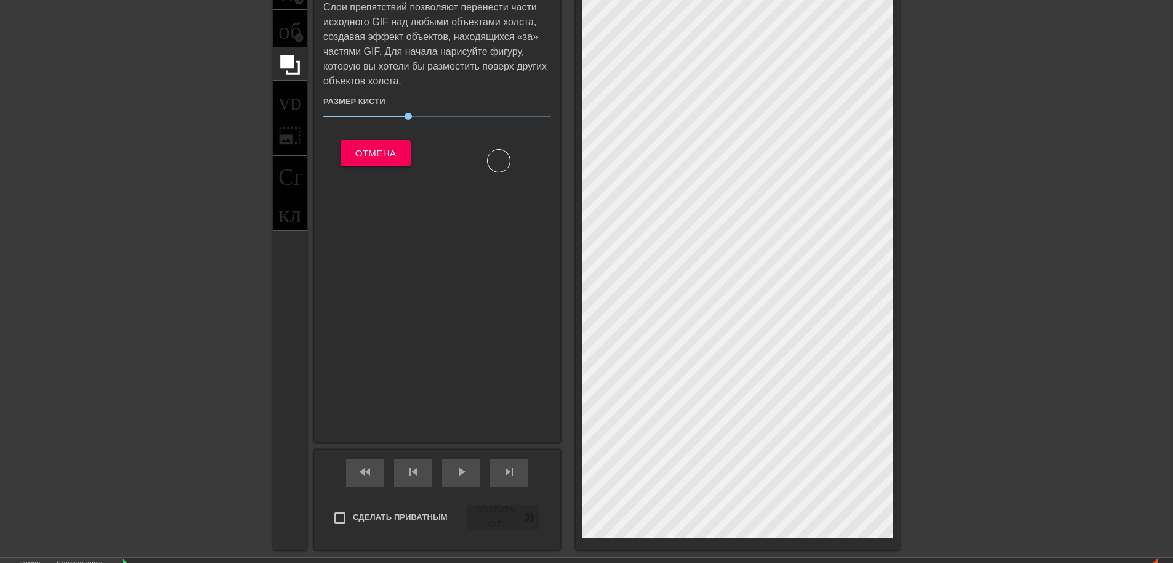
scroll to position [62, 0]
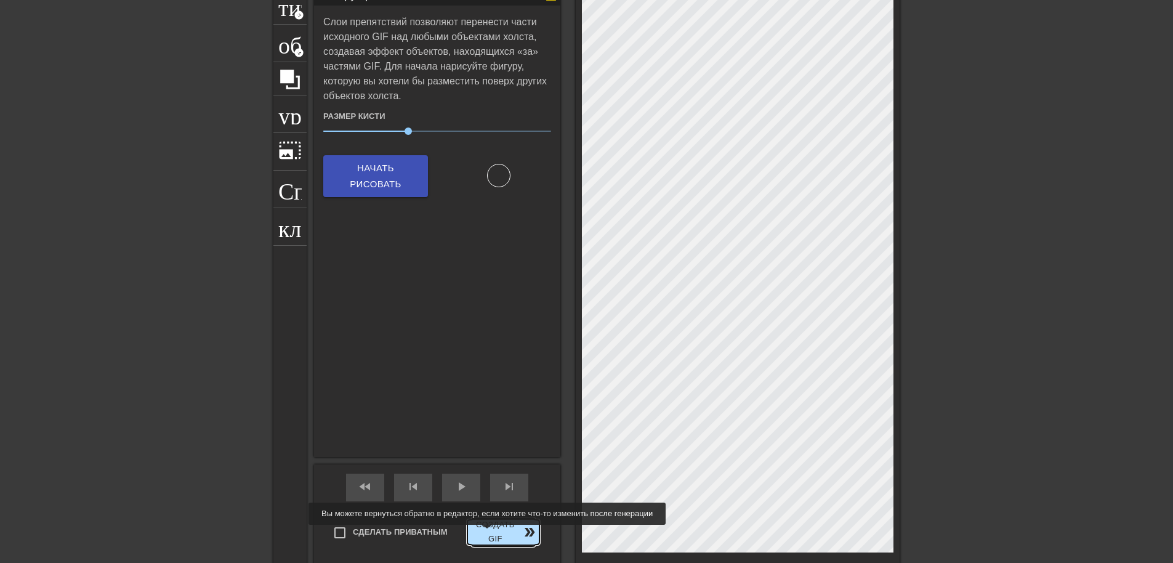
click at [486, 533] on font "Создать GIF" at bounding box center [495, 532] width 46 height 28
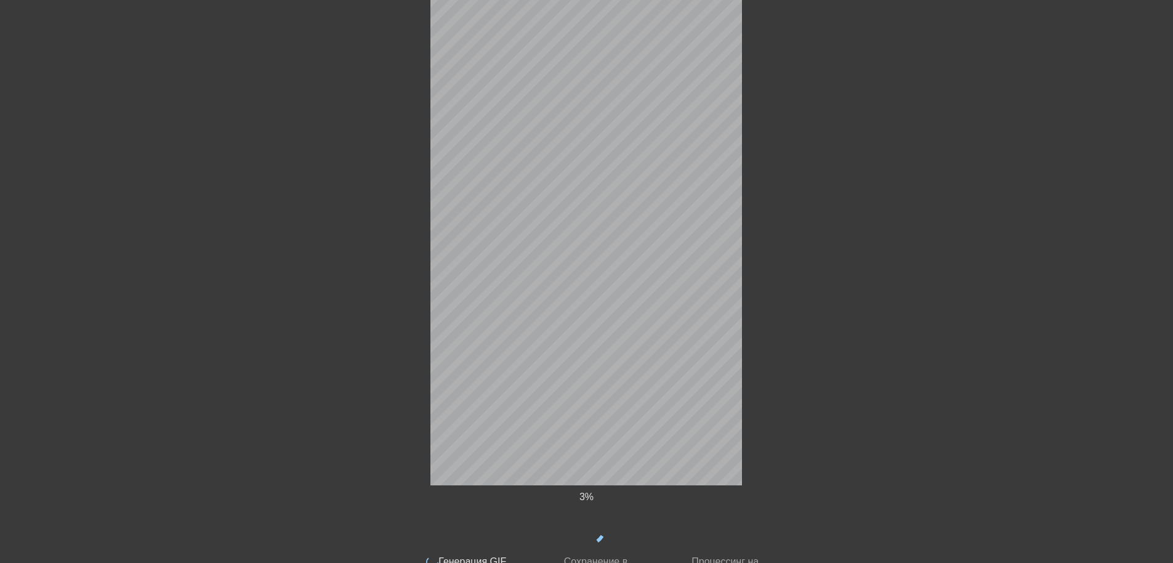
scroll to position [148, 0]
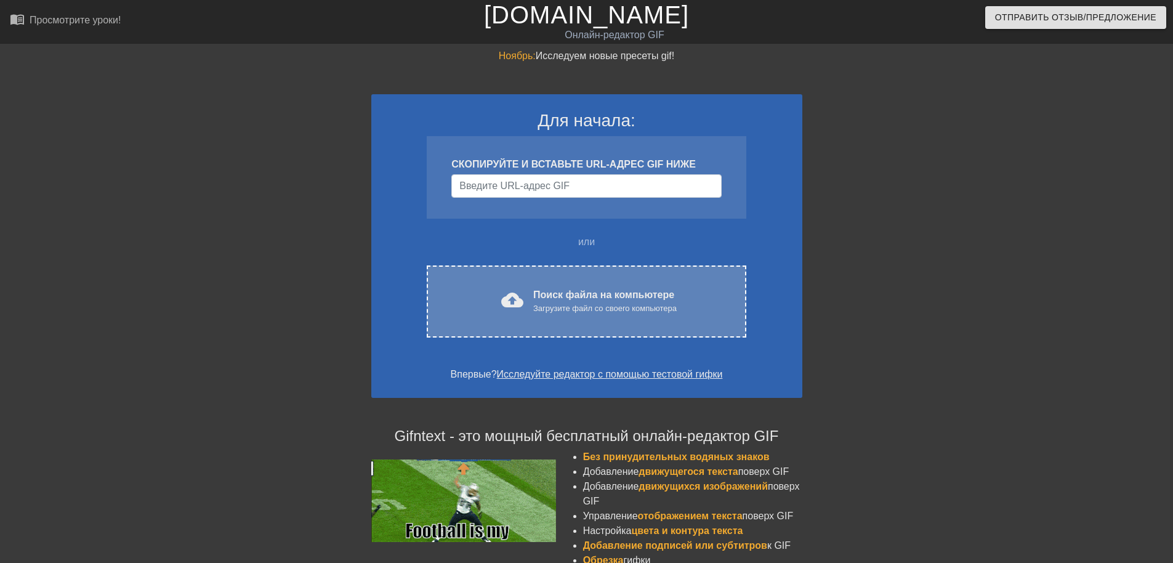
click at [575, 317] on div "cloud_upload Поиск файла на компьютере Загрузите файл со своего компьютера Choo…" at bounding box center [586, 301] width 319 height 72
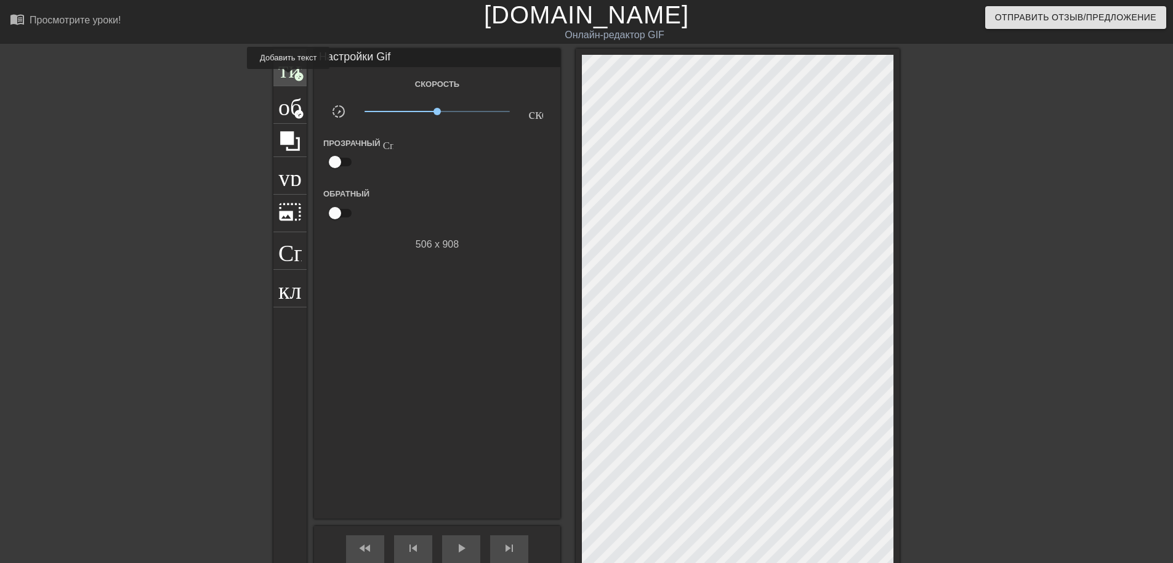
click at [288, 78] on div "титул add_circle" at bounding box center [289, 68] width 33 height 38
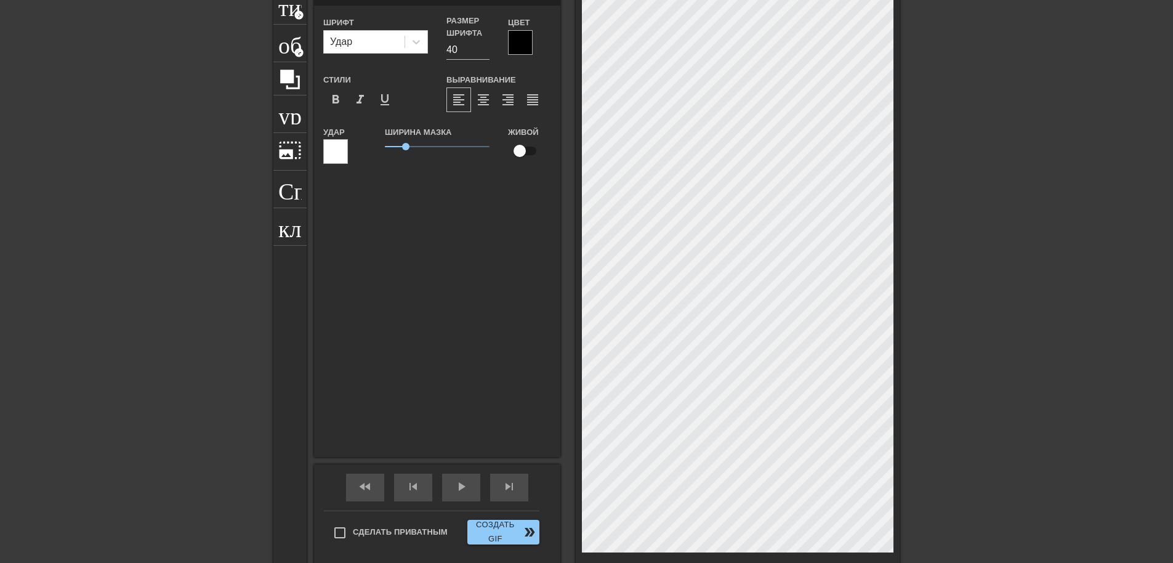
scroll to position [2, 3]
type input "New text"
type textarea "New text"
type input "New text"
type textarea "New text"
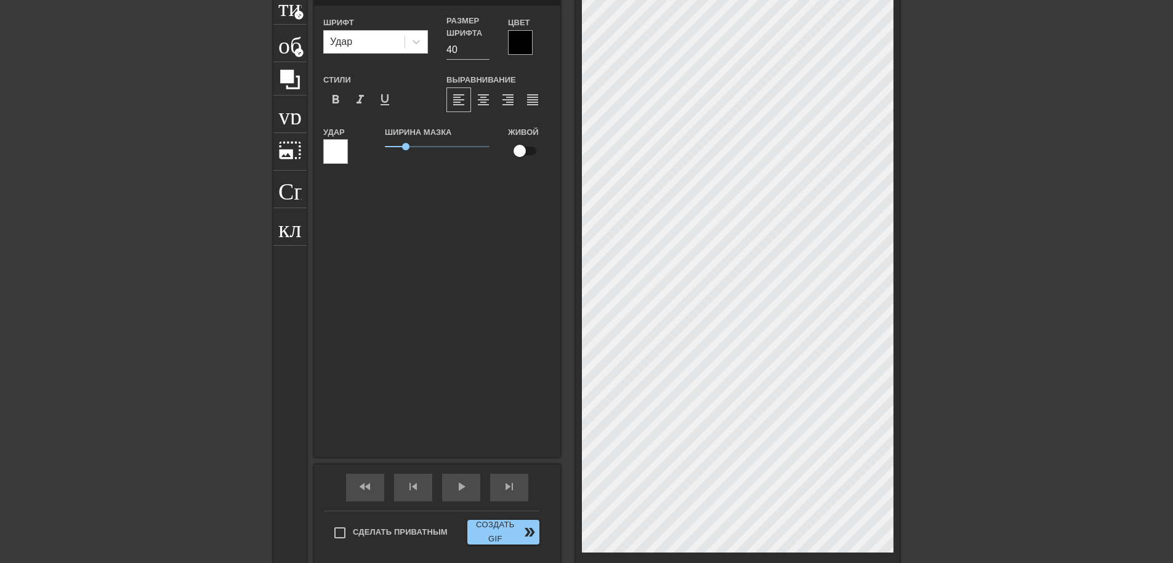
type input "New tex"
type textarea "New tex"
type input "New te"
type textarea "New te"
type input "New t"
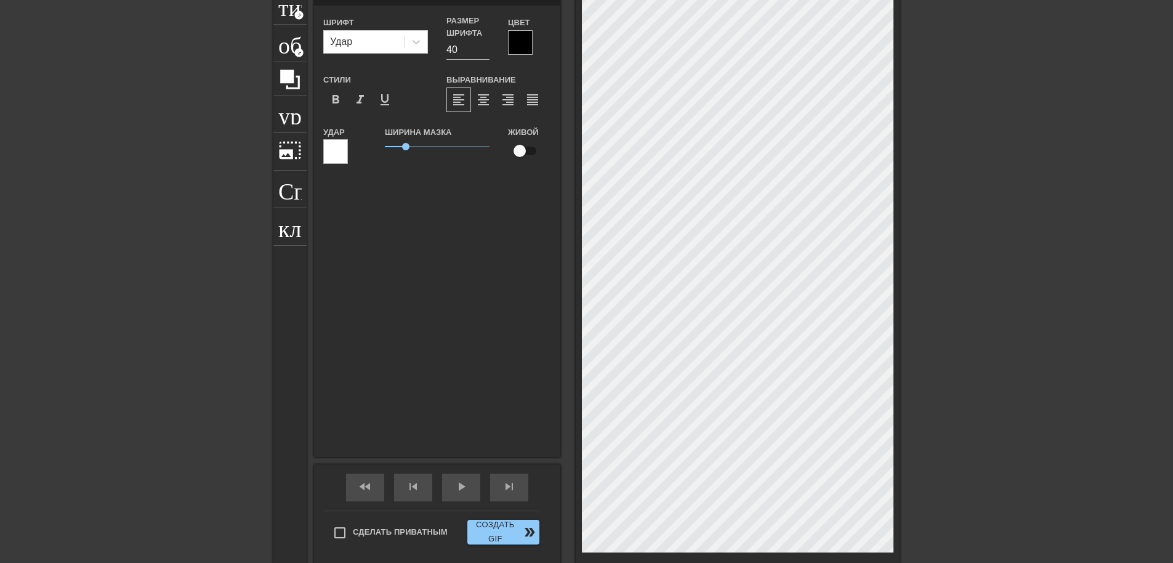
type textarea "New t"
type input "New"
type textarea "New"
type input "New"
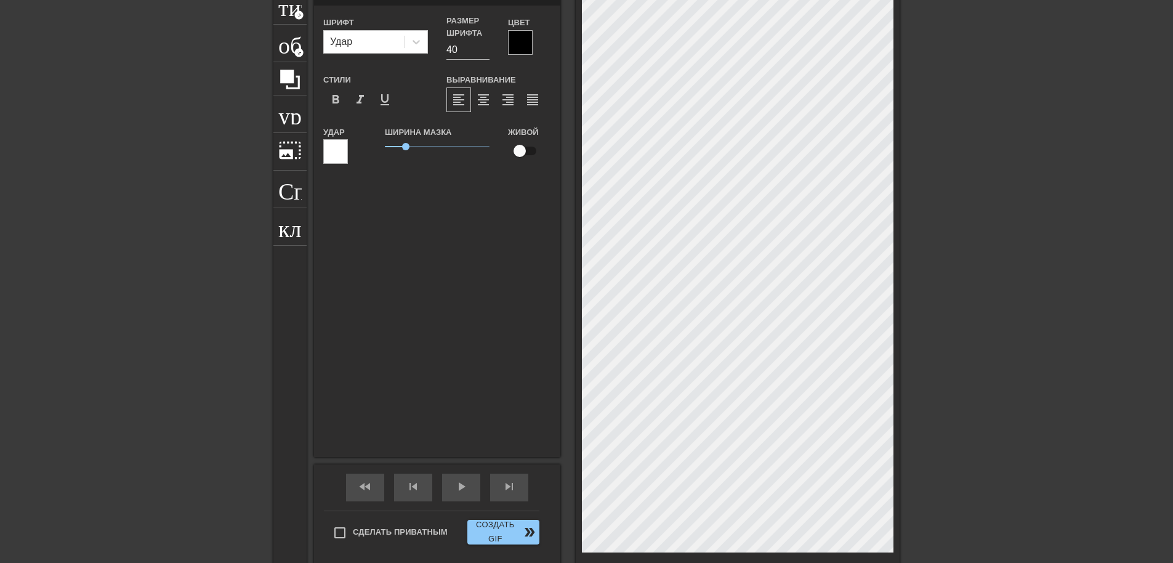
type textarea "New"
type input "Ne"
type textarea "Ne"
type input "N"
type textarea "N"
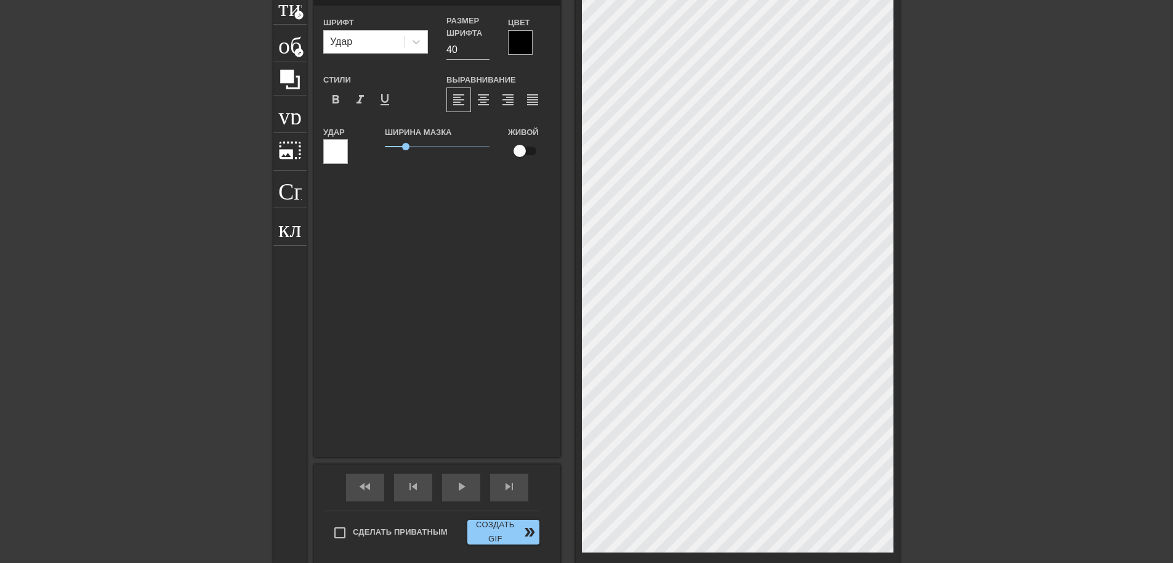
scroll to position [2, 1]
type input "D"
type textarea "D"
type input "De"
type textarea "De"
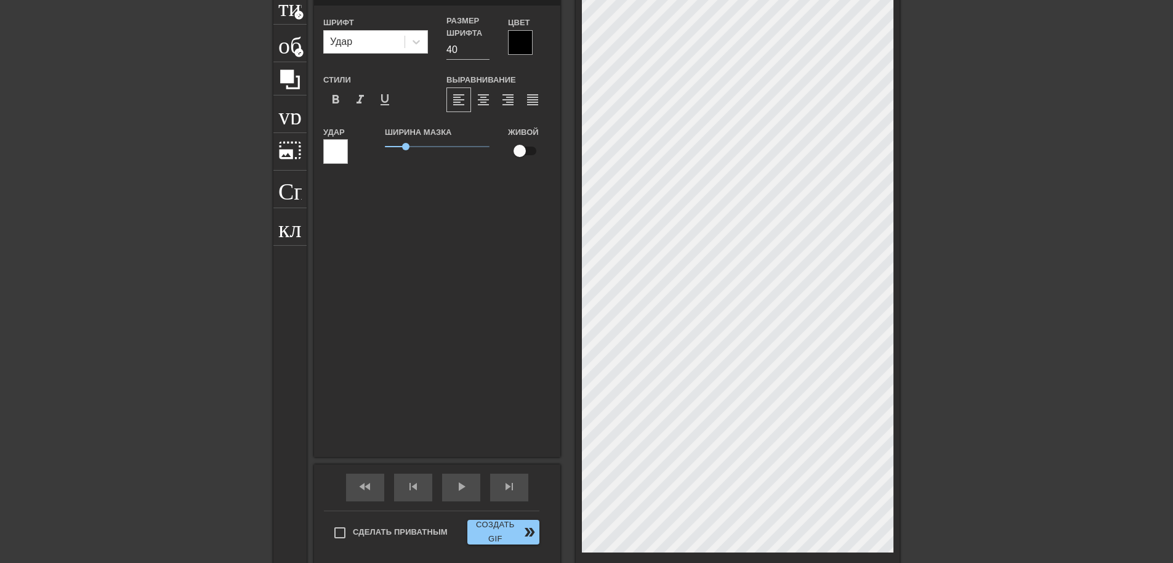
type input "DeF"
type textarea "DeF"
type input "DeFo"
type textarea "DeFo"
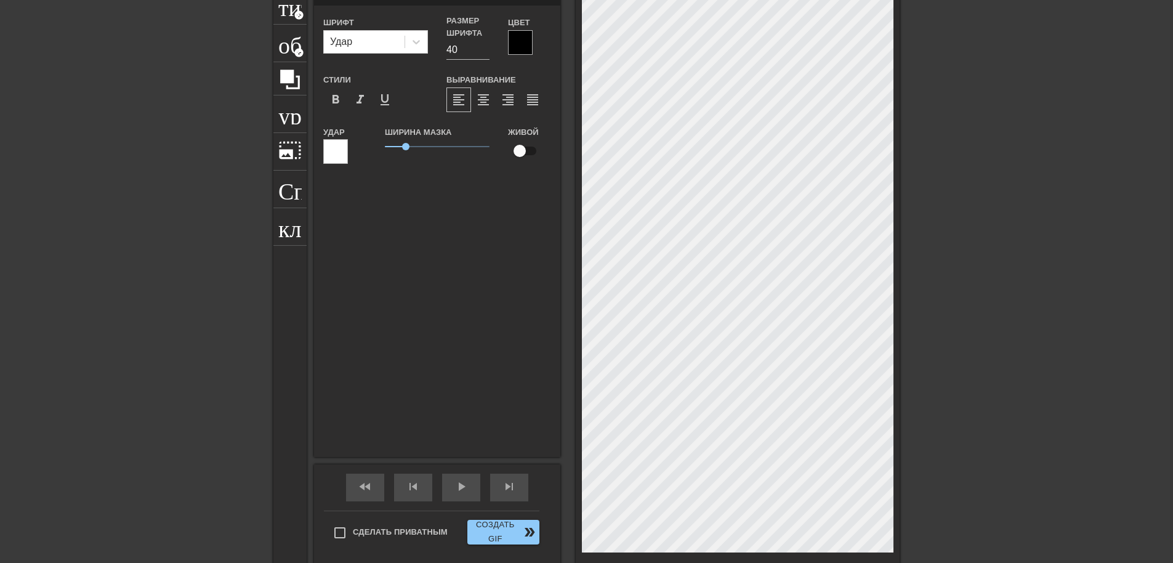
type input "DeFoL"
type textarea "DeFoL"
type input "DeFoLT"
type textarea "DeFoLT"
type input "DeFoLTE"
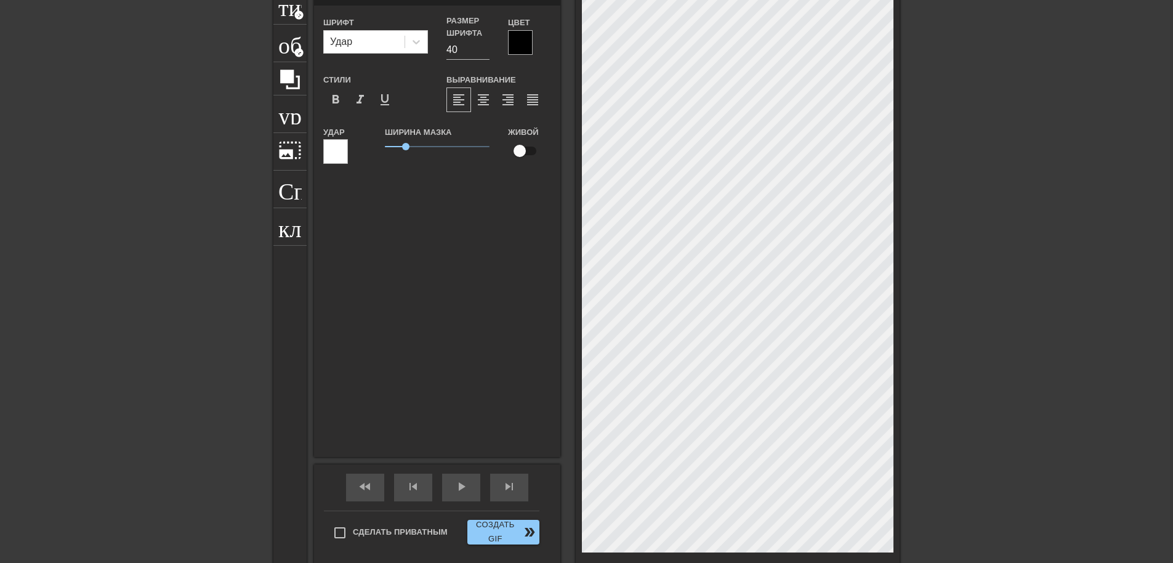
type textarea "DeFoLTE"
type input "DeFoLT"
type textarea "DeFoLT"
type input "DeFoLTe"
type textarea "DeFoLTe"
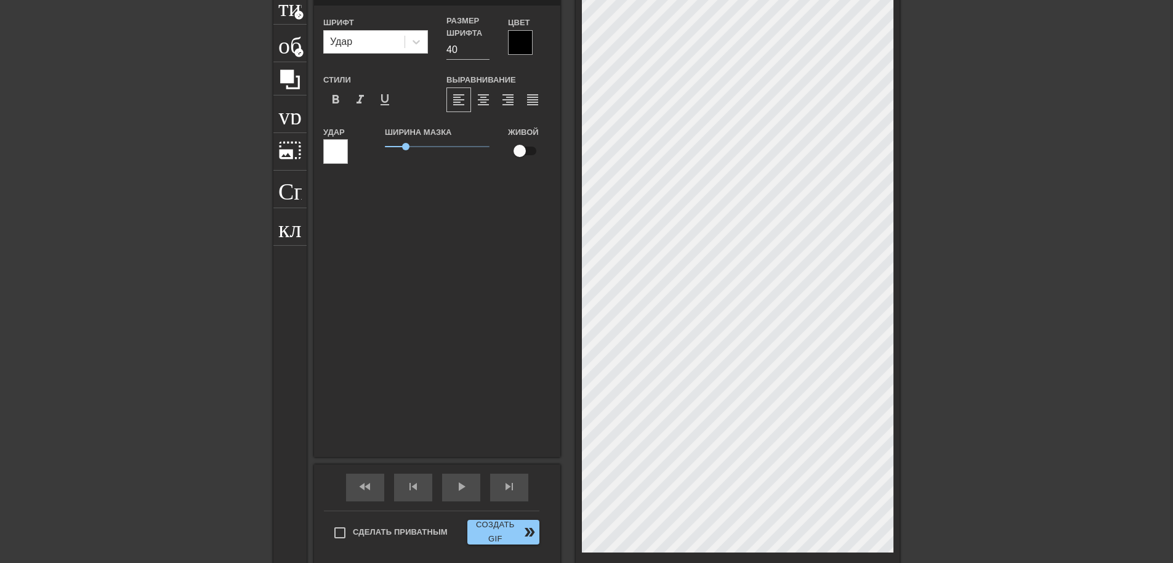
type input "DeFoLTer"
type textarea "DeFoLTer"
click at [510, 44] on div at bounding box center [520, 42] width 25 height 25
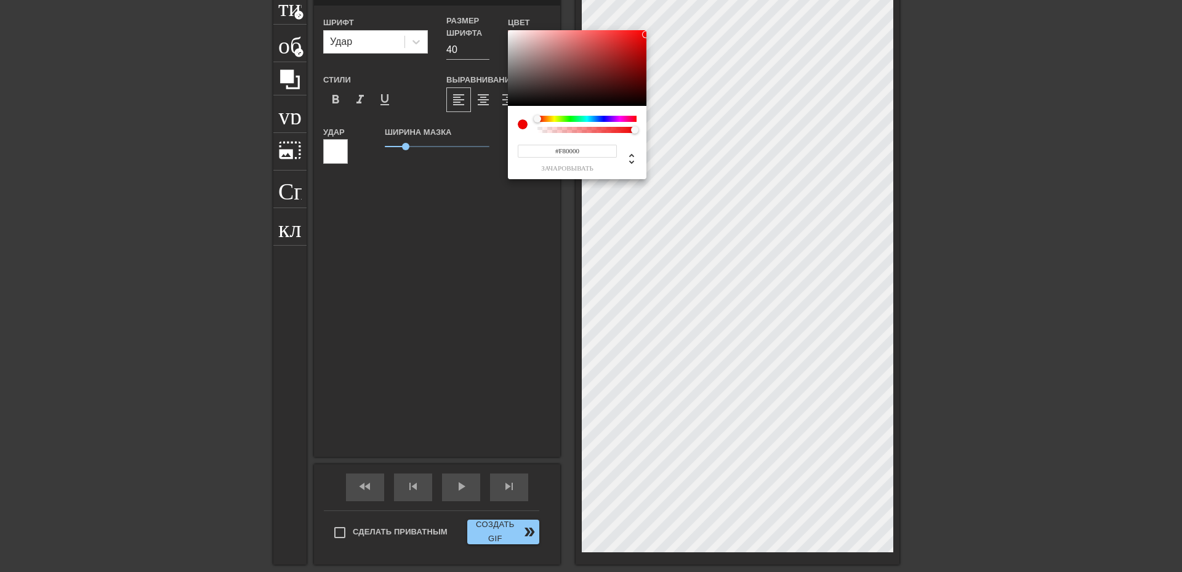
type input "#FC0000"
drag, startPoint x: 598, startPoint y: 66, endPoint x: 649, endPoint y: 31, distance: 62.0
click at [649, 31] on div "#FC0000 зачаровывать" at bounding box center [591, 286] width 1182 height 572
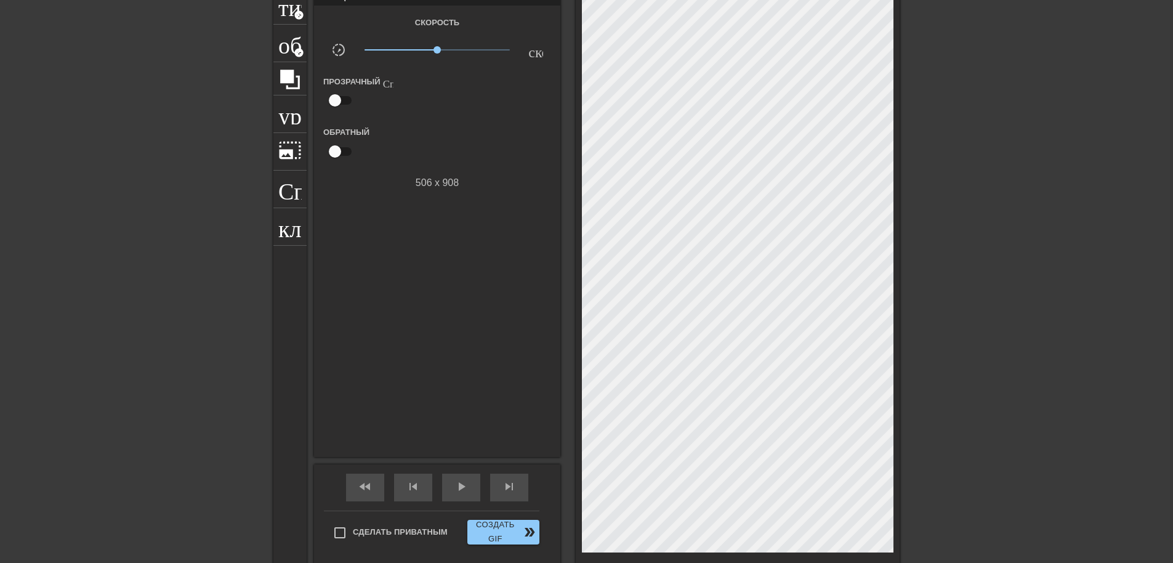
click at [347, 97] on input "checkbox" at bounding box center [335, 100] width 70 height 23
checkbox input "true"
click at [431, 105] on div at bounding box center [438, 101] width 25 height 25
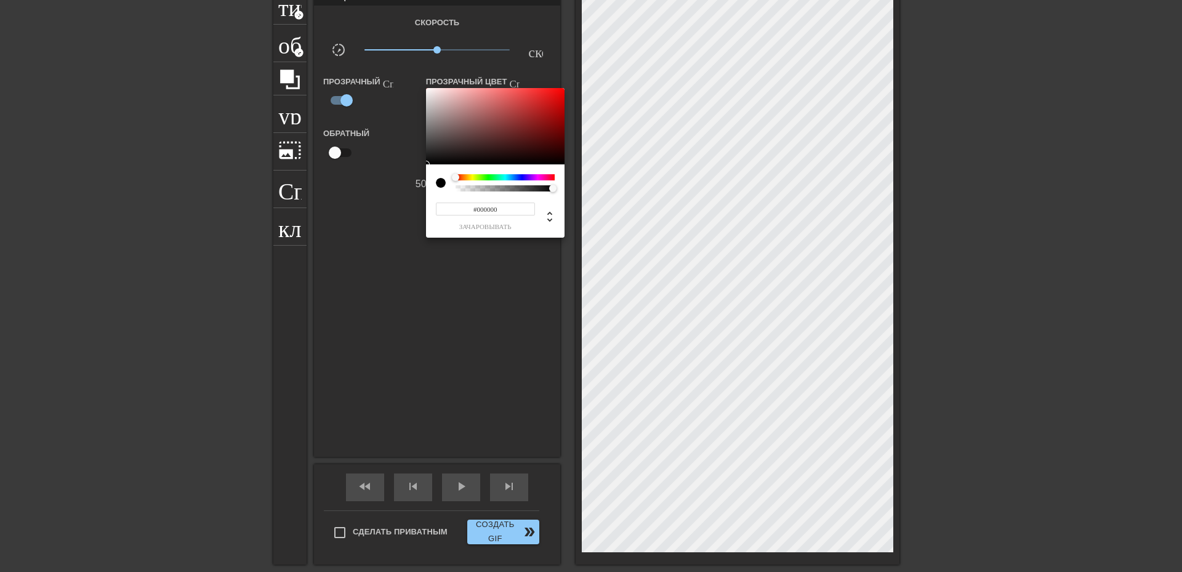
click at [421, 244] on div at bounding box center [591, 286] width 1182 height 572
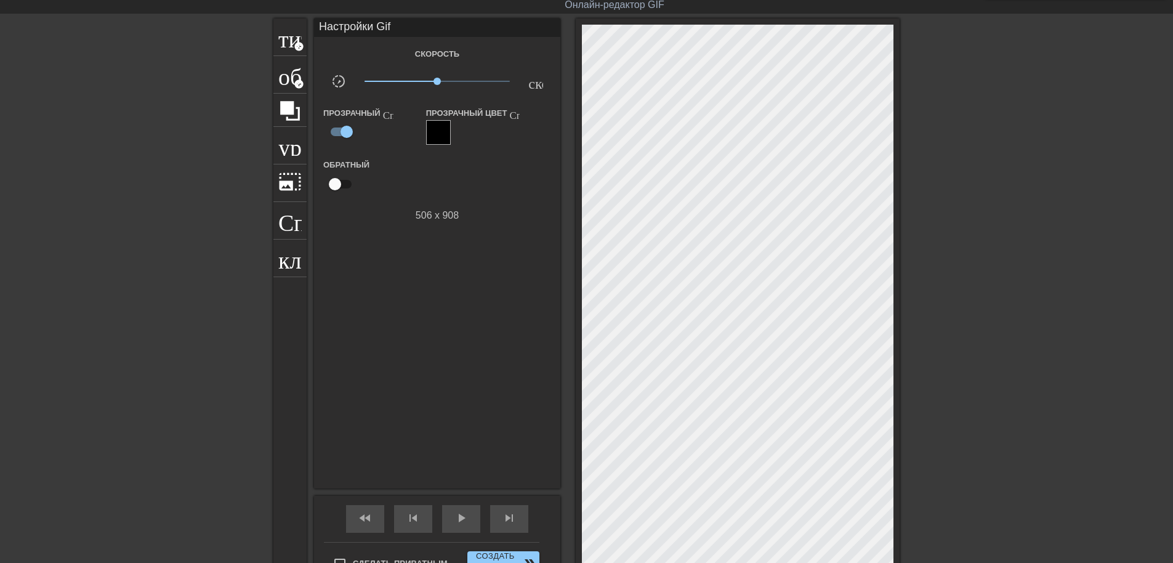
scroll to position [0, 0]
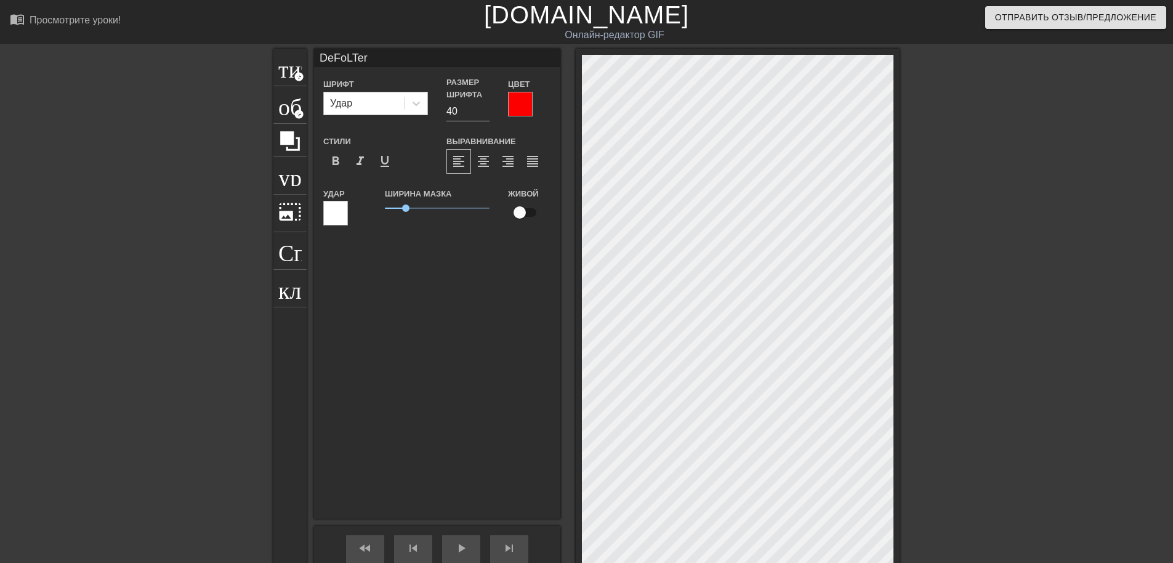
click at [390, 106] on div "Удар" at bounding box center [364, 103] width 81 height 22
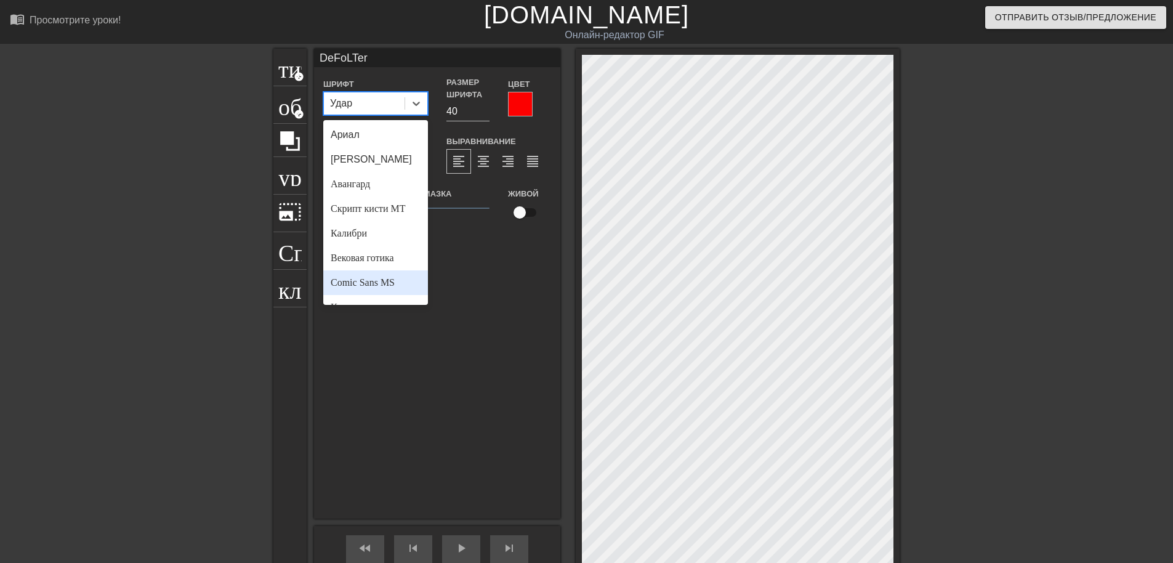
click at [376, 283] on div "Comic Sans MS" at bounding box center [375, 282] width 105 height 25
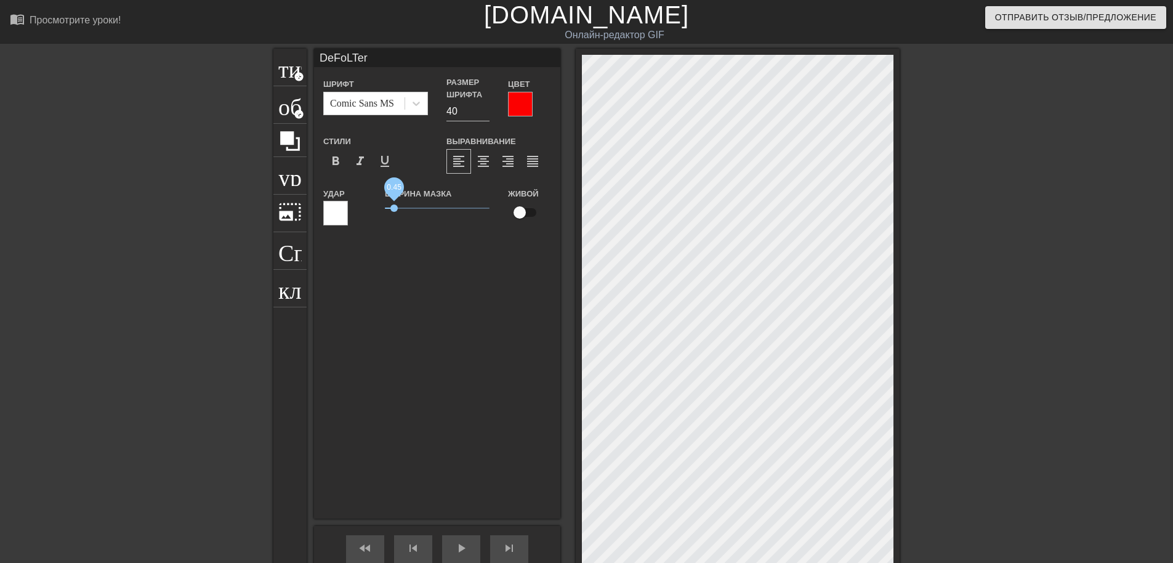
drag, startPoint x: 410, startPoint y: 208, endPoint x: 394, endPoint y: 211, distance: 16.3
click at [394, 211] on span "0.45" at bounding box center [393, 207] width 7 height 7
click at [518, 210] on input "checkbox" at bounding box center [520, 212] width 70 height 23
checkbox input "true"
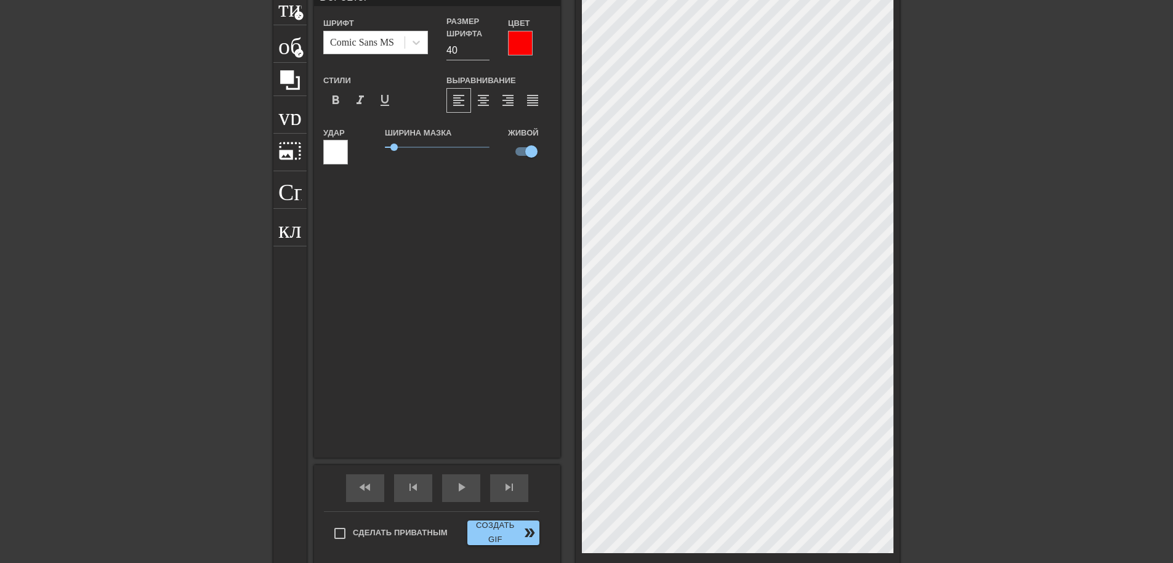
scroll to position [62, 0]
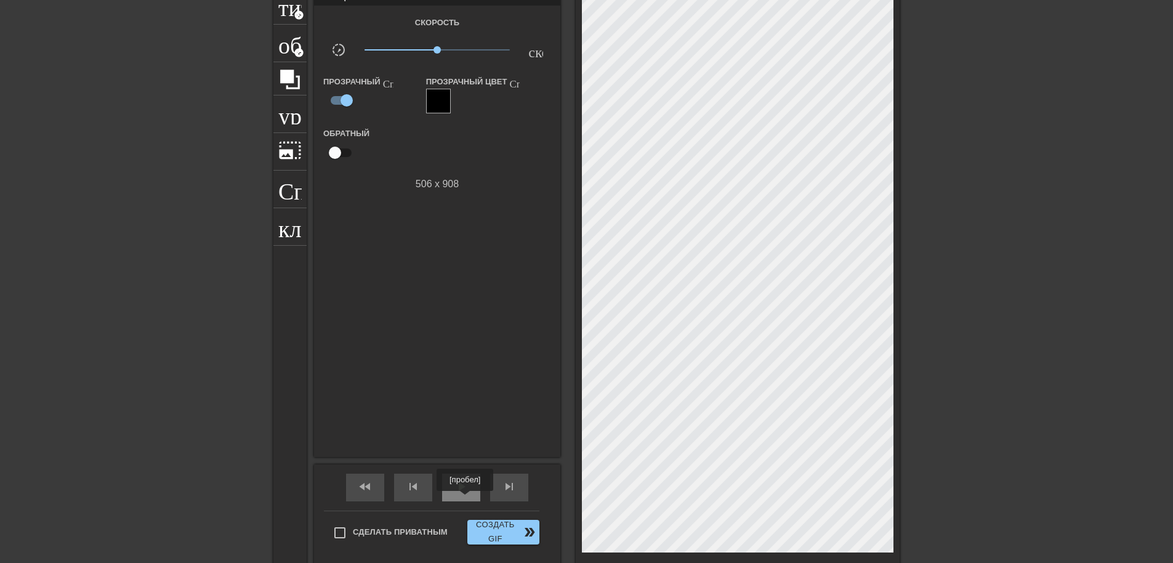
click at [466, 499] on div "play_arrow" at bounding box center [461, 488] width 38 height 28
click at [462, 488] on span "пауза" at bounding box center [461, 486] width 15 height 15
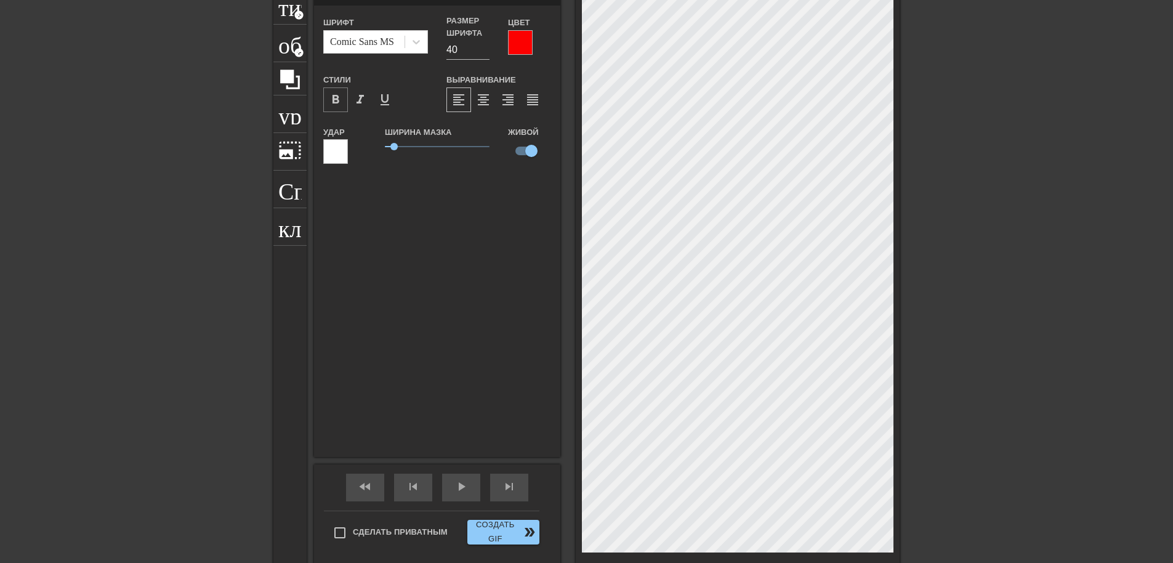
click at [333, 98] on span "format_bold" at bounding box center [335, 99] width 15 height 15
click at [359, 99] on span "format_italic" at bounding box center [360, 99] width 15 height 15
click at [288, 200] on div "Справка" at bounding box center [289, 190] width 33 height 38
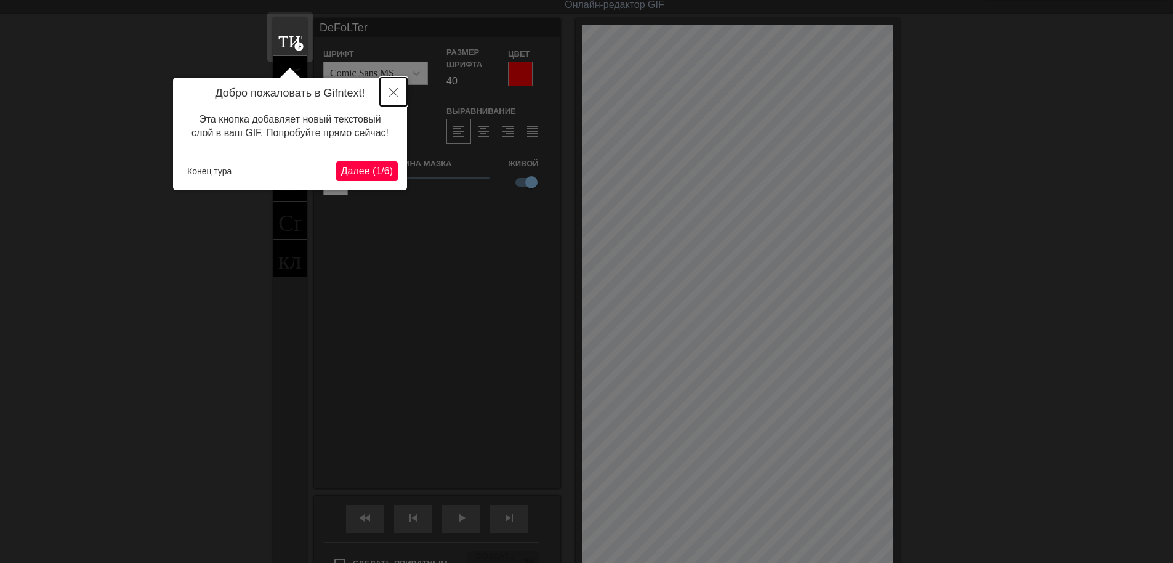
click at [394, 88] on button "Закрывать" at bounding box center [393, 92] width 27 height 28
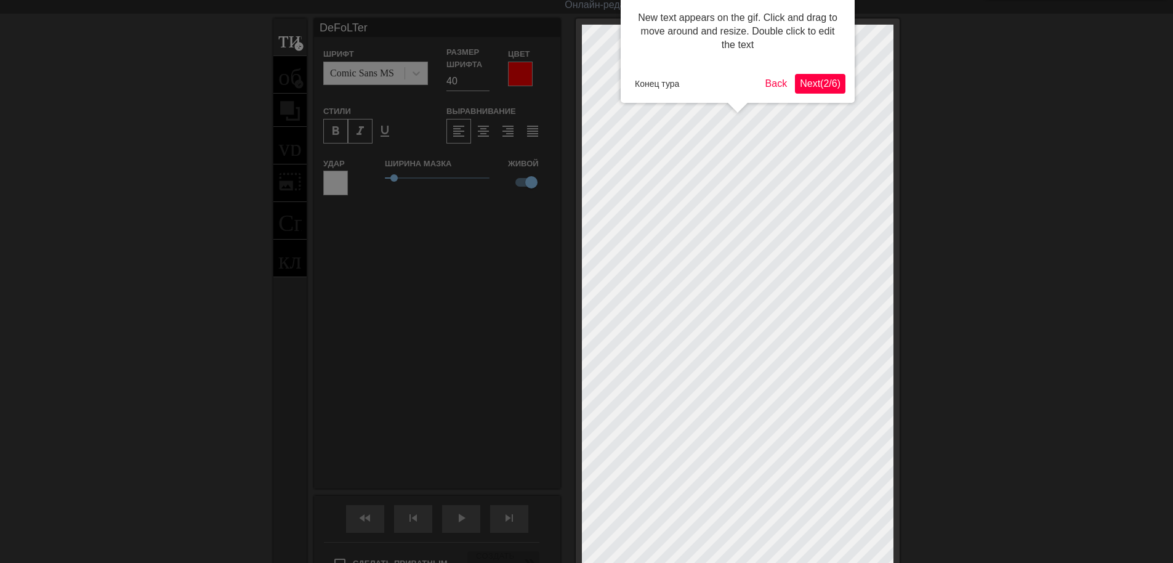
scroll to position [0, 0]
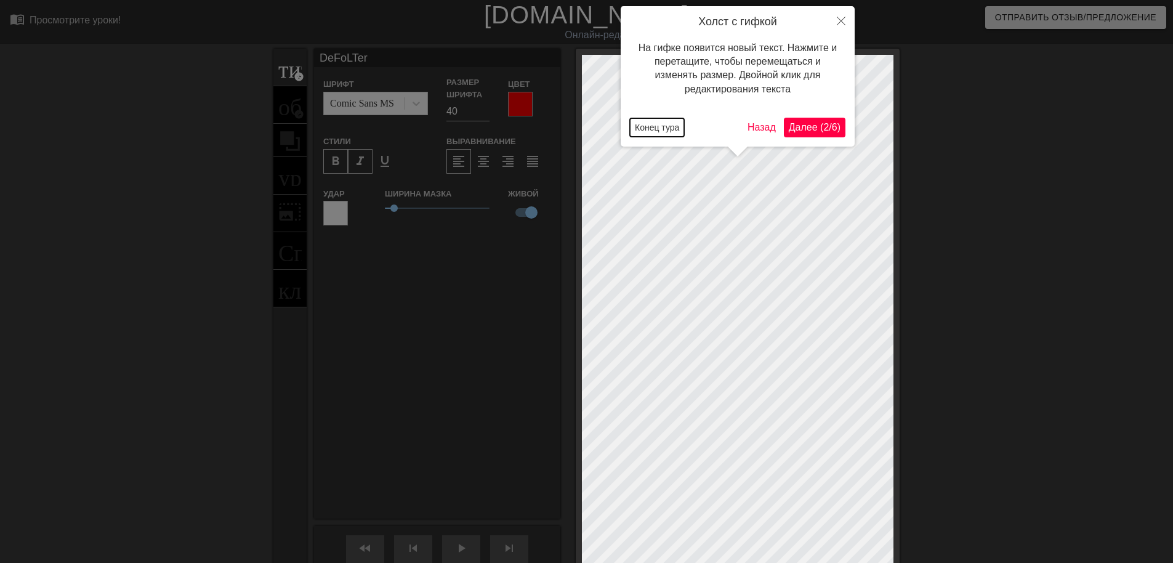
click at [658, 132] on button "Конец тура" at bounding box center [657, 127] width 54 height 18
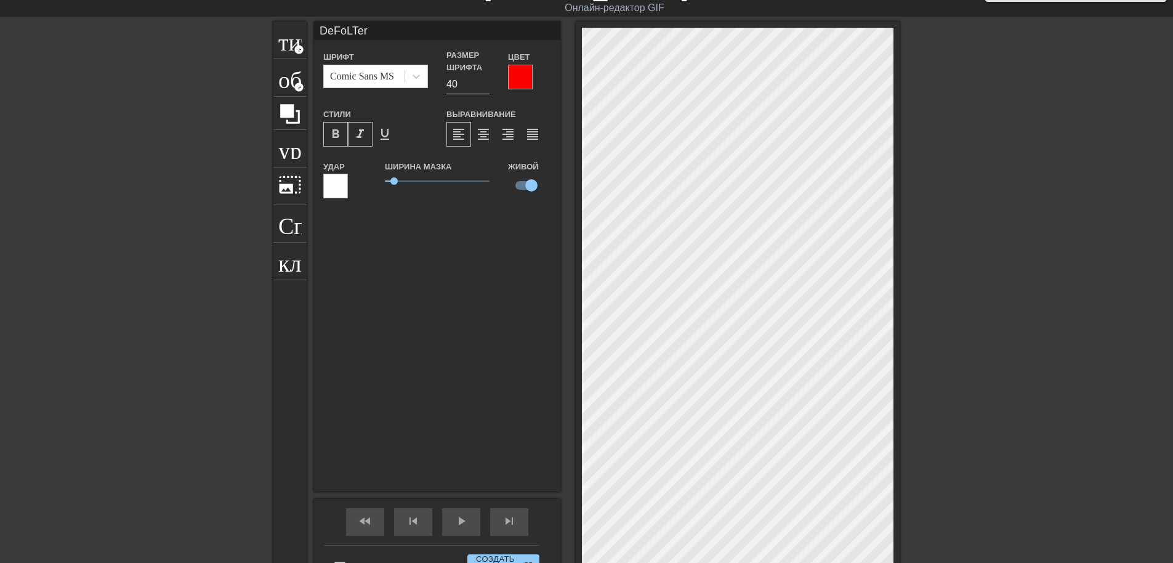
scroll to position [15, 0]
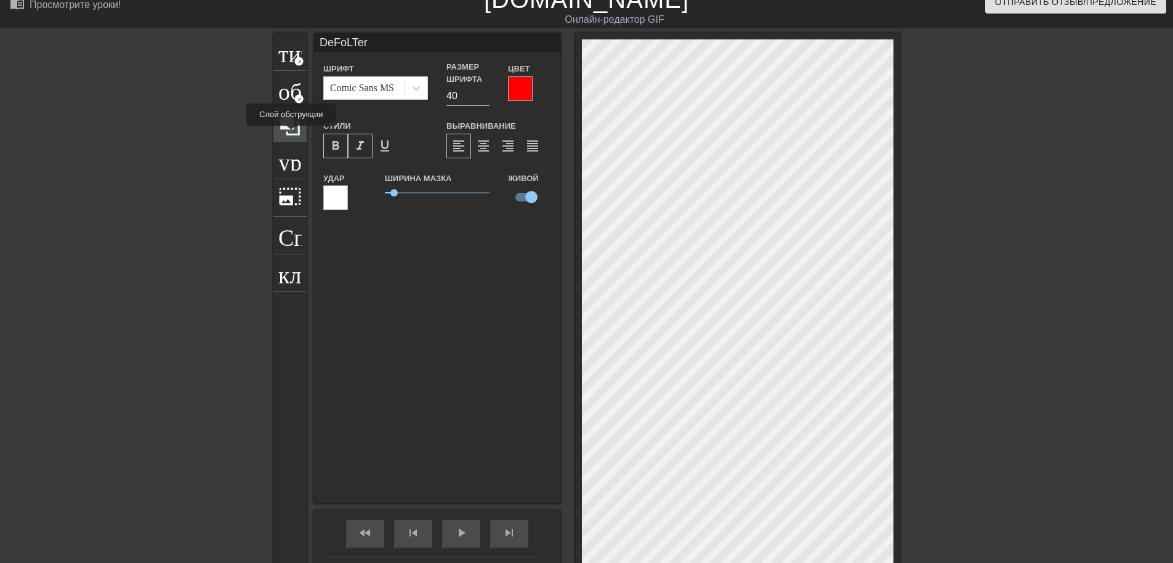
click at [291, 134] on icon at bounding box center [289, 125] width 23 height 23
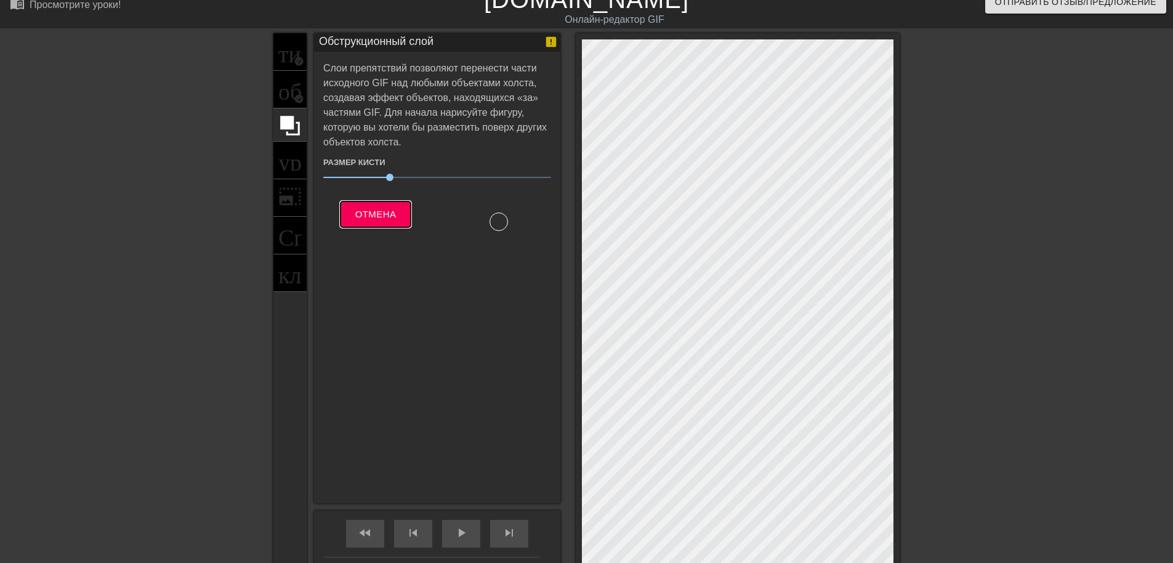
click at [382, 216] on span "Отмена" at bounding box center [375, 214] width 41 height 16
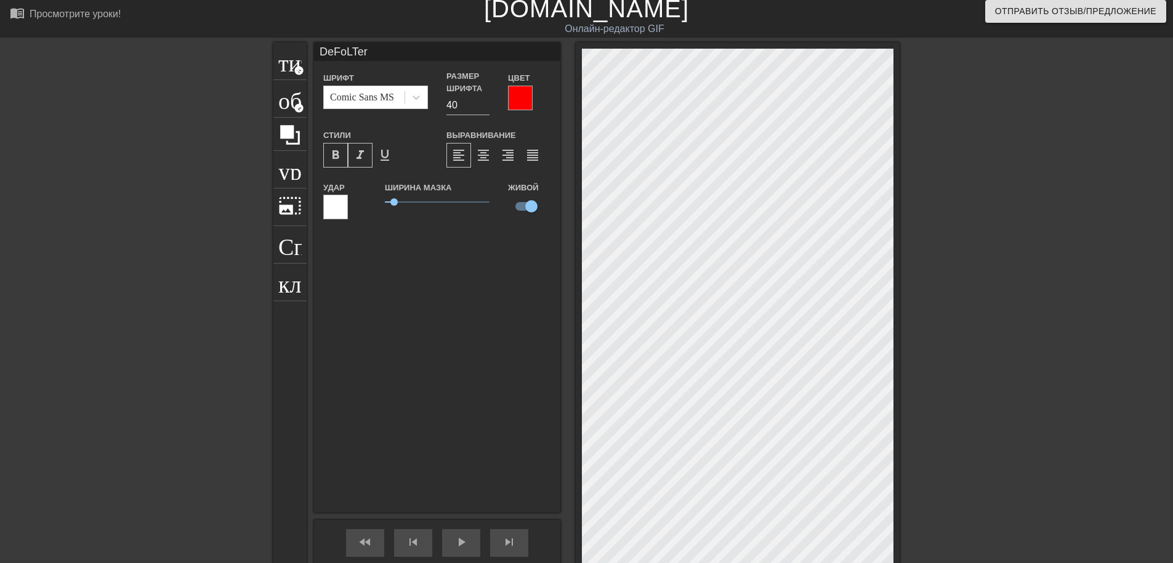
scroll to position [0, 0]
